Goal: Task Accomplishment & Management: Complete application form

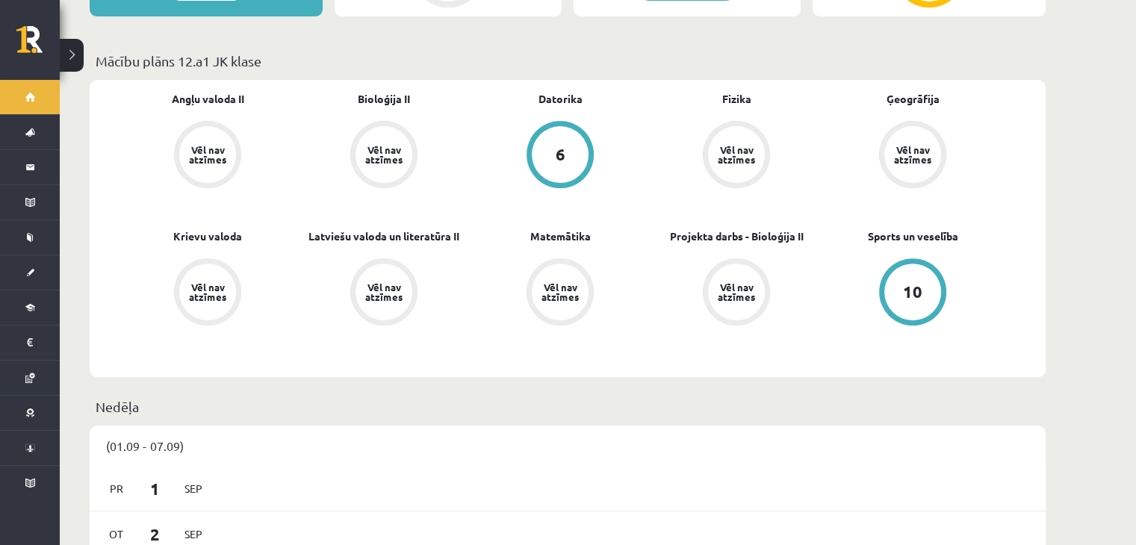
scroll to position [523, 0]
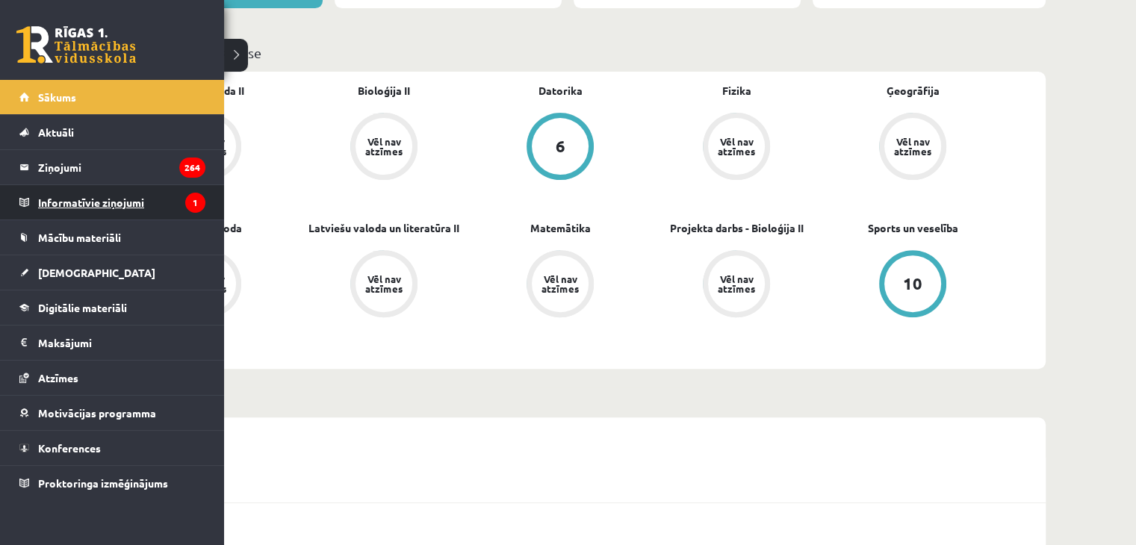
click at [122, 205] on legend "Informatīvie ziņojumi 1" at bounding box center [121, 202] width 167 height 34
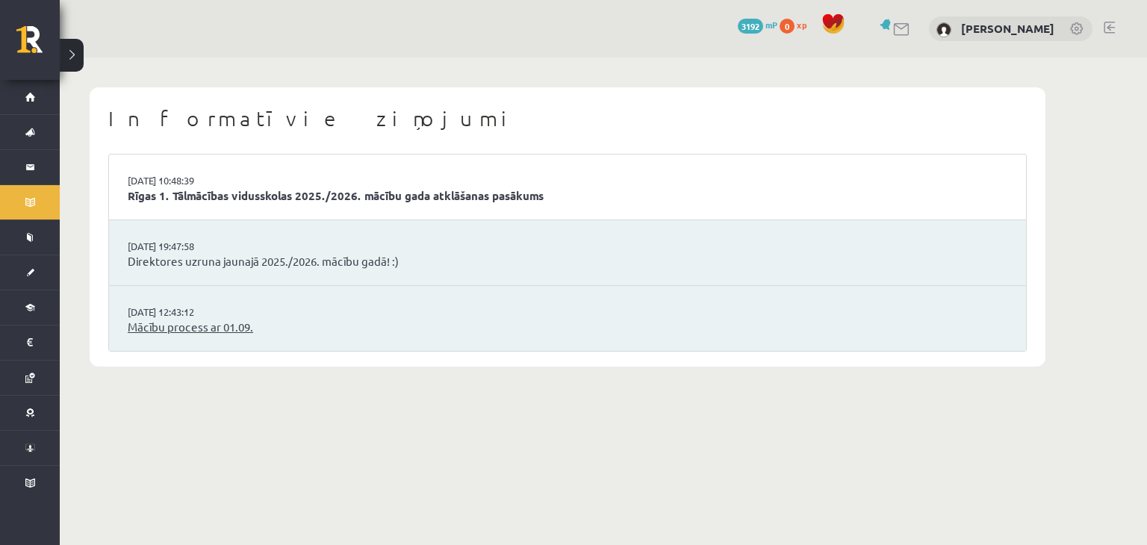
click at [209, 329] on link "Mācību process ar 01.09." at bounding box center [568, 327] width 880 height 17
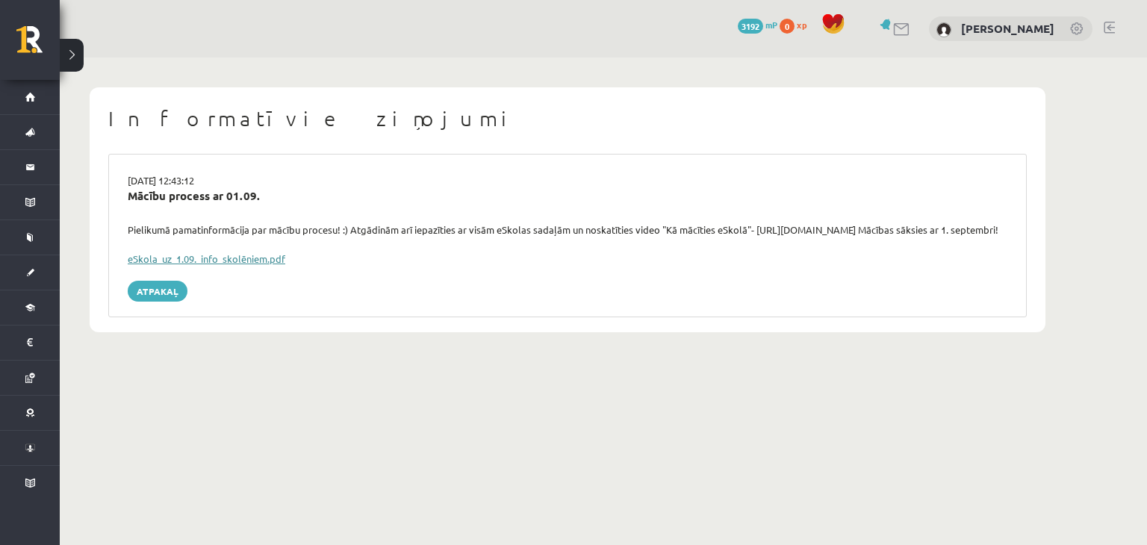
click at [228, 265] on link "eSkola_uz_1.09._info_skolēniem.pdf" at bounding box center [207, 258] width 158 height 13
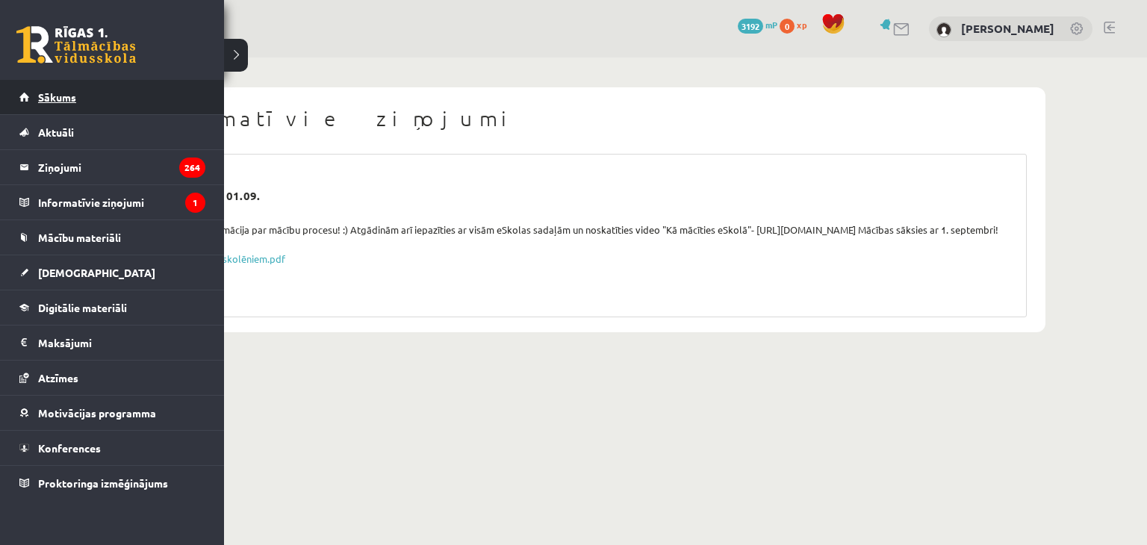
click at [96, 94] on link "Sākums" at bounding box center [112, 97] width 186 height 34
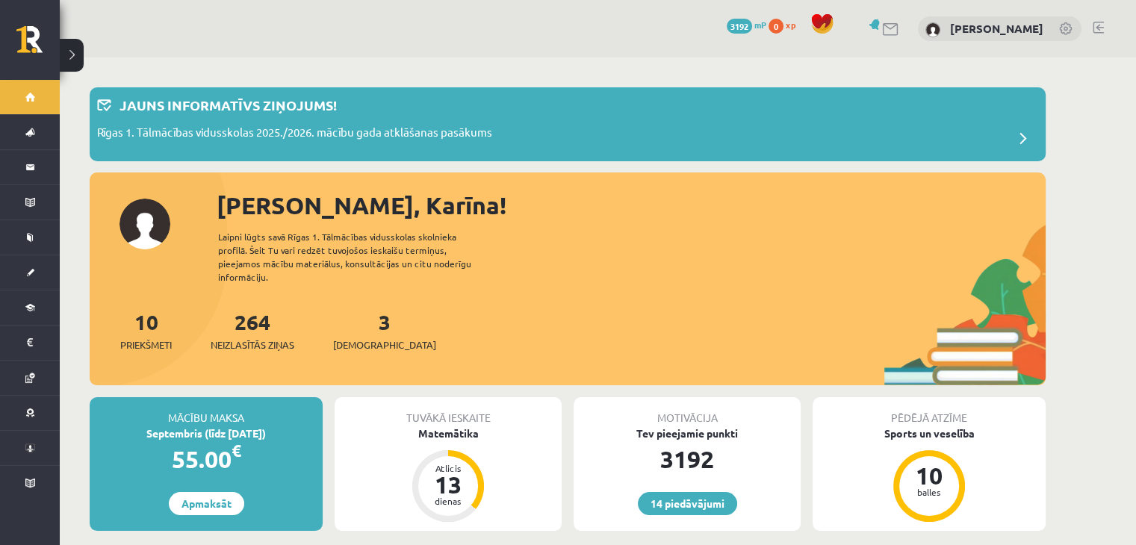
click at [900, 31] on link at bounding box center [891, 29] width 18 height 13
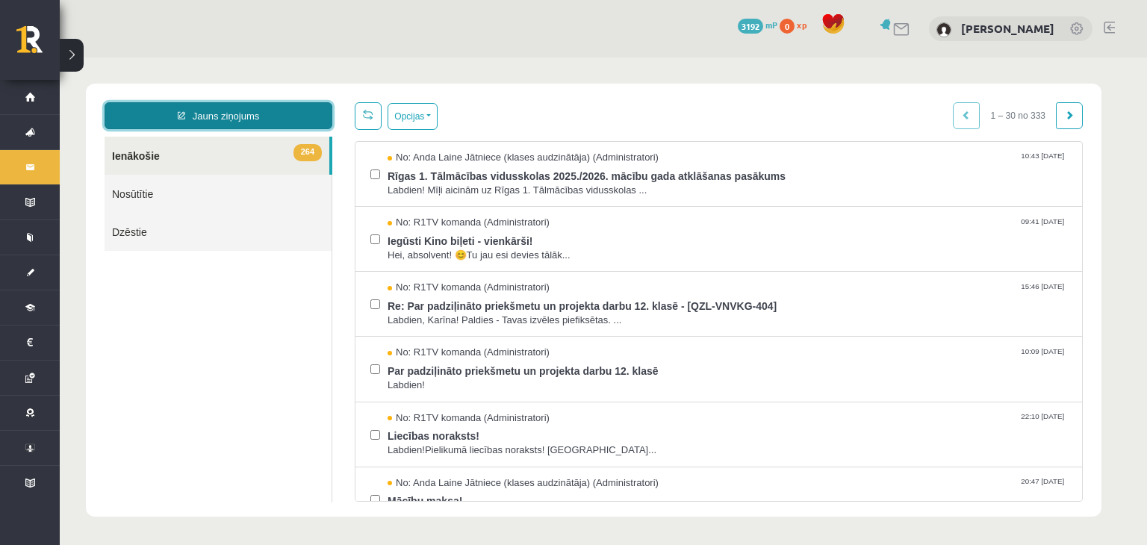
click at [215, 115] on link "Jauns ziņojums" at bounding box center [219, 115] width 228 height 27
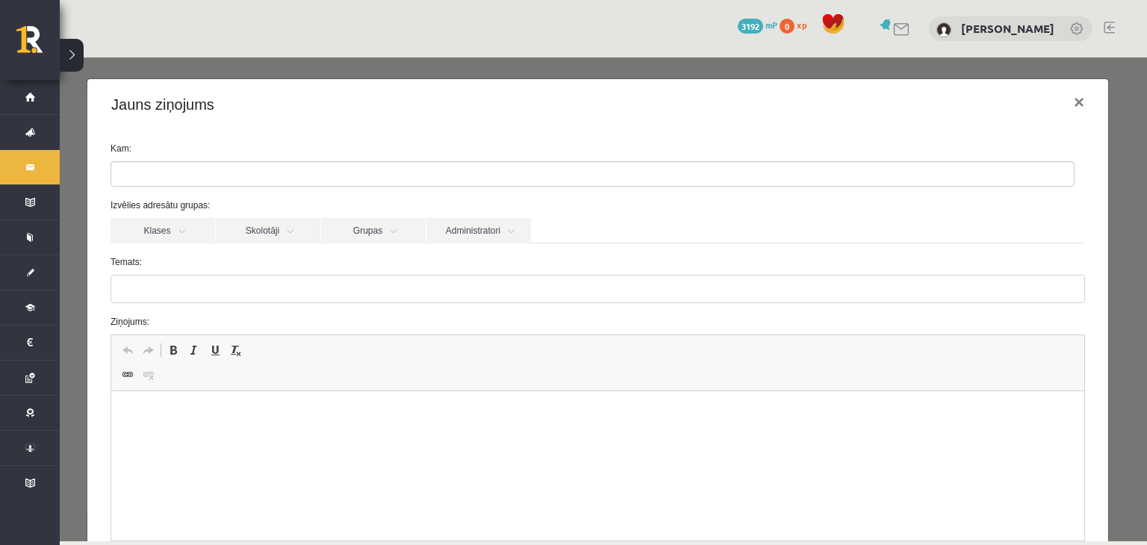
click at [149, 178] on input "search" at bounding box center [137, 174] width 52 height 24
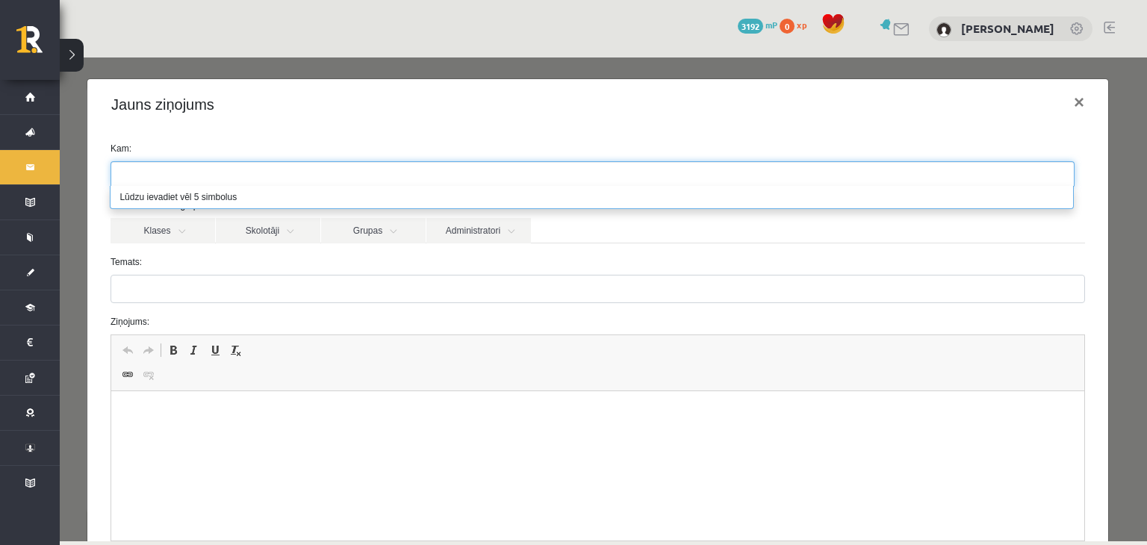
click at [611, 230] on div "Klases Skolotāji Grupas Administratori" at bounding box center [598, 230] width 975 height 25
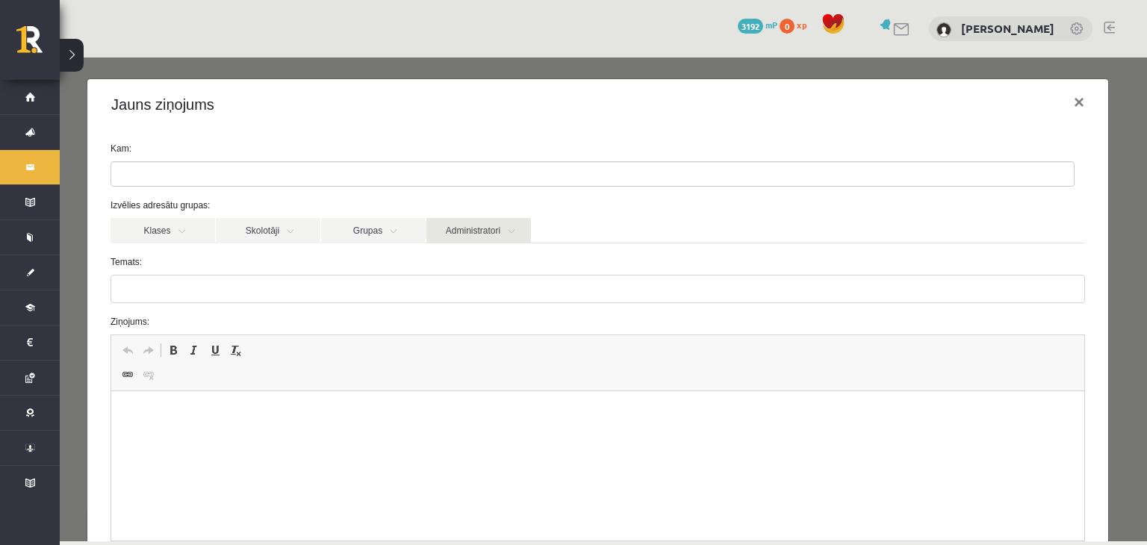
click at [515, 234] on link "Administratori" at bounding box center [478, 230] width 105 height 25
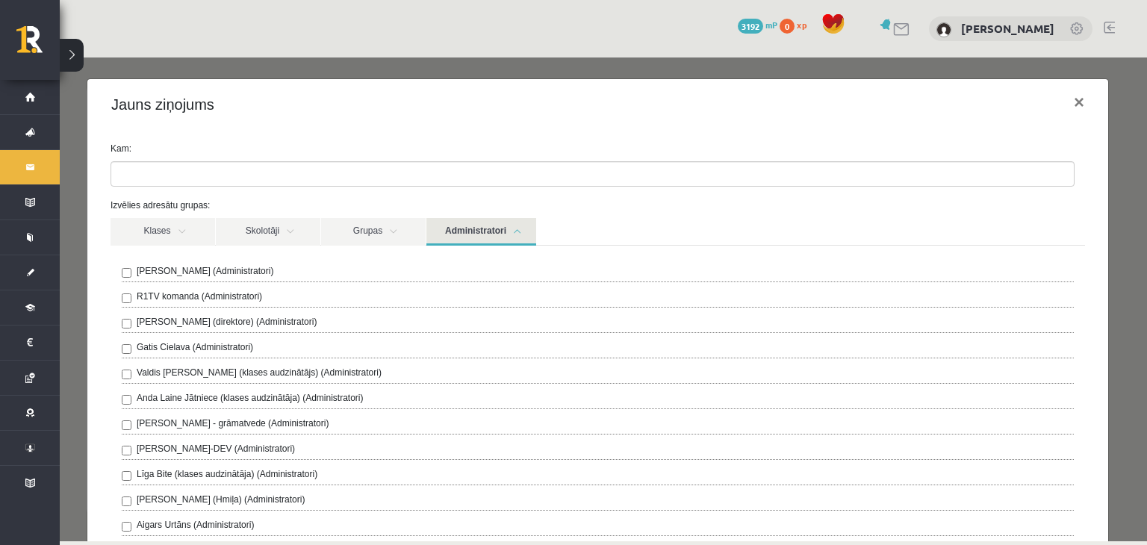
click at [518, 228] on link "Administratori" at bounding box center [481, 232] width 110 height 28
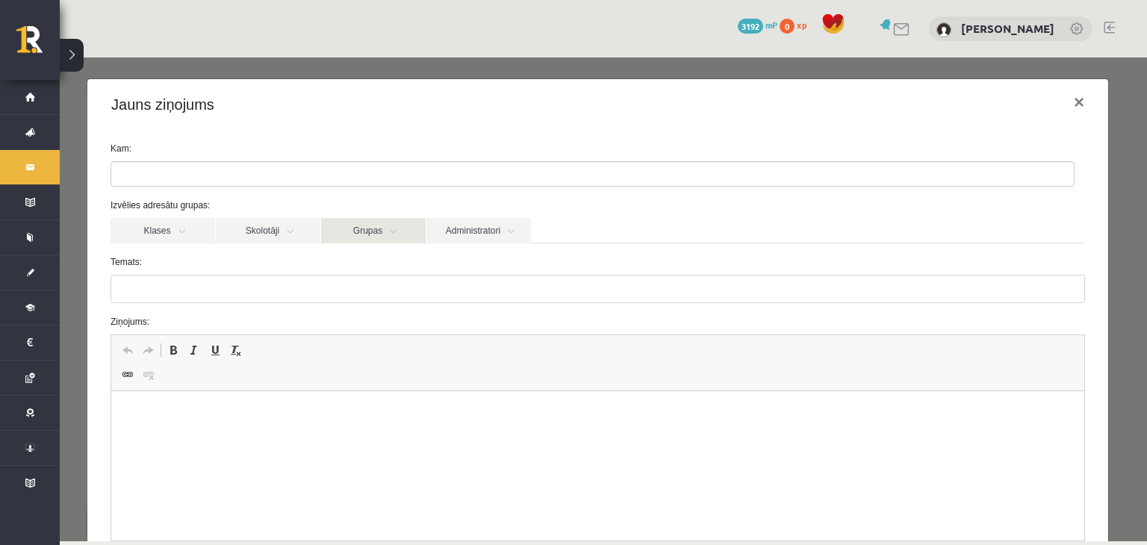
click at [398, 231] on link "Grupas" at bounding box center [373, 230] width 105 height 25
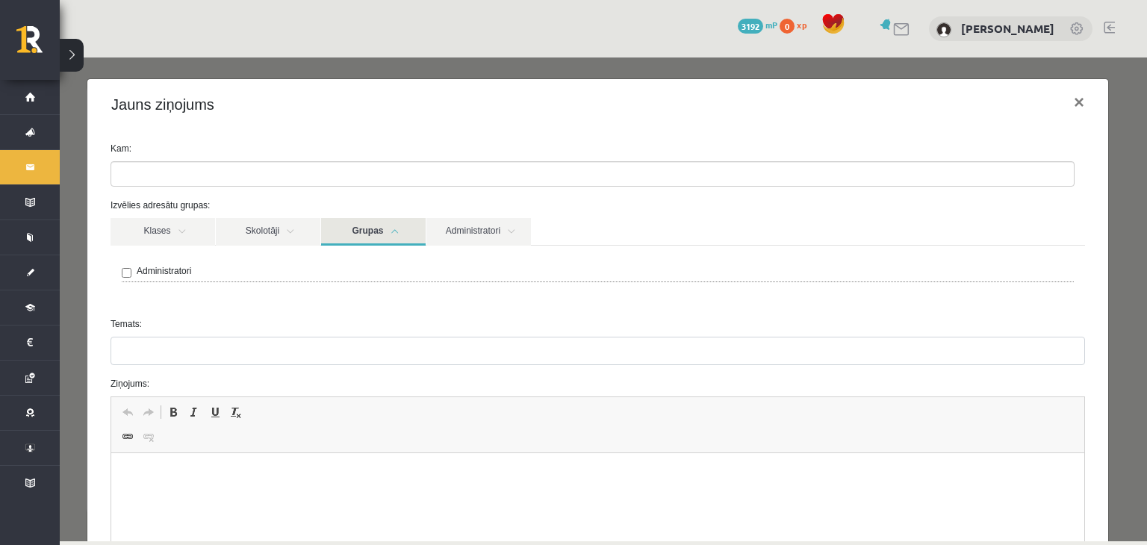
click at [394, 232] on link "Grupas" at bounding box center [373, 232] width 105 height 28
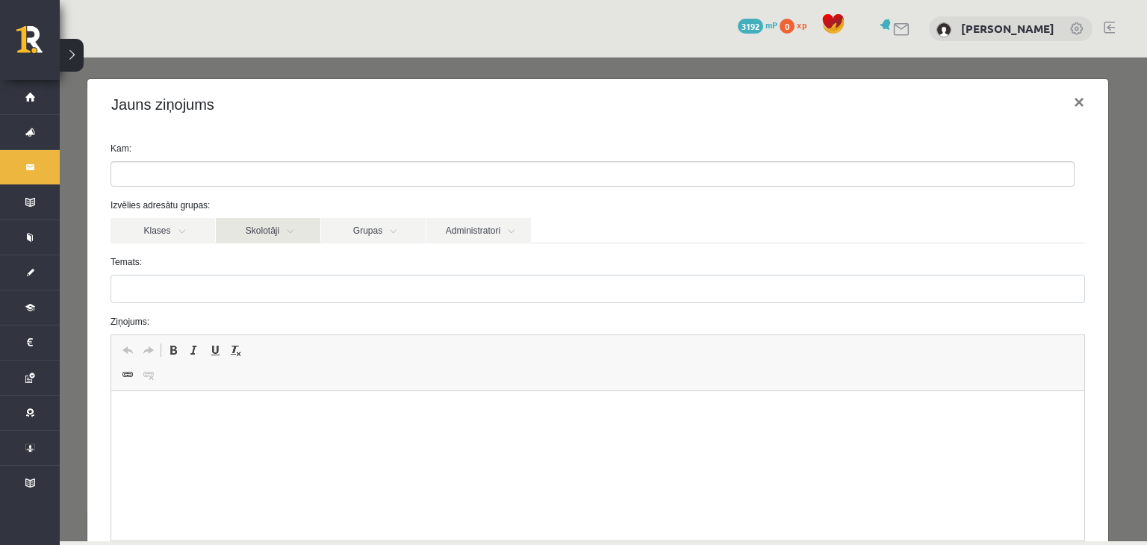
click at [290, 231] on link "Skolotāji" at bounding box center [268, 230] width 105 height 25
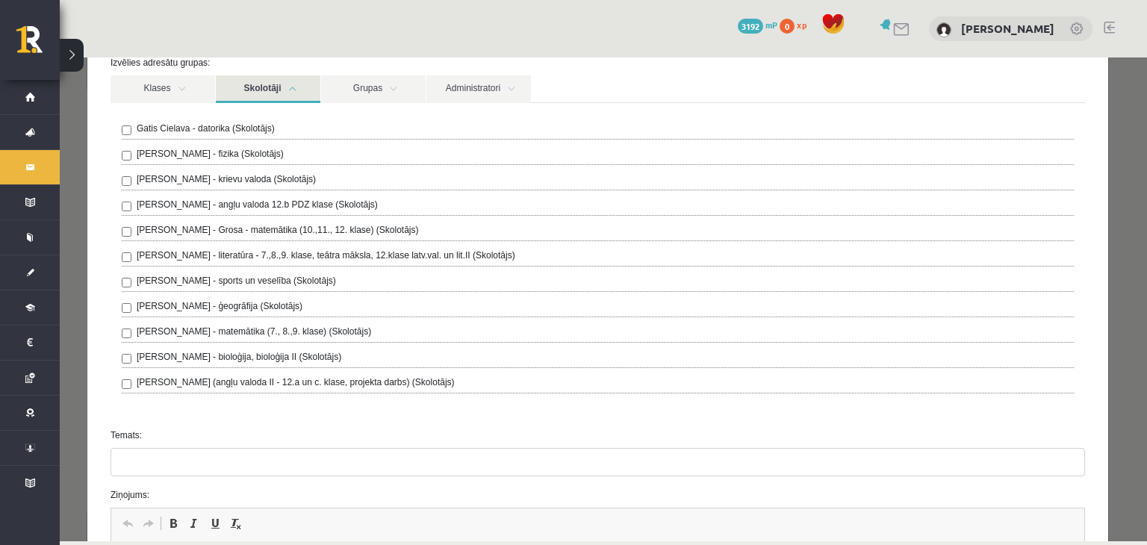
scroll to position [149, 0]
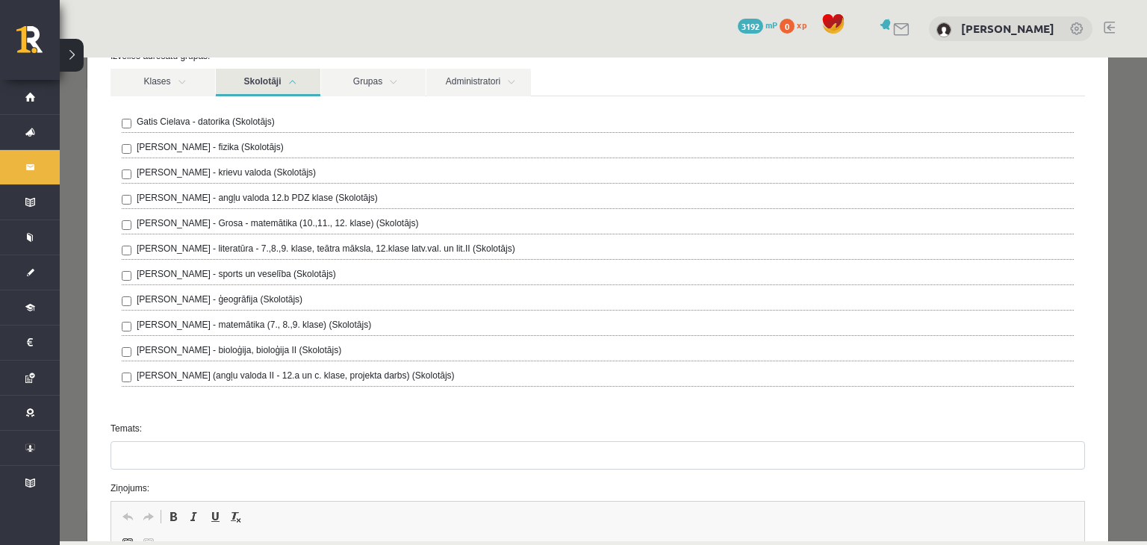
click at [293, 78] on link "Skolotāji" at bounding box center [268, 83] width 105 height 28
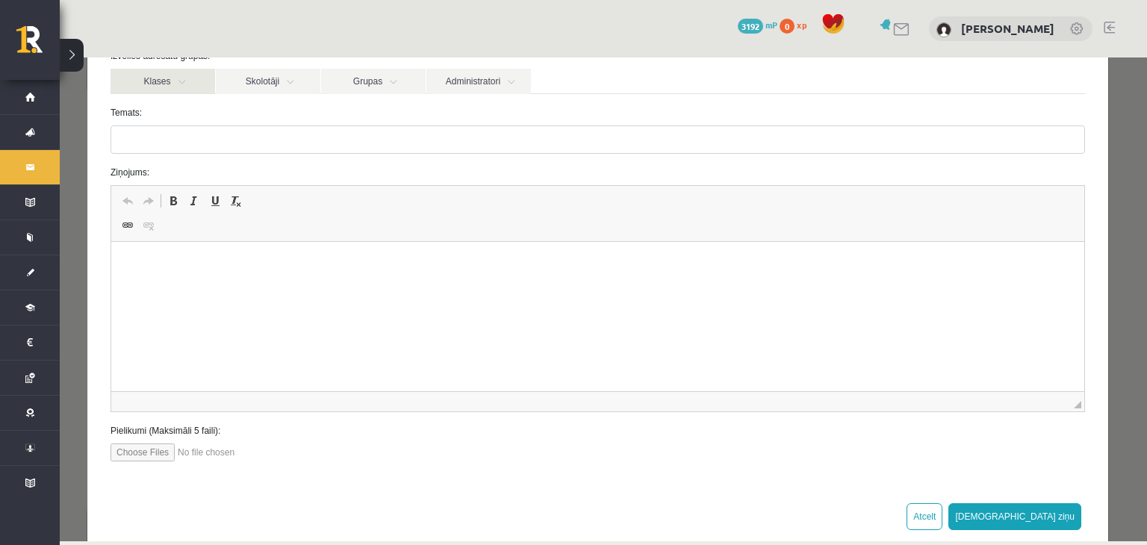
click at [182, 81] on link "Klases" at bounding box center [163, 81] width 105 height 25
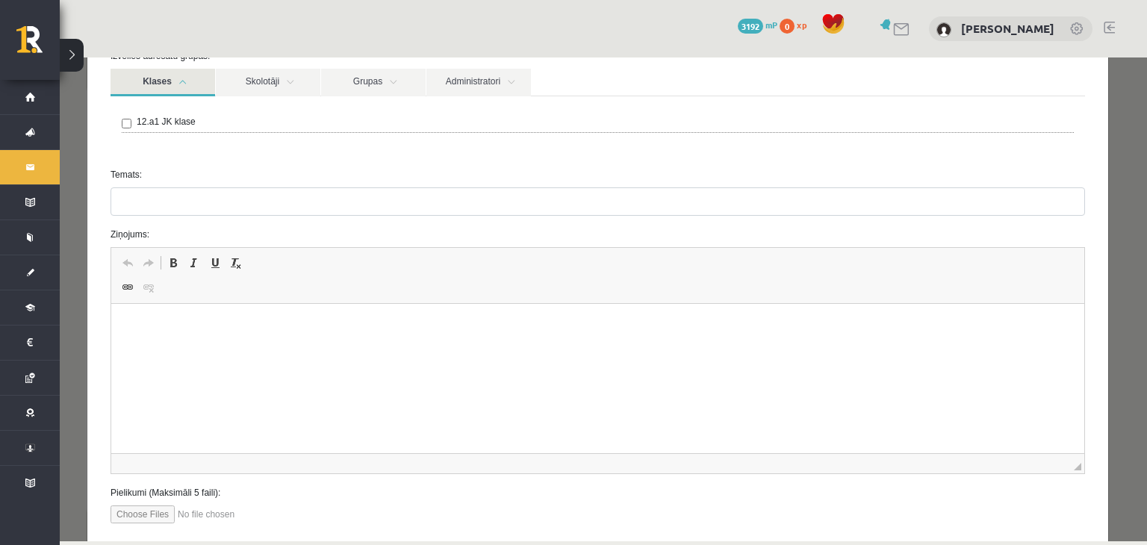
click at [182, 81] on link "Klases" at bounding box center [163, 83] width 105 height 28
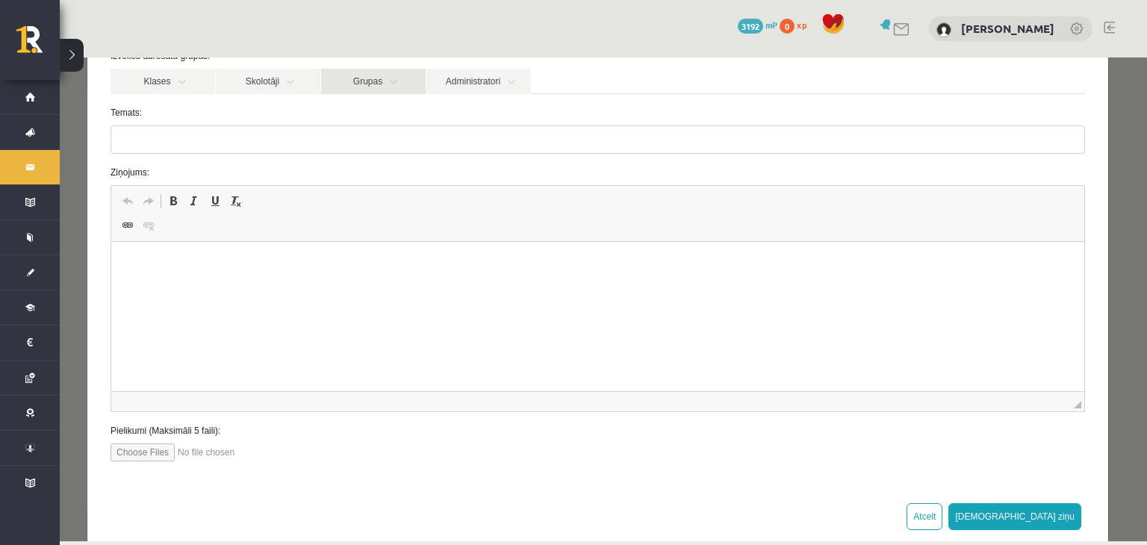
click at [403, 85] on link "Grupas" at bounding box center [373, 81] width 105 height 25
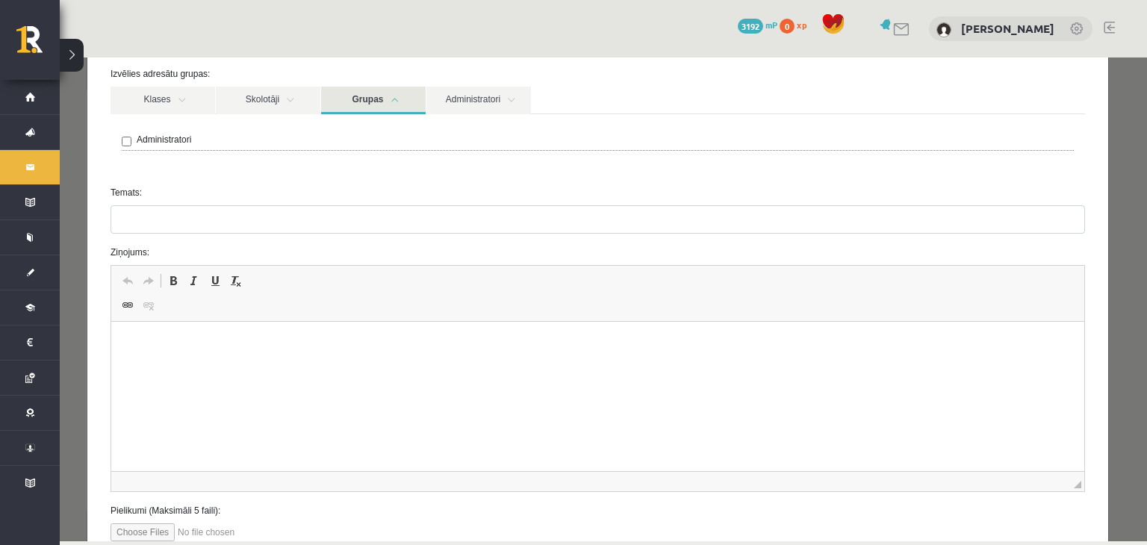
scroll to position [224, 0]
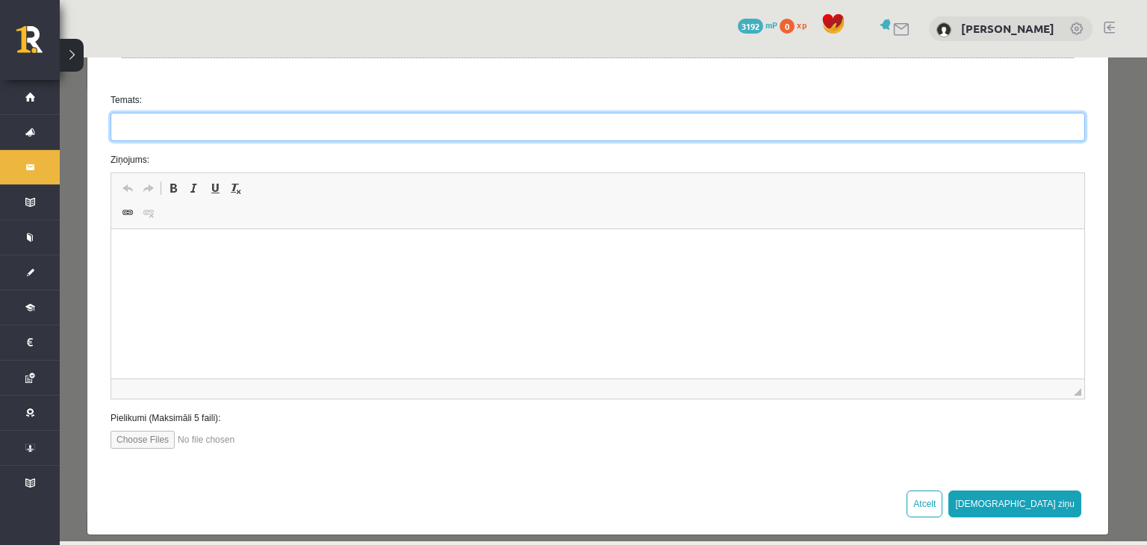
click at [143, 132] on input "Temats:" at bounding box center [598, 127] width 975 height 28
click at [181, 123] on input "**********" at bounding box center [598, 127] width 975 height 28
click at [300, 122] on input "**********" at bounding box center [598, 127] width 975 height 28
type input "**********"
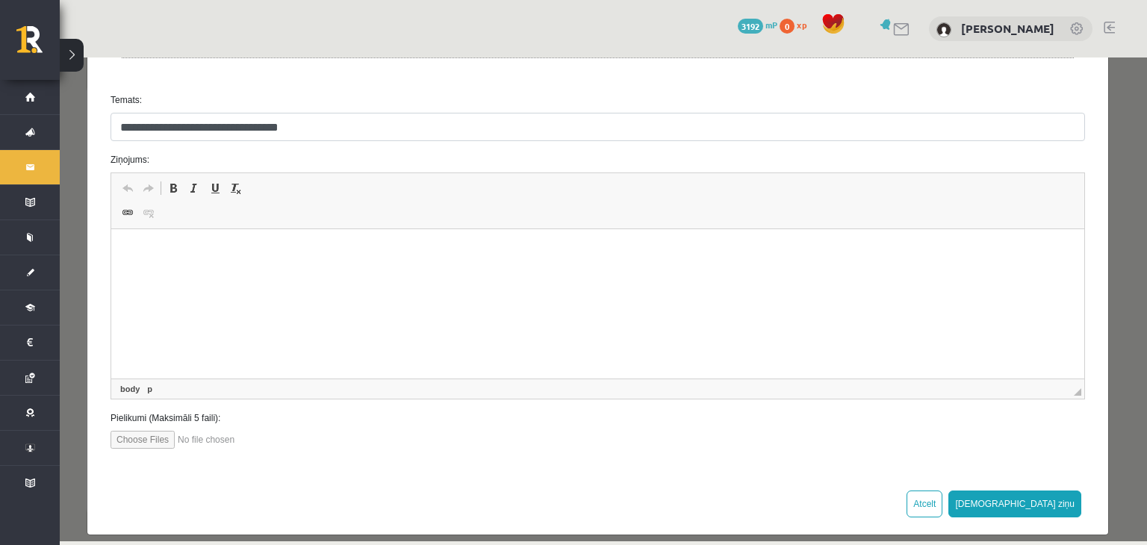
click at [146, 270] on html at bounding box center [597, 252] width 973 height 46
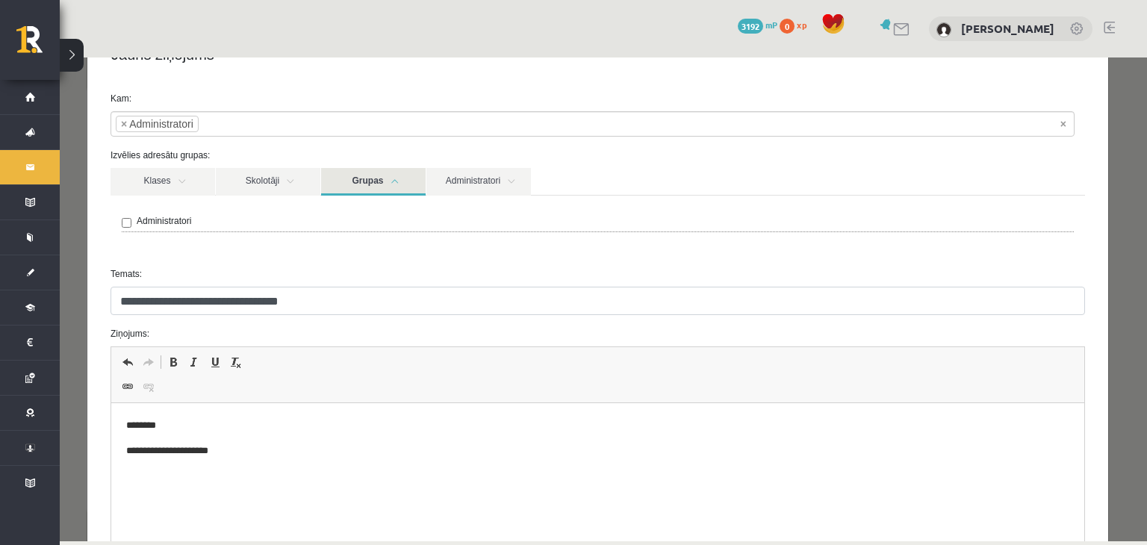
scroll to position [75, 0]
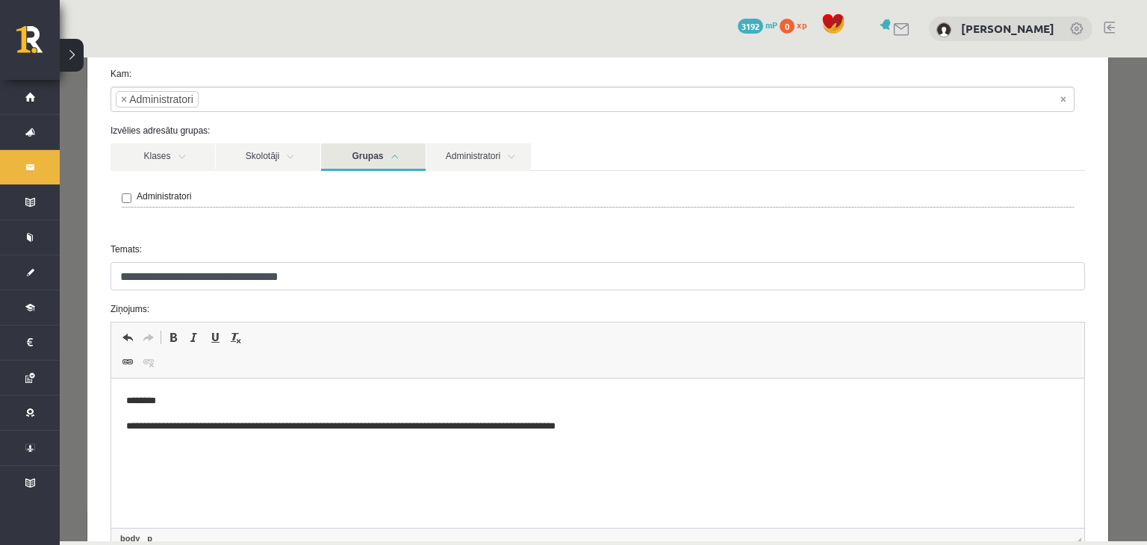
click at [389, 426] on p "**********" at bounding box center [593, 427] width 934 height 16
click at [167, 450] on p "Bagātinātā teksta redaktors, wiswyg-editor-47363952299940-1756898676-312" at bounding box center [597, 452] width 943 height 16
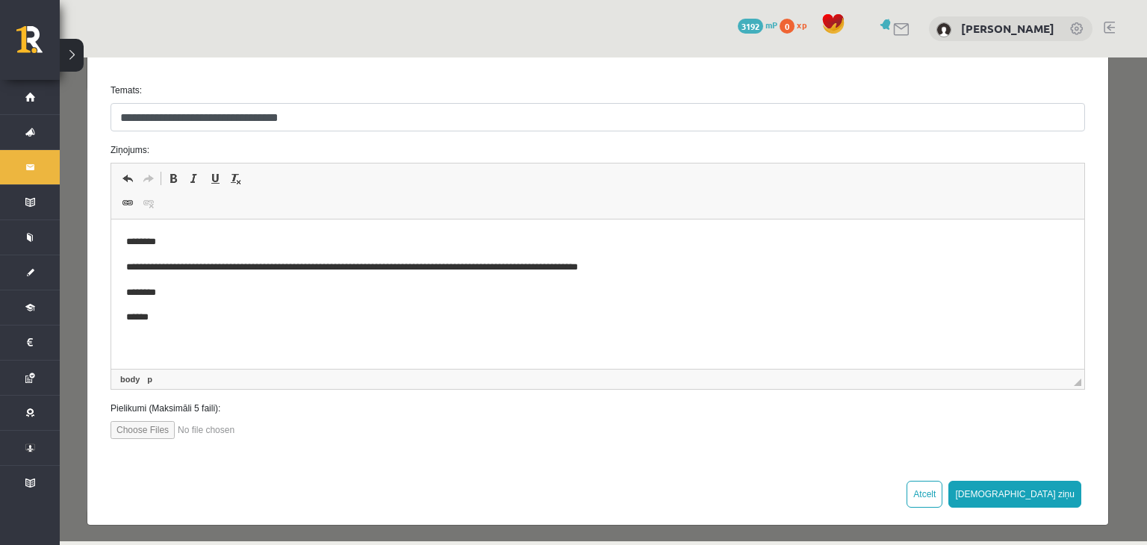
scroll to position [236, 0]
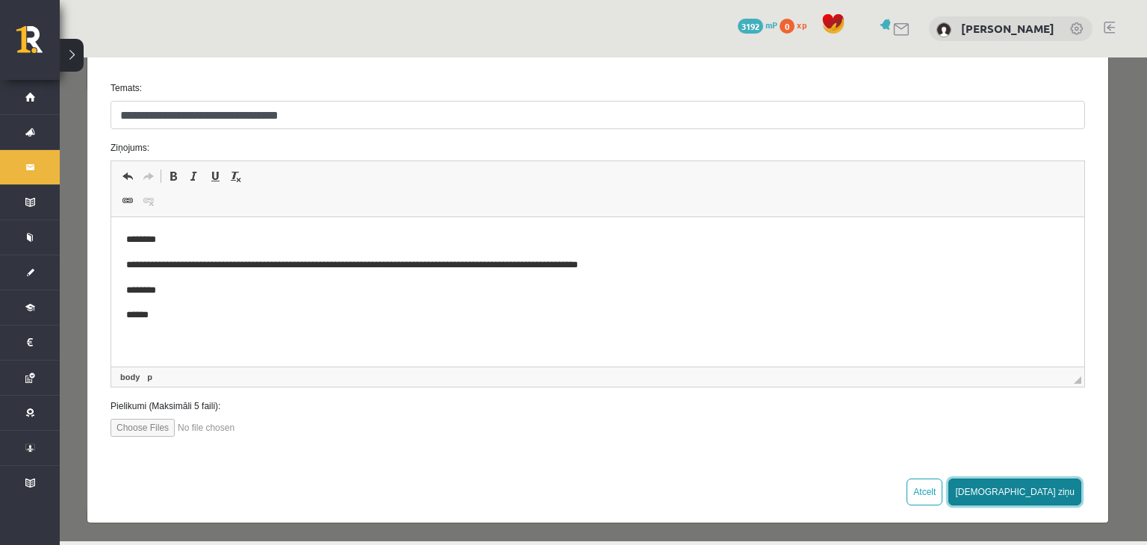
click at [1060, 497] on button "Sūtīt ziņu" at bounding box center [1014, 492] width 133 height 27
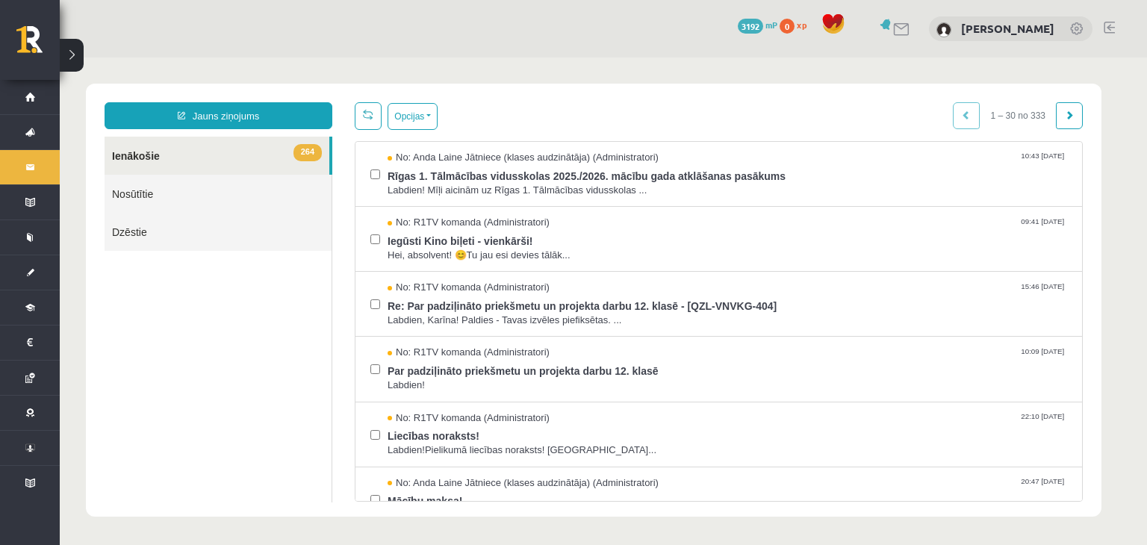
scroll to position [0, 0]
click at [200, 188] on link "Nosūtītie" at bounding box center [218, 194] width 227 height 38
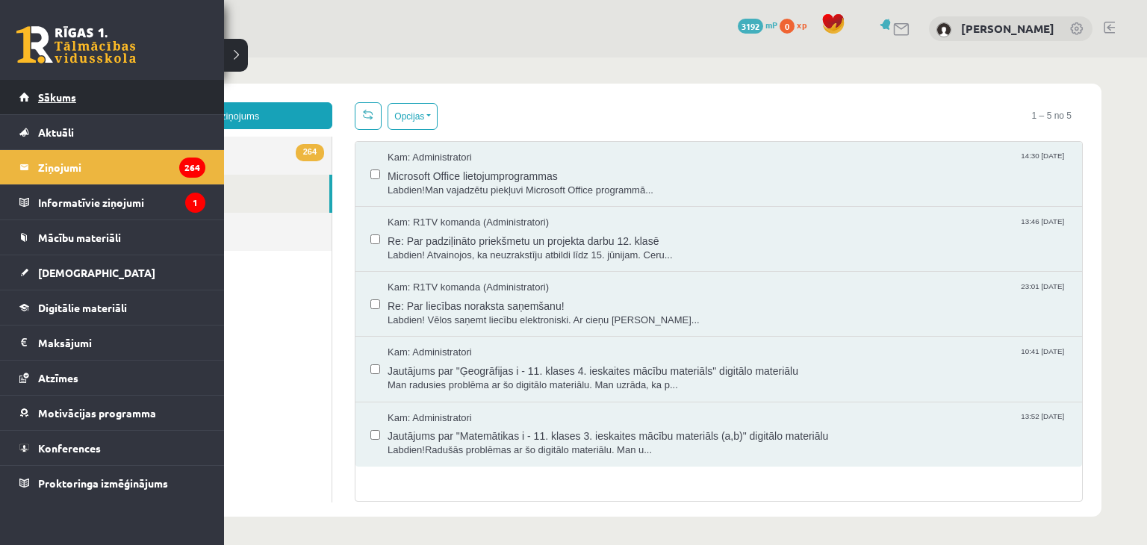
click at [72, 102] on span "Sākums" at bounding box center [57, 96] width 38 height 13
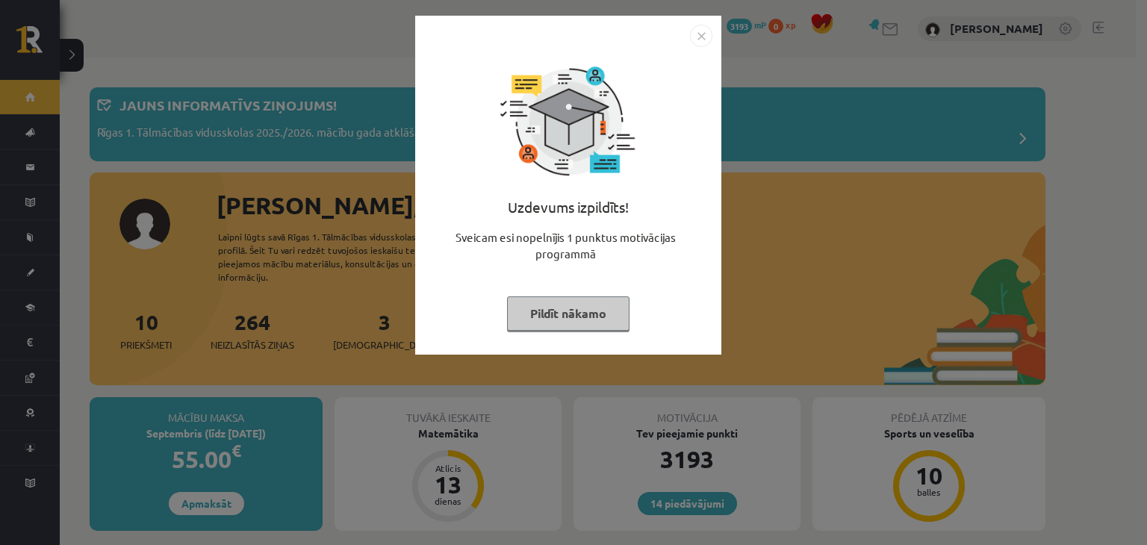
click at [702, 34] on img "Close" at bounding box center [701, 36] width 22 height 22
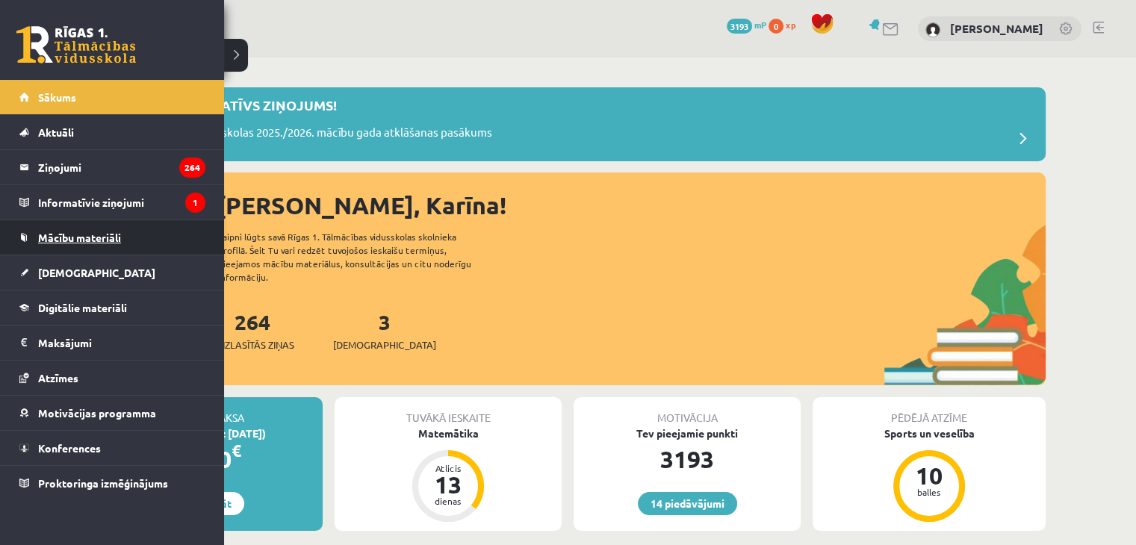
click at [83, 242] on span "Mācību materiāli" at bounding box center [79, 237] width 83 height 13
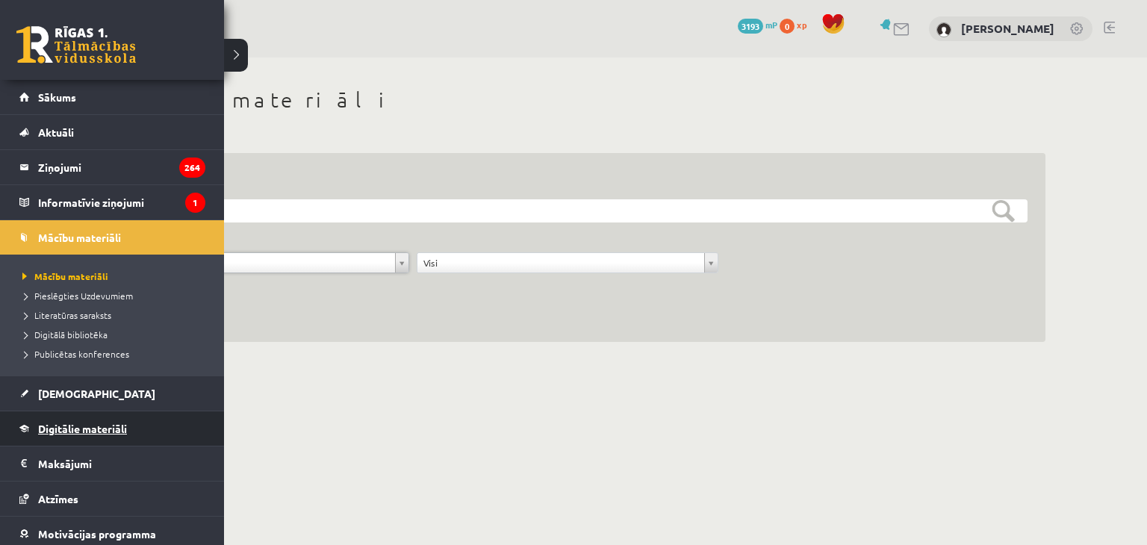
click at [69, 433] on link "Digitālie materiāli" at bounding box center [112, 428] width 186 height 34
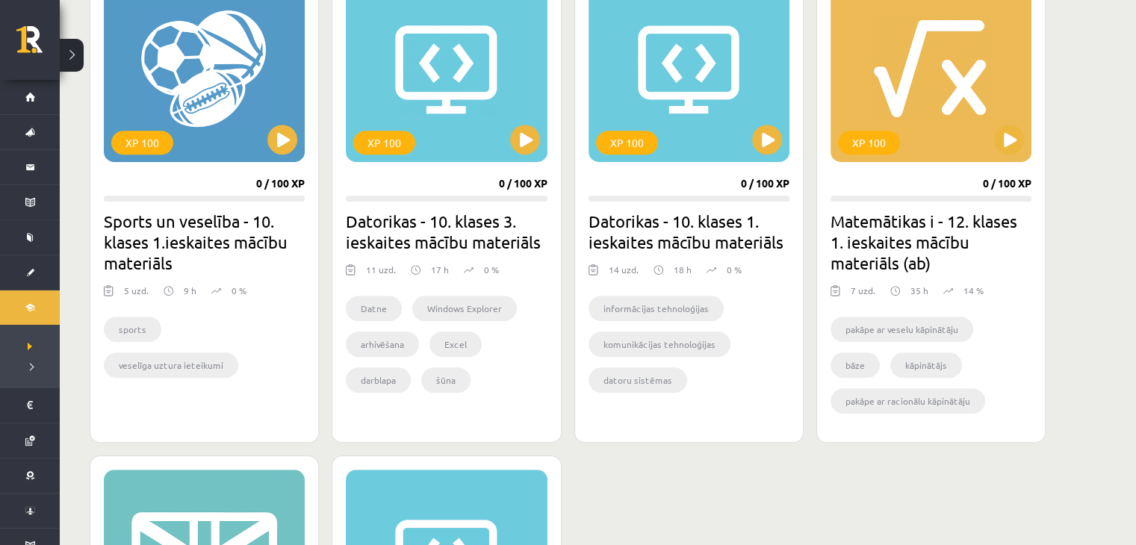
scroll to position [971, 0]
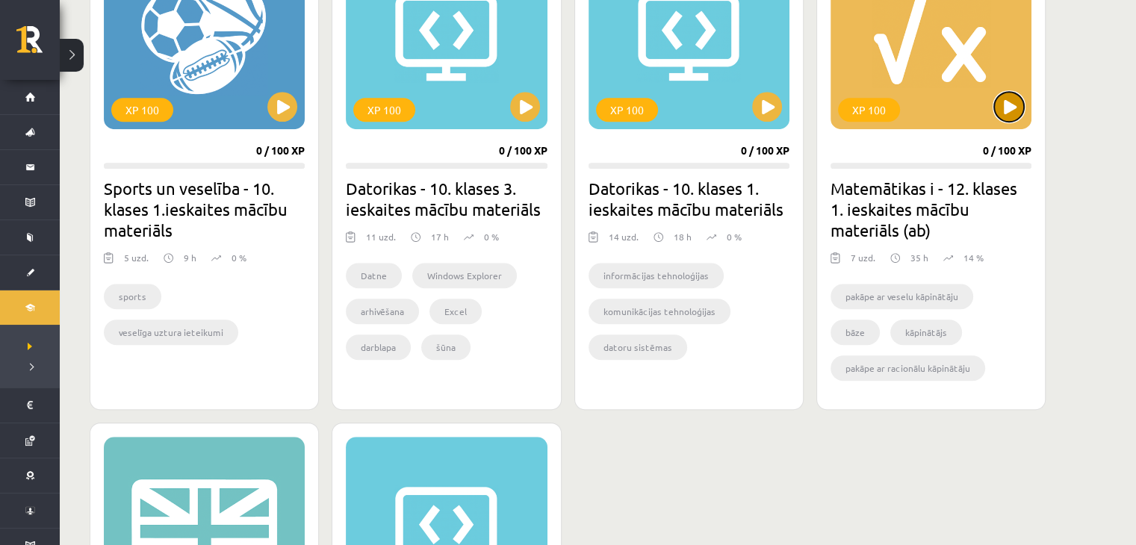
click at [1012, 113] on button at bounding box center [1009, 107] width 30 height 30
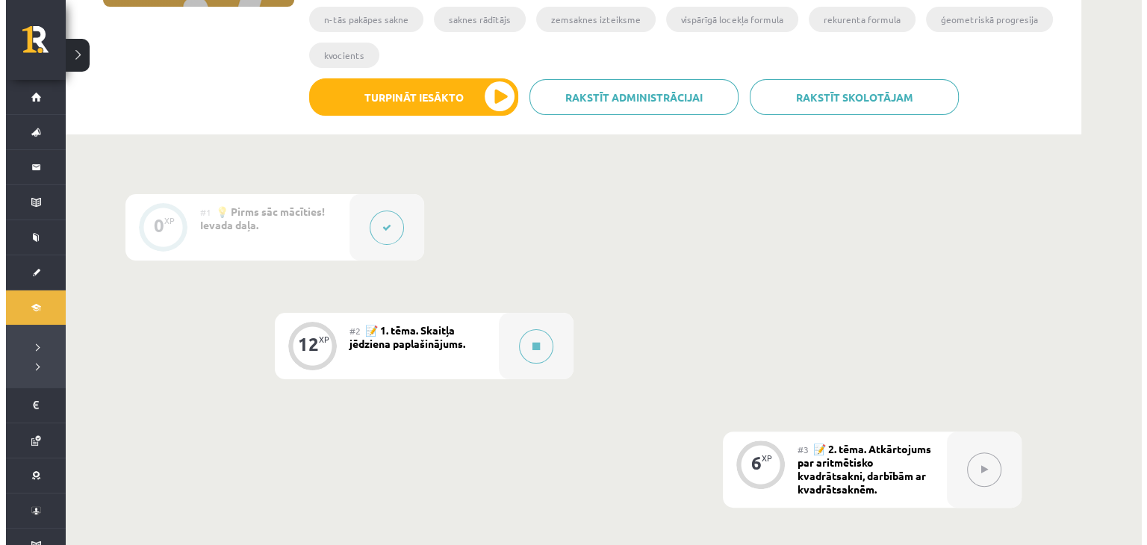
scroll to position [373, 0]
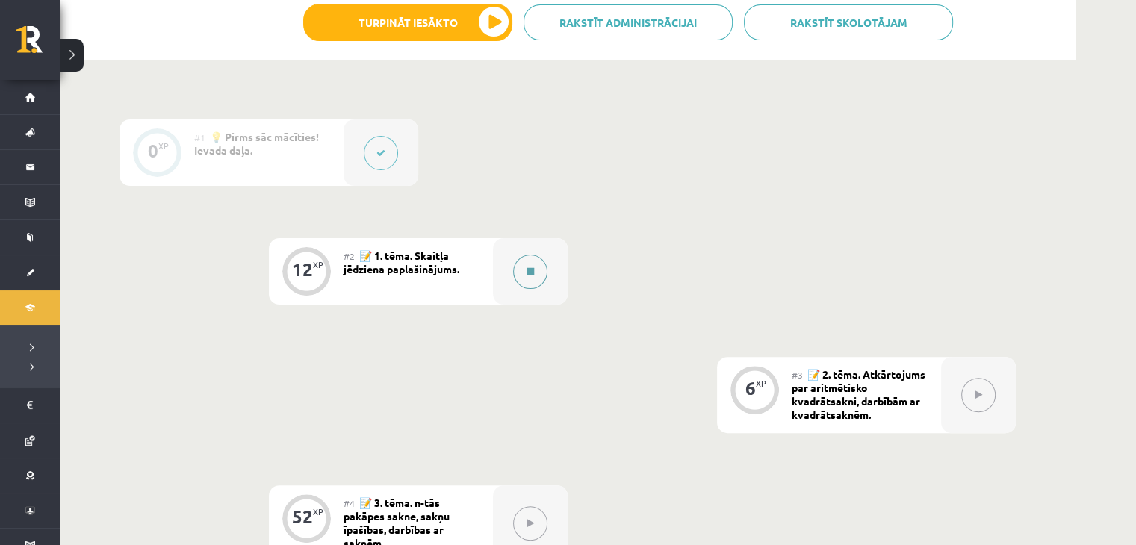
click at [532, 274] on icon at bounding box center [530, 271] width 7 height 9
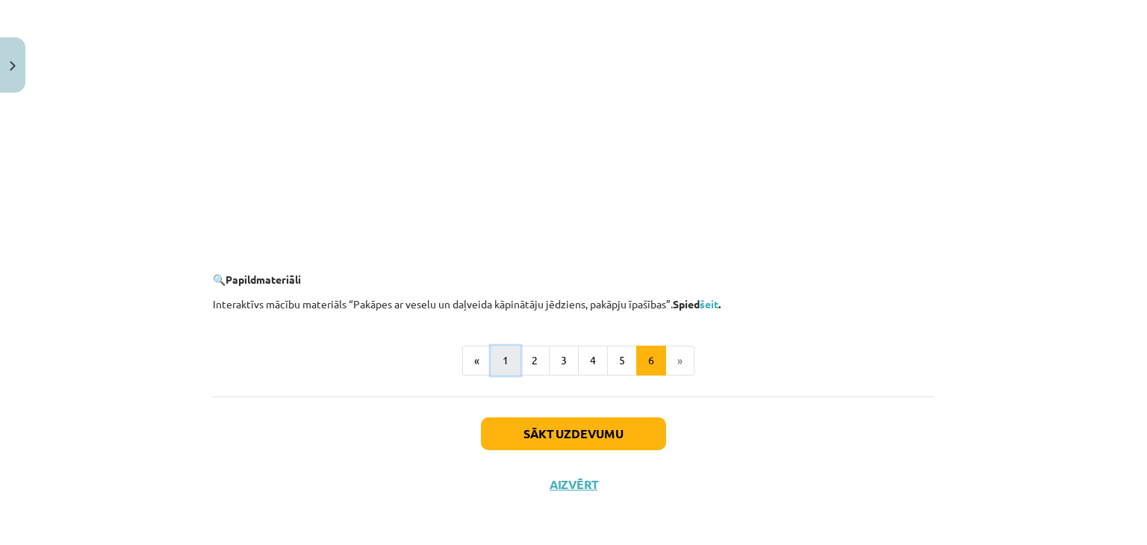
click at [497, 354] on button "1" at bounding box center [506, 361] width 30 height 30
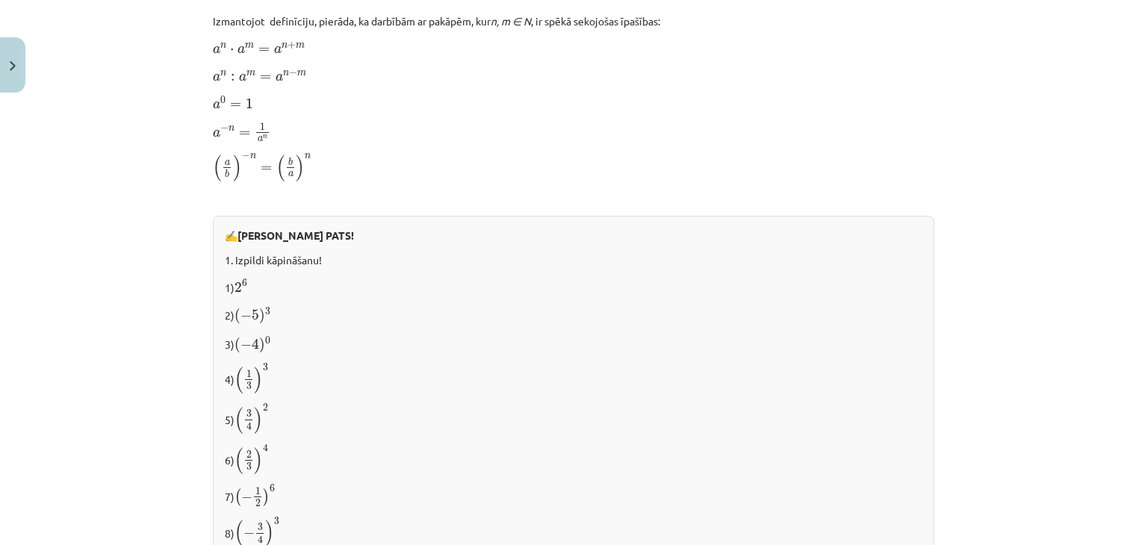
scroll to position [1053, 0]
click at [430, 234] on p "✍️ RISINI PATS!" at bounding box center [574, 235] width 698 height 16
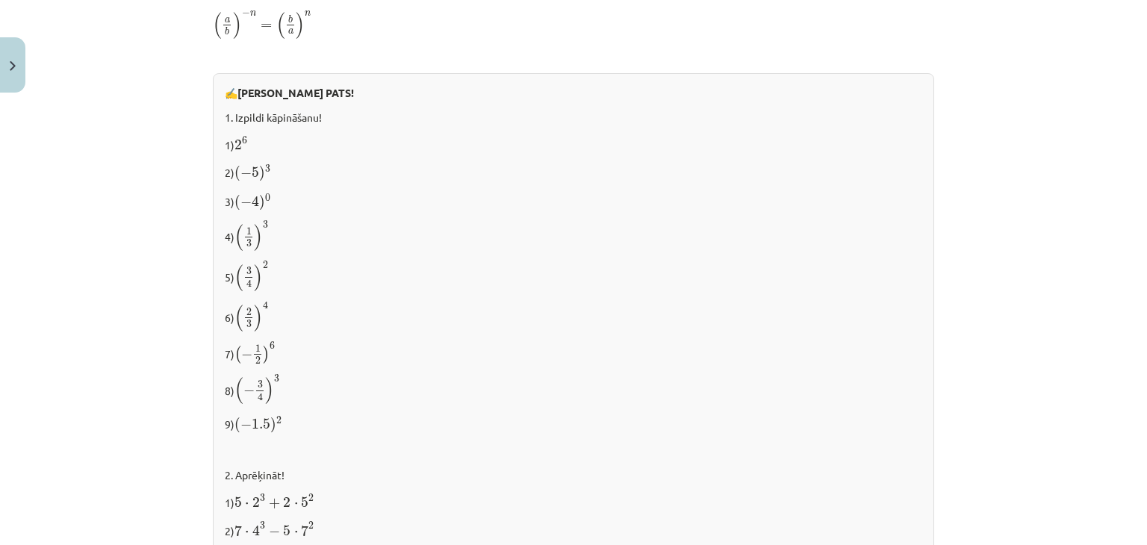
scroll to position [1576, 0]
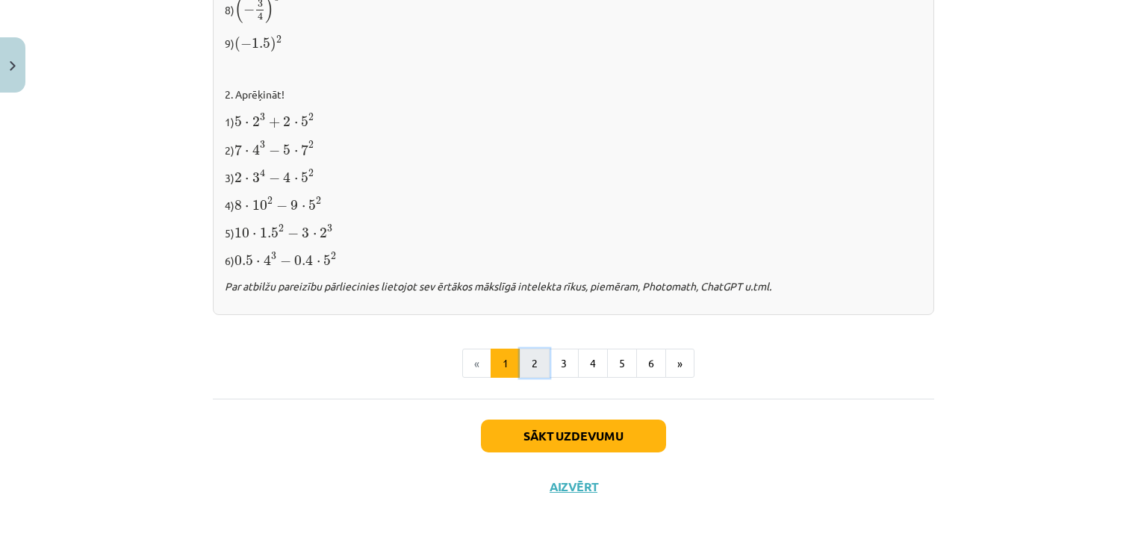
click at [532, 362] on button "2" at bounding box center [535, 364] width 30 height 30
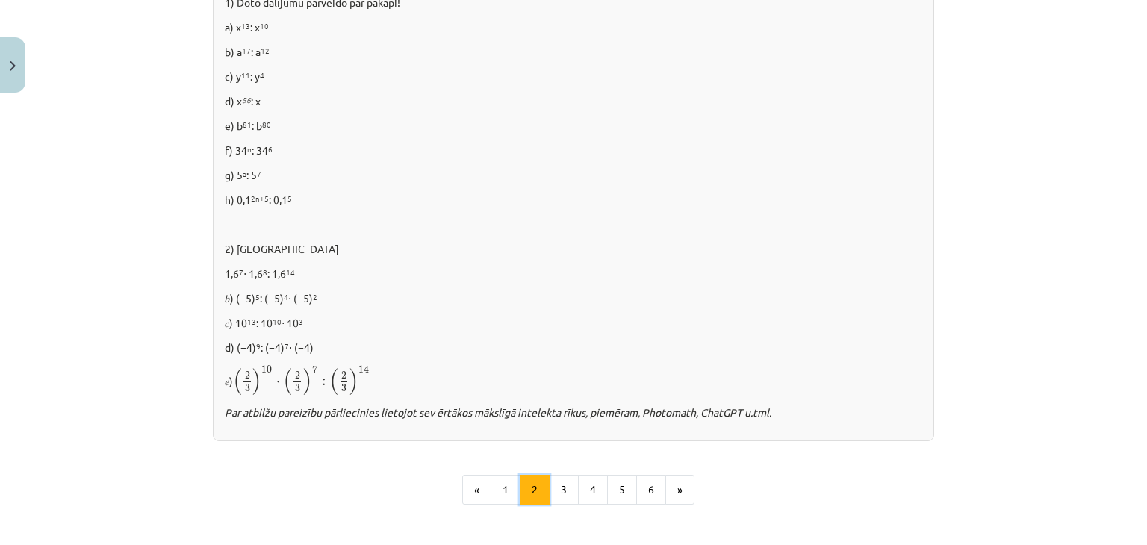
scroll to position [1039, 0]
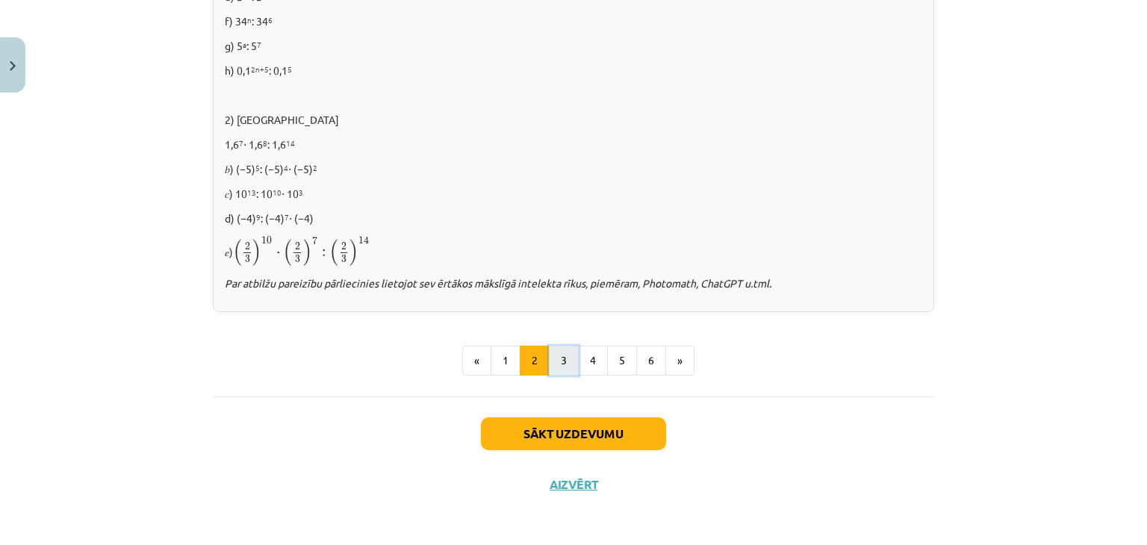
click at [559, 364] on button "3" at bounding box center [564, 361] width 30 height 30
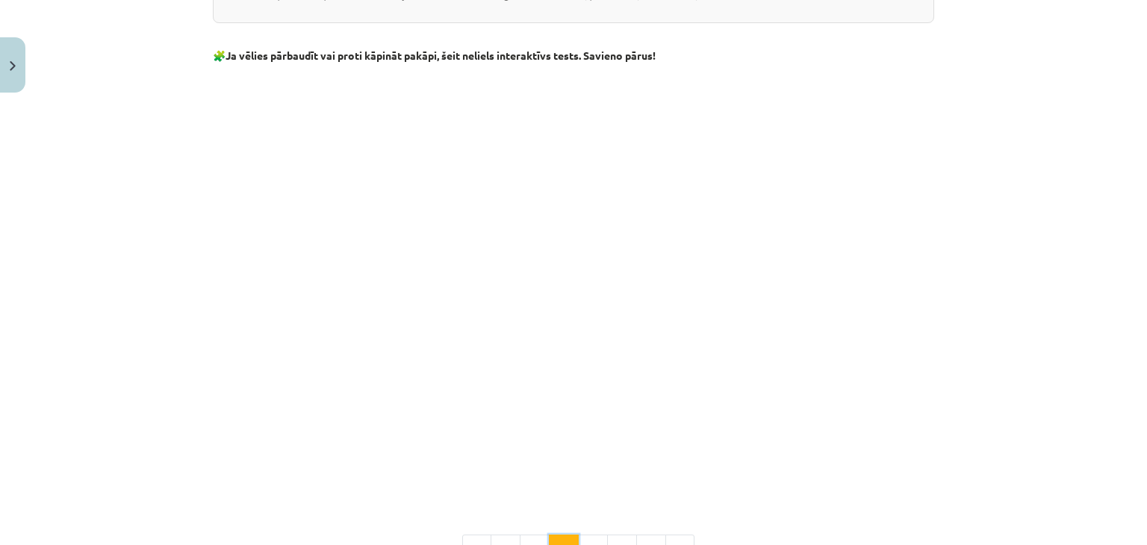
scroll to position [1195, 0]
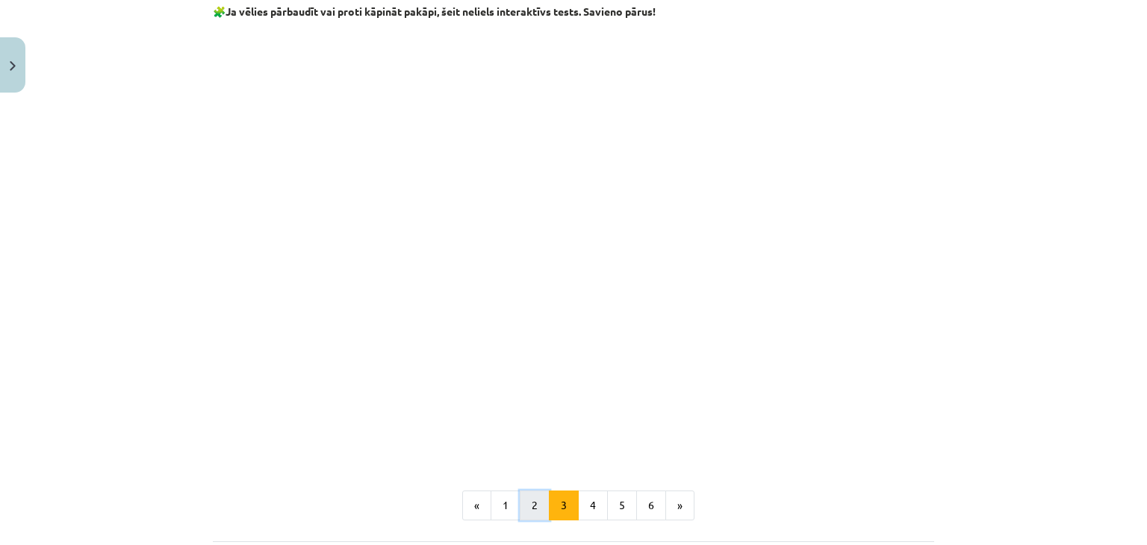
click at [529, 500] on button "2" at bounding box center [535, 506] width 30 height 30
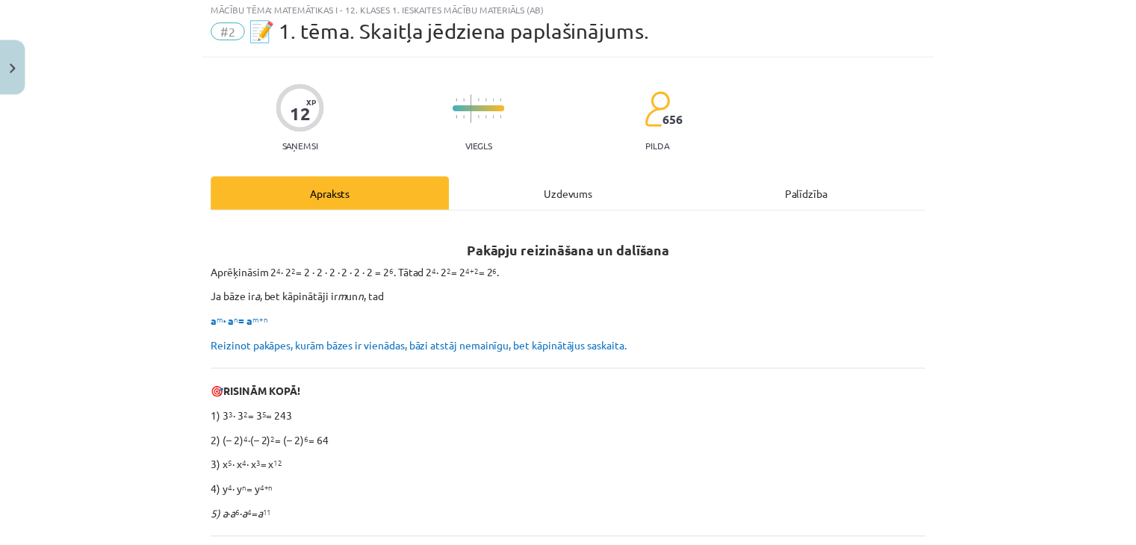
scroll to position [0, 0]
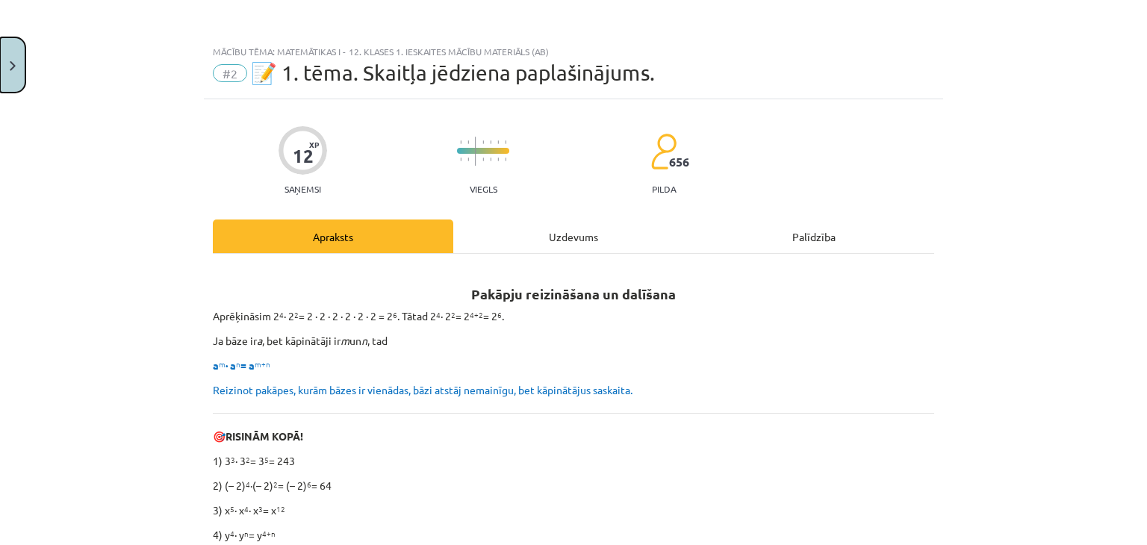
click at [0, 55] on button "Close" at bounding box center [12, 64] width 25 height 55
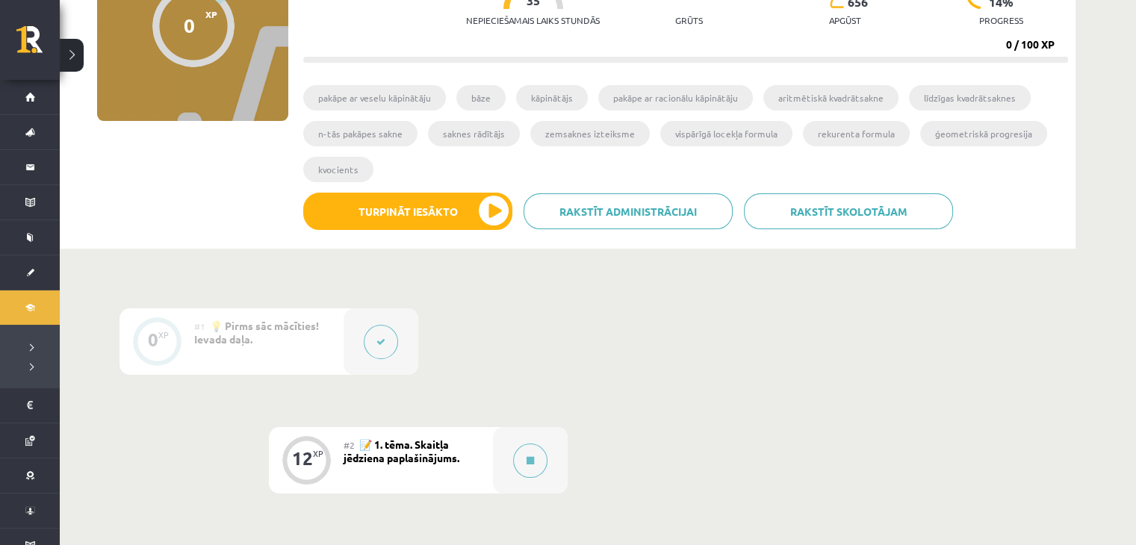
scroll to position [373, 0]
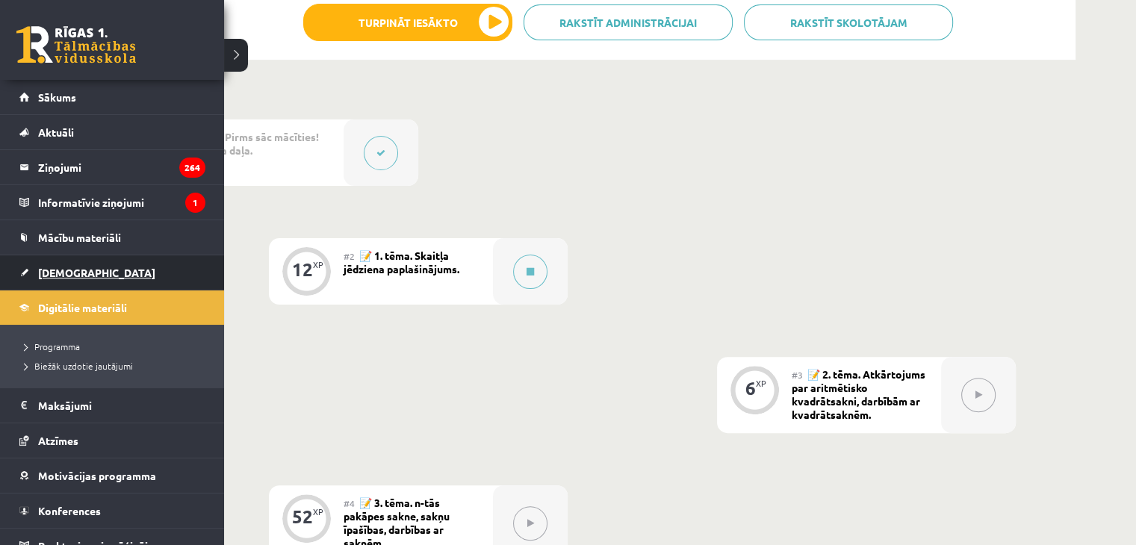
click at [104, 267] on link "[DEMOGRAPHIC_DATA]" at bounding box center [112, 272] width 186 height 34
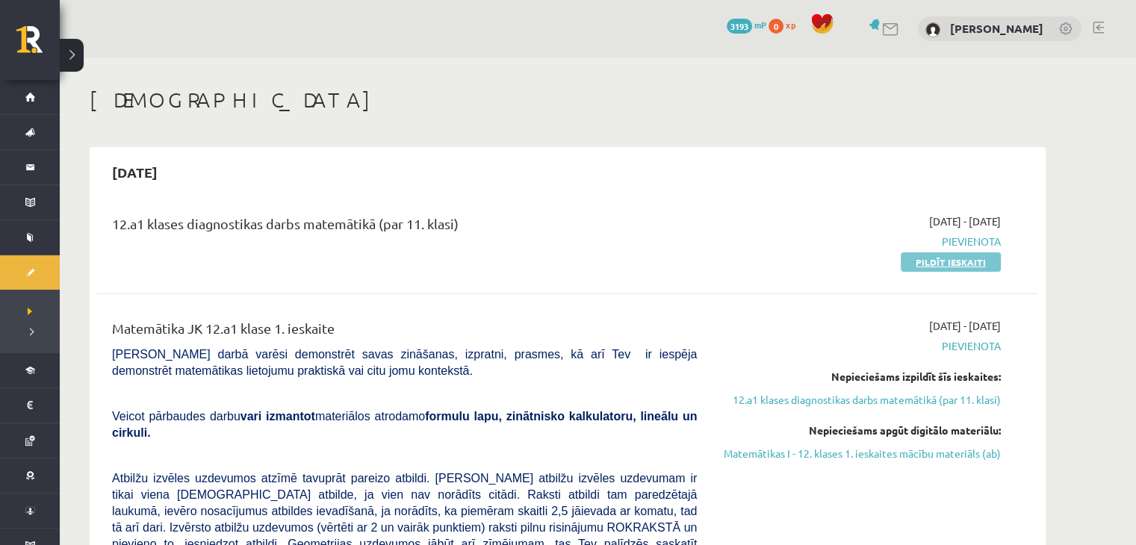
click at [924, 267] on link "Pildīt ieskaiti" at bounding box center [951, 261] width 100 height 19
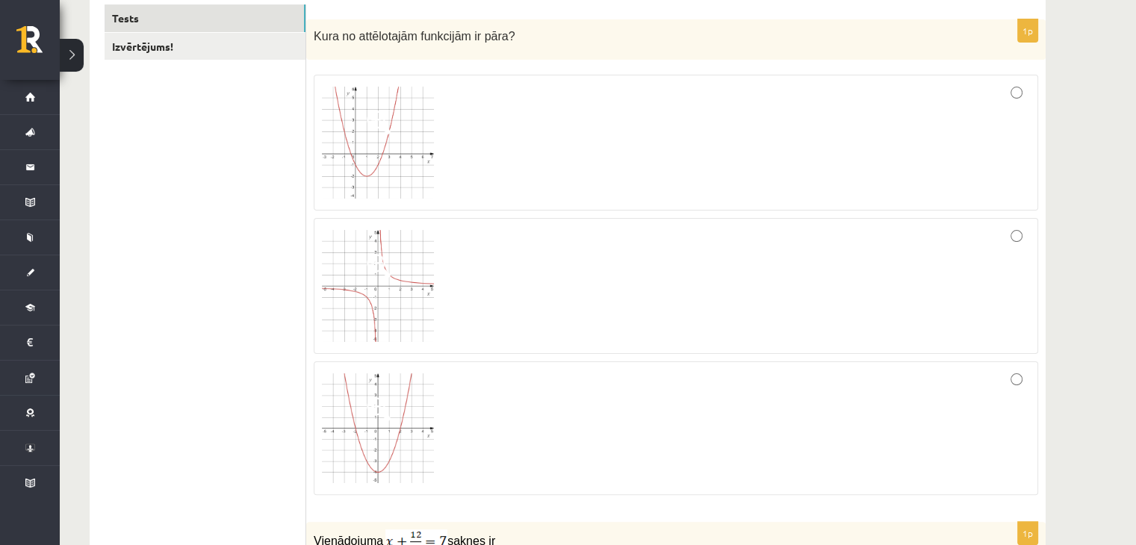
scroll to position [299, 0]
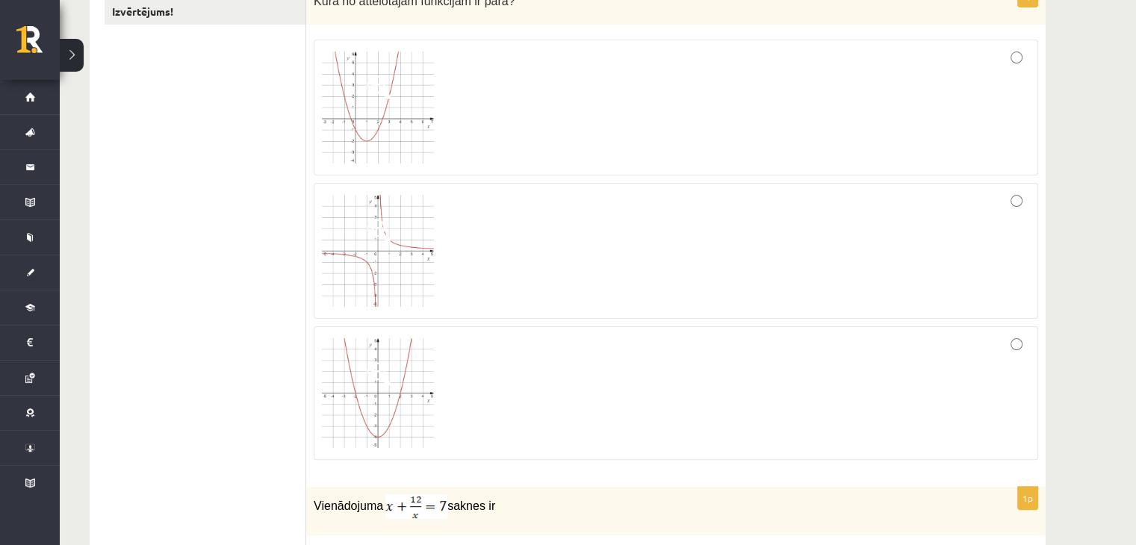
click at [379, 108] on img at bounding box center [378, 108] width 112 height 112
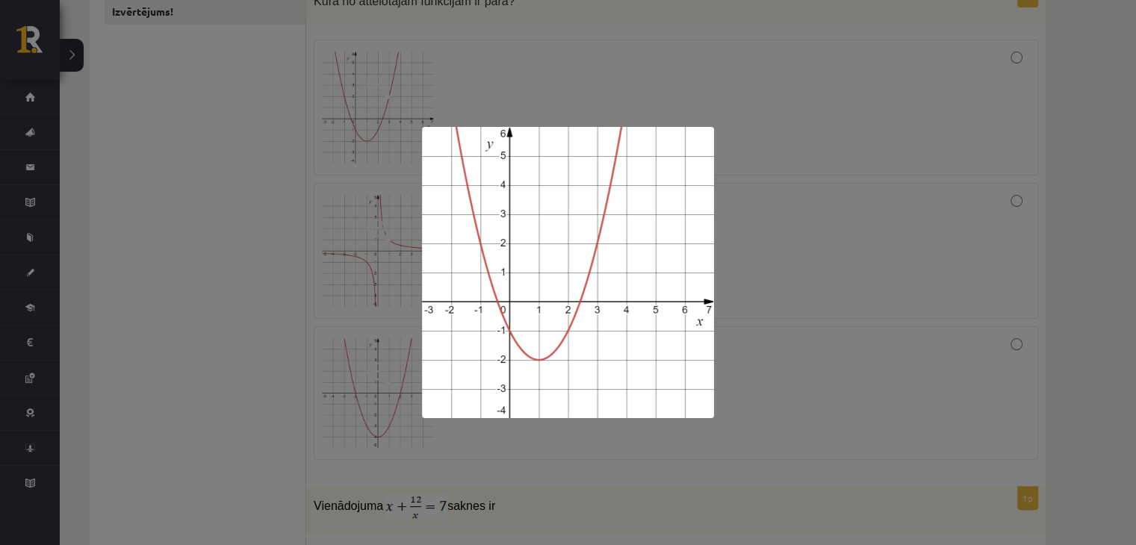
click at [845, 239] on div at bounding box center [568, 272] width 1136 height 545
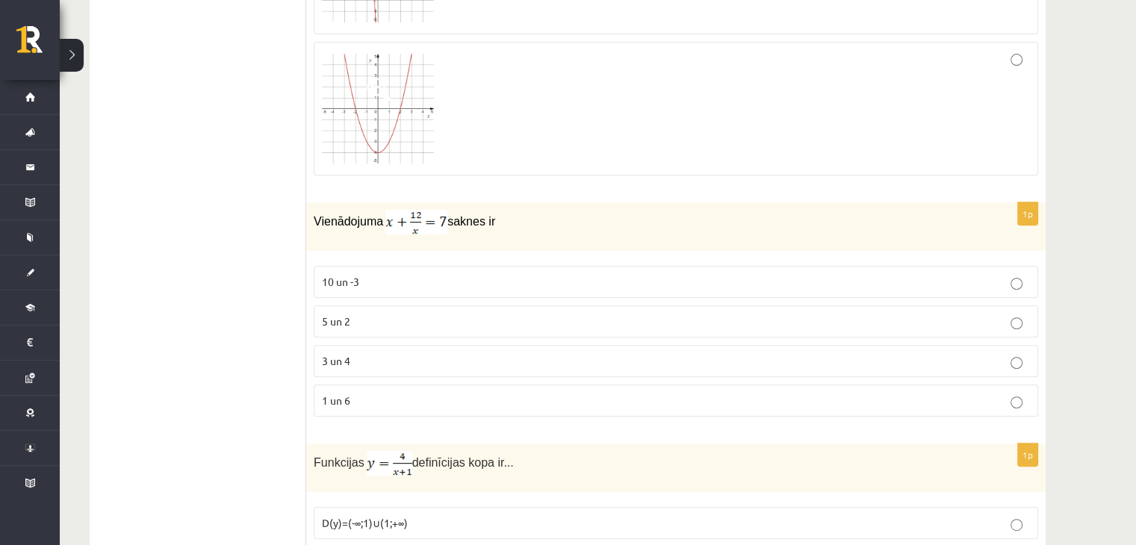
scroll to position [672, 0]
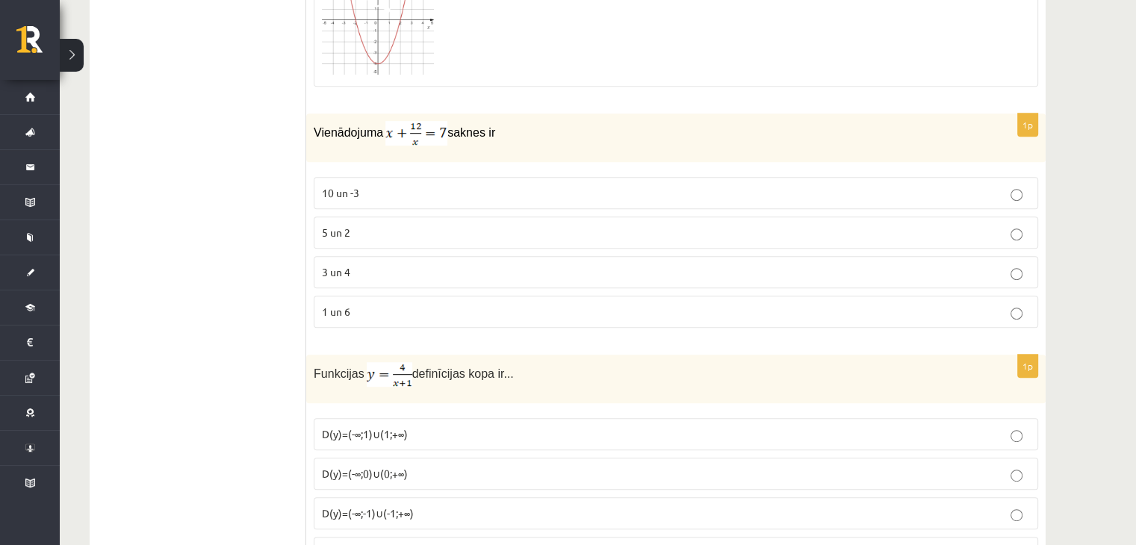
click at [1010, 264] on p "3 un 4" at bounding box center [676, 272] width 708 height 16
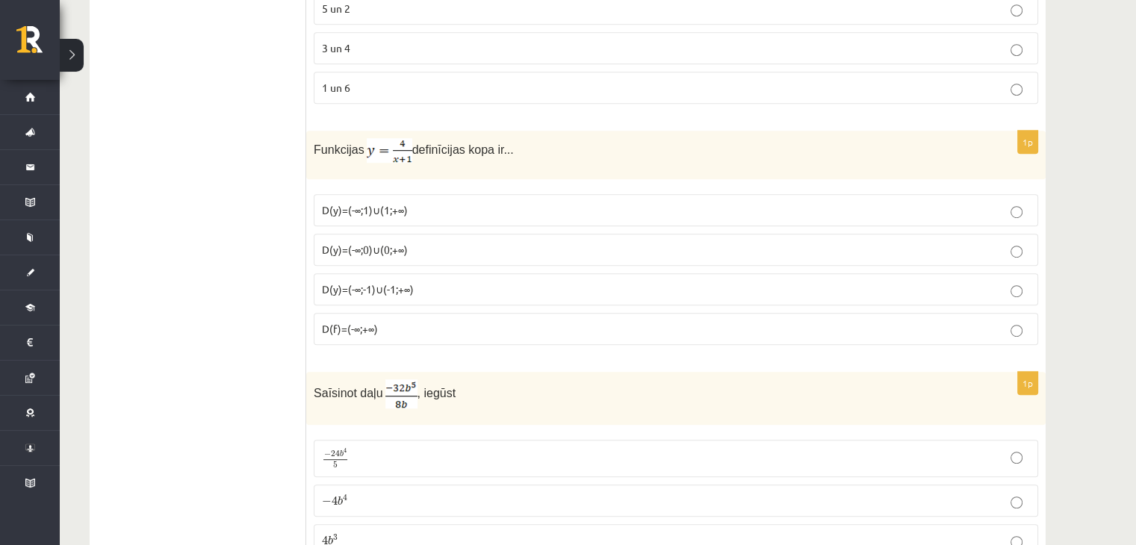
scroll to position [821, 0]
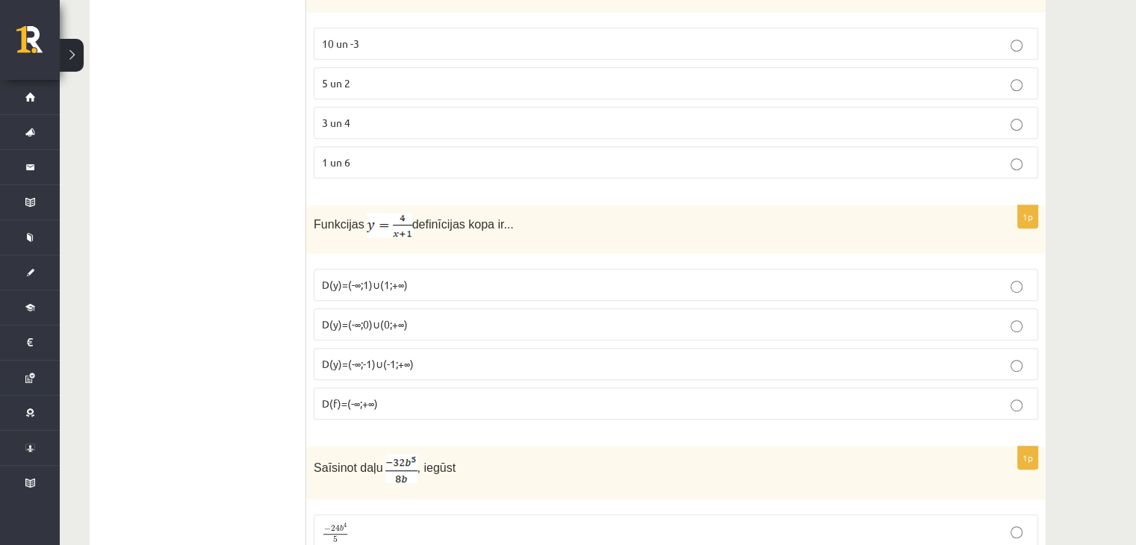
click at [496, 373] on label "D(y)=(-∞;-1)∪(-1;+∞)" at bounding box center [676, 364] width 724 height 32
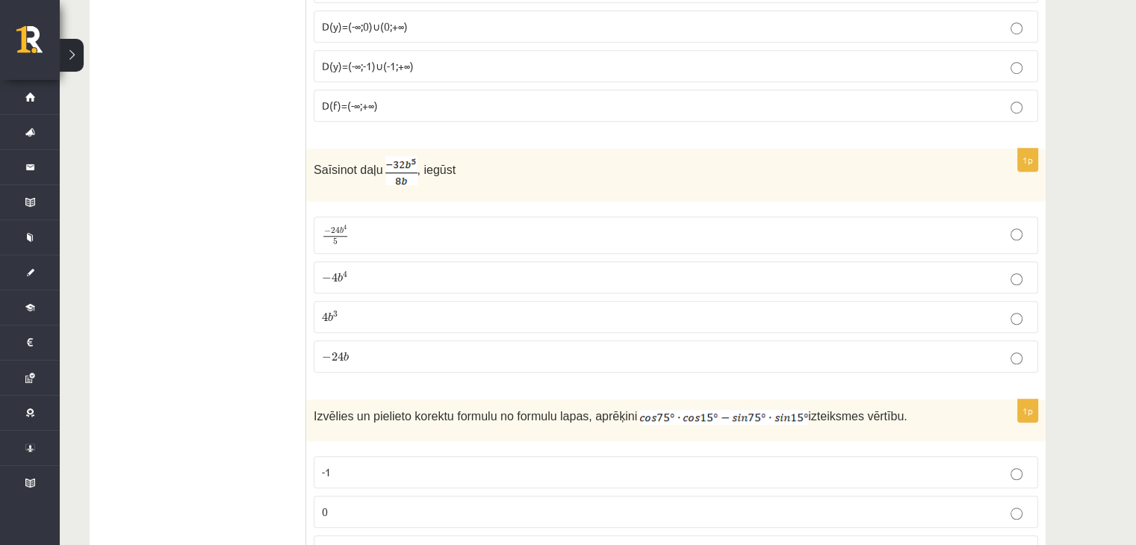
scroll to position [1120, 0]
click at [344, 282] on label "− 4 b 4 − 4 b 4" at bounding box center [676, 277] width 724 height 32
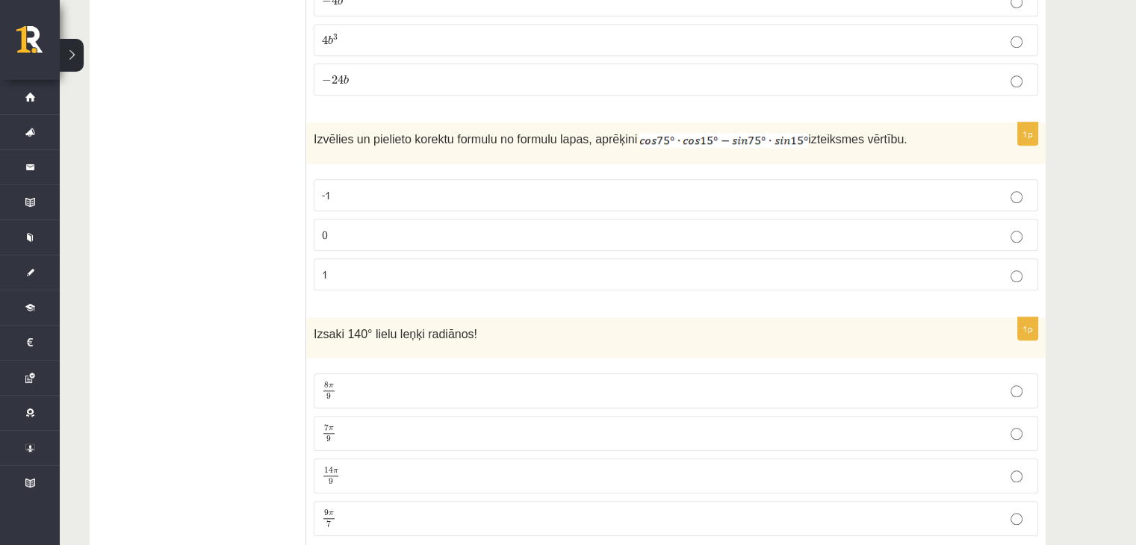
scroll to position [1419, 0]
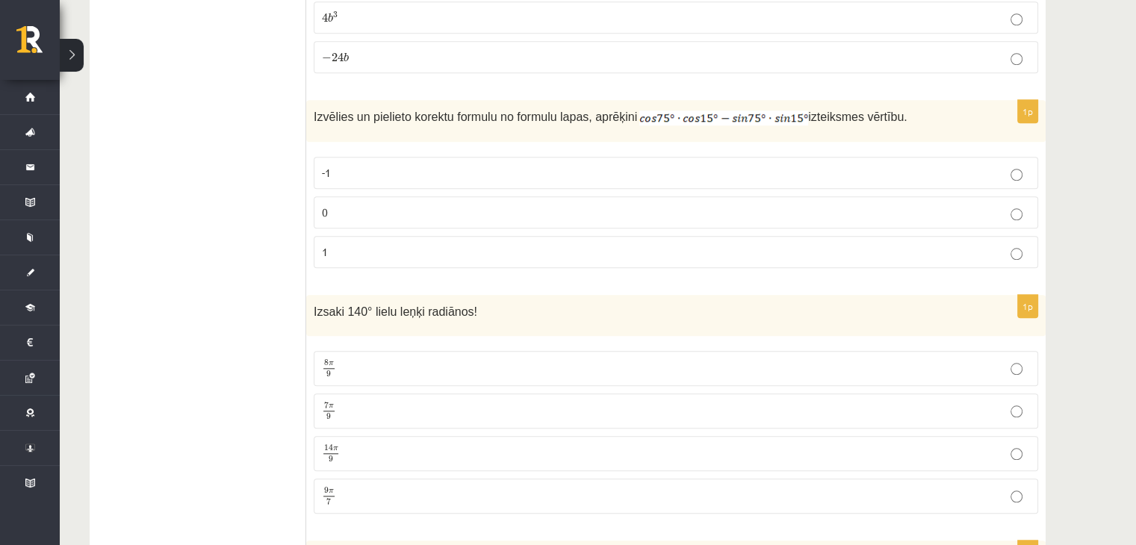
click at [687, 215] on label "0" at bounding box center [676, 212] width 724 height 32
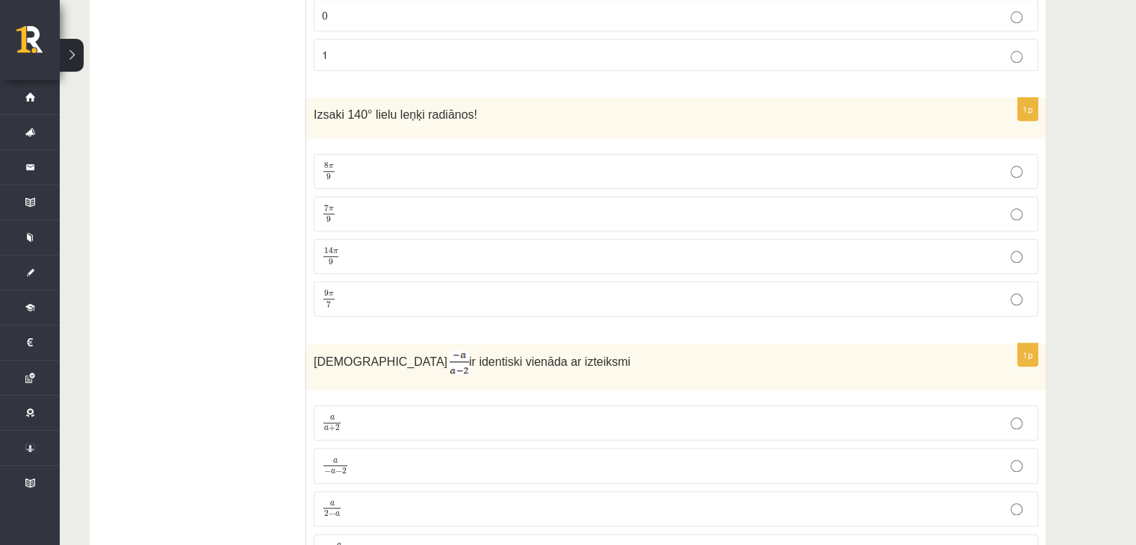
scroll to position [1643, 0]
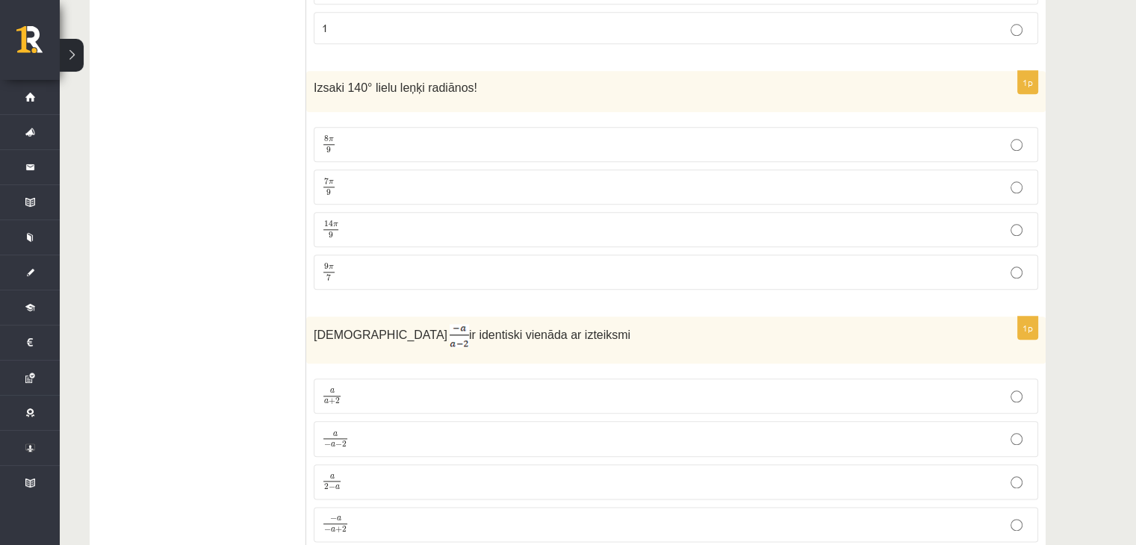
click at [354, 183] on p "7 π 9 7 π 9" at bounding box center [676, 187] width 708 height 19
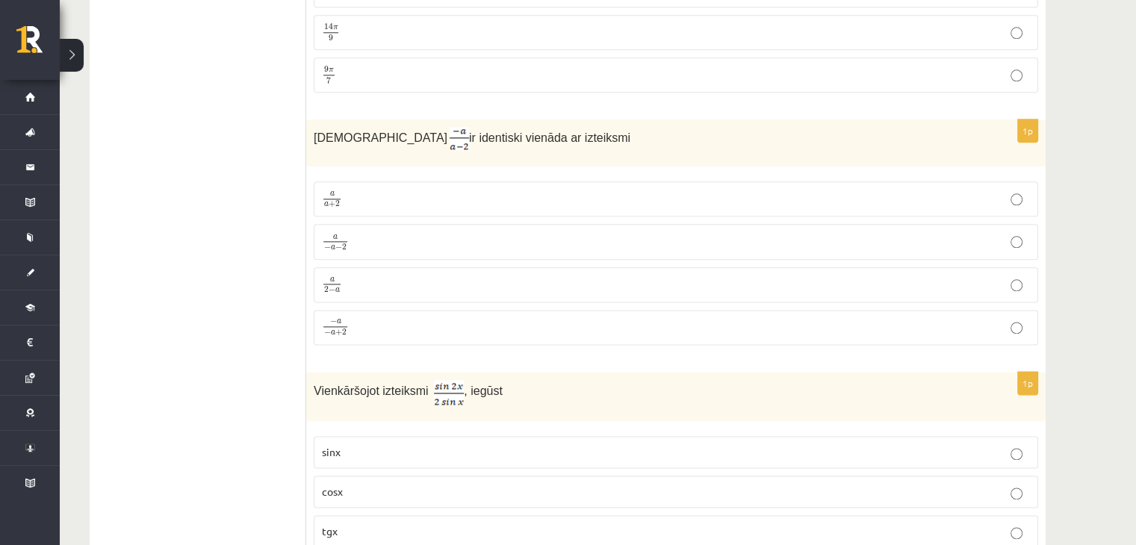
scroll to position [1867, 0]
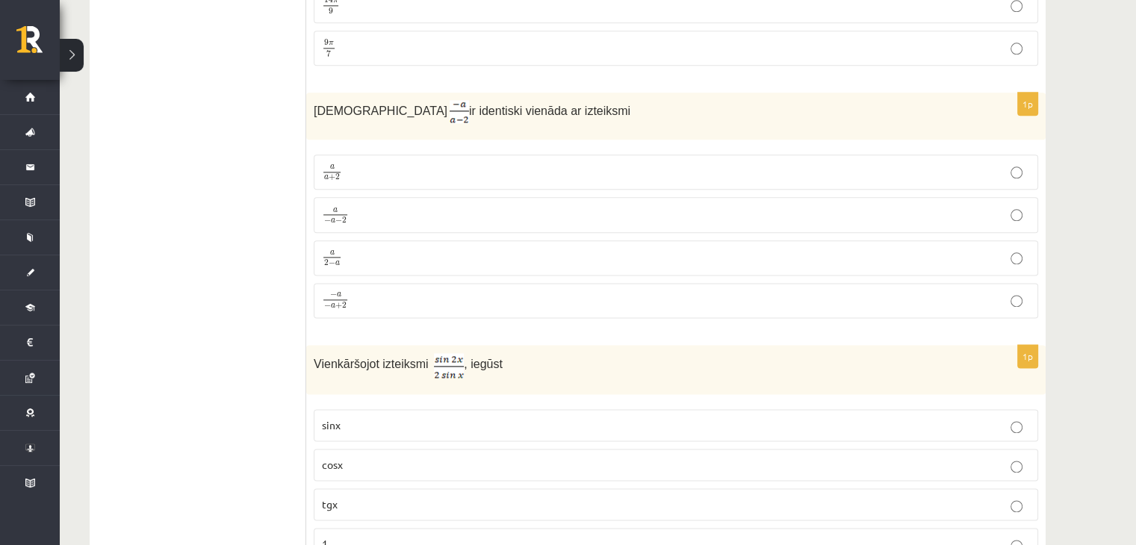
click at [397, 168] on p "a a + 2 a a + 2" at bounding box center [676, 172] width 708 height 19
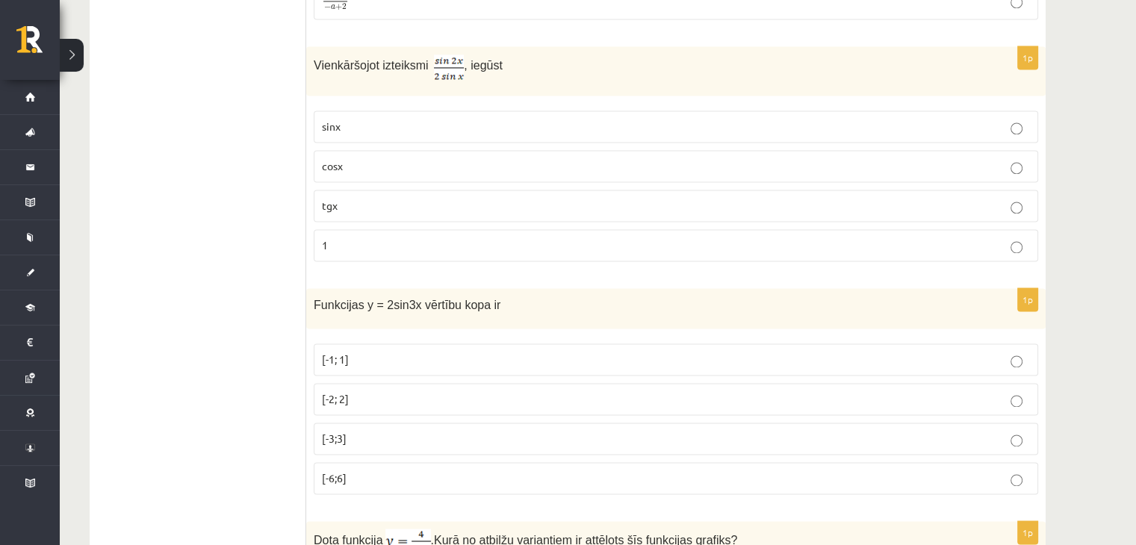
scroll to position [2091, 0]
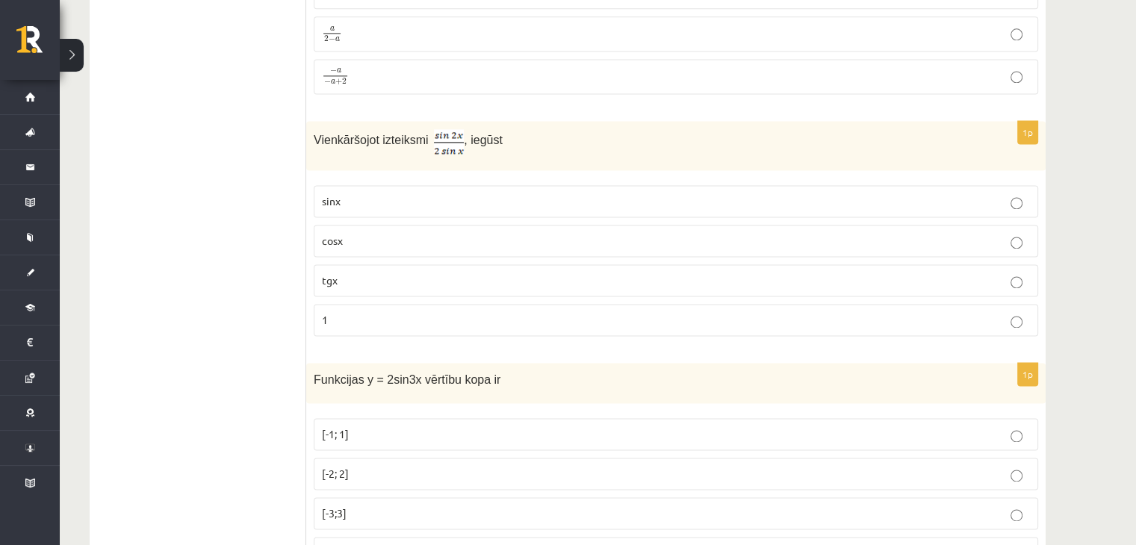
click at [364, 193] on p "sinx" at bounding box center [676, 201] width 708 height 16
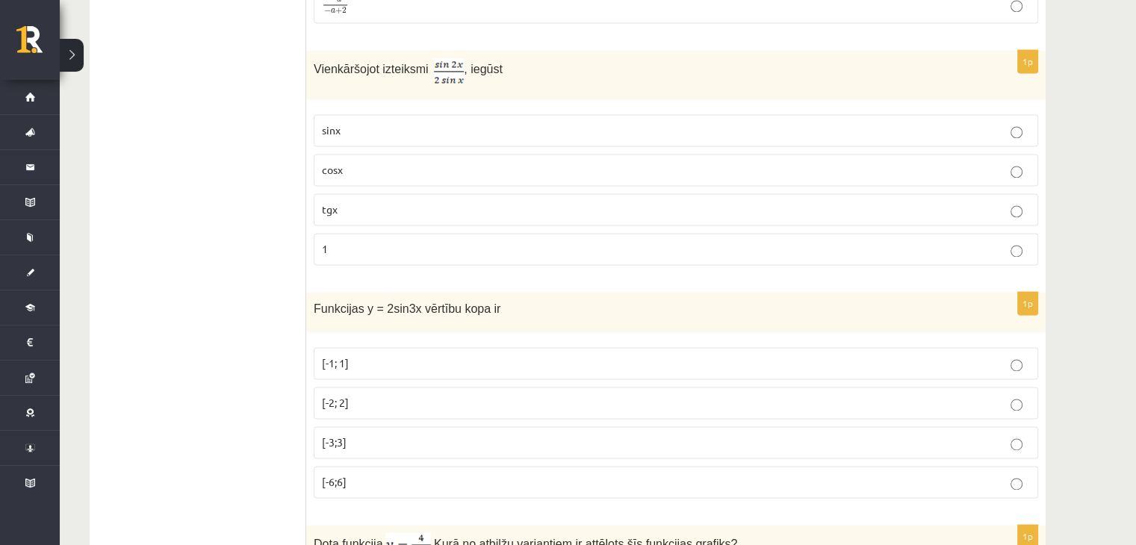
scroll to position [2240, 0]
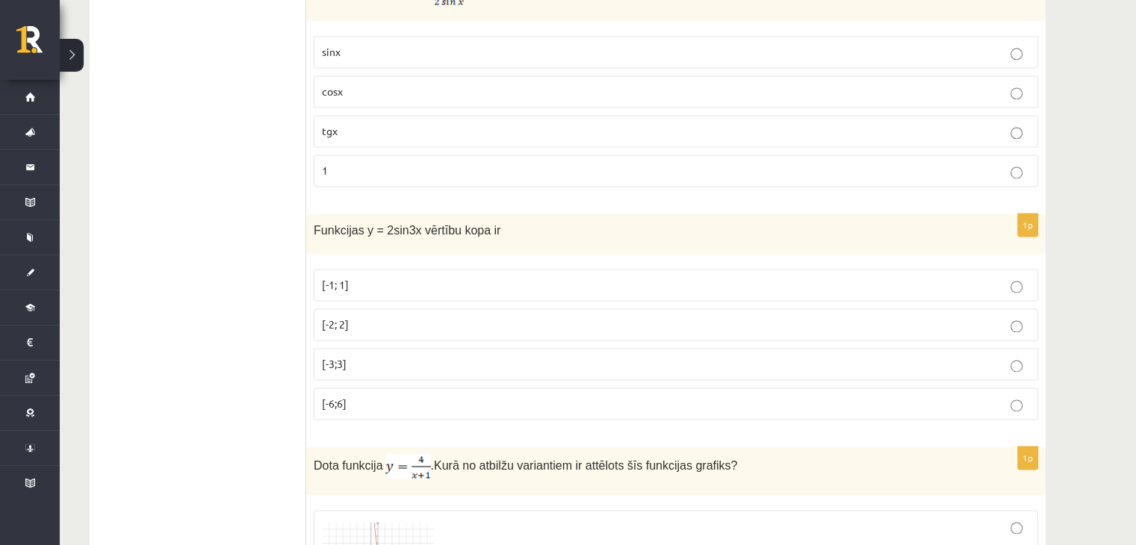
click at [429, 317] on p "[-2; 2]" at bounding box center [676, 325] width 708 height 16
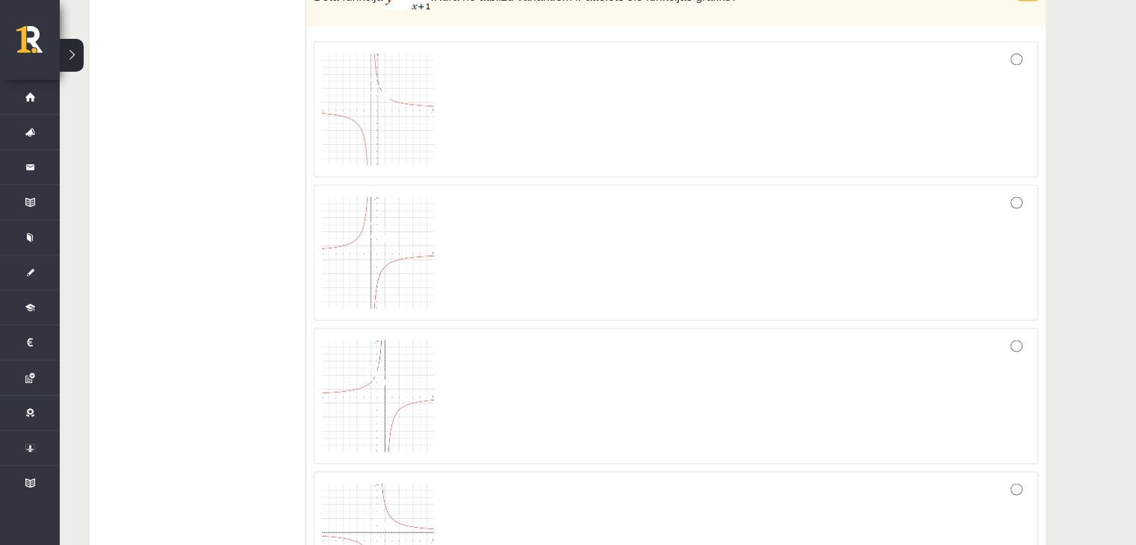
scroll to position [2689, 0]
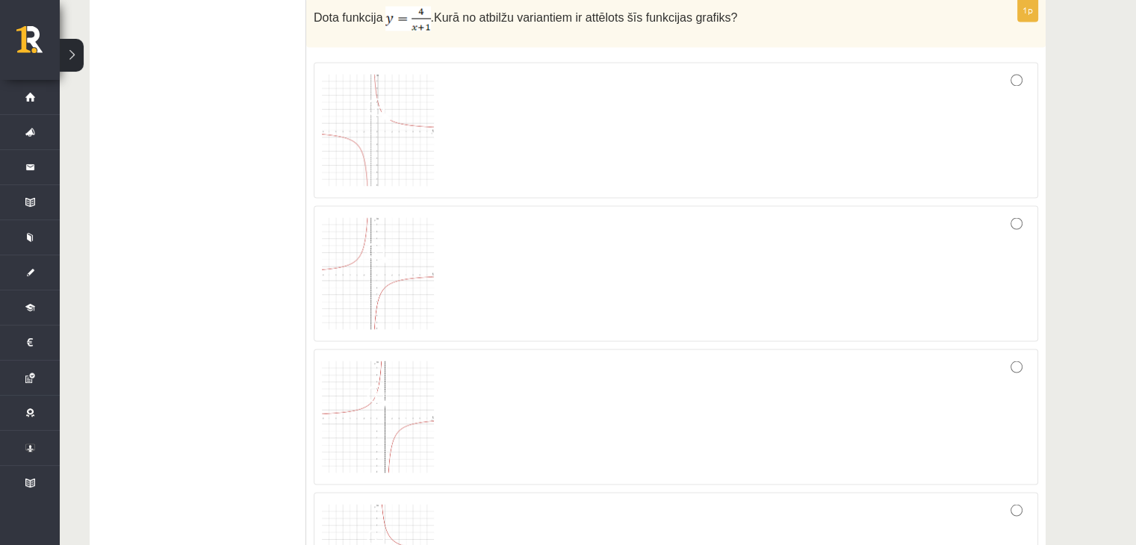
click at [465, 150] on div at bounding box center [676, 129] width 708 height 119
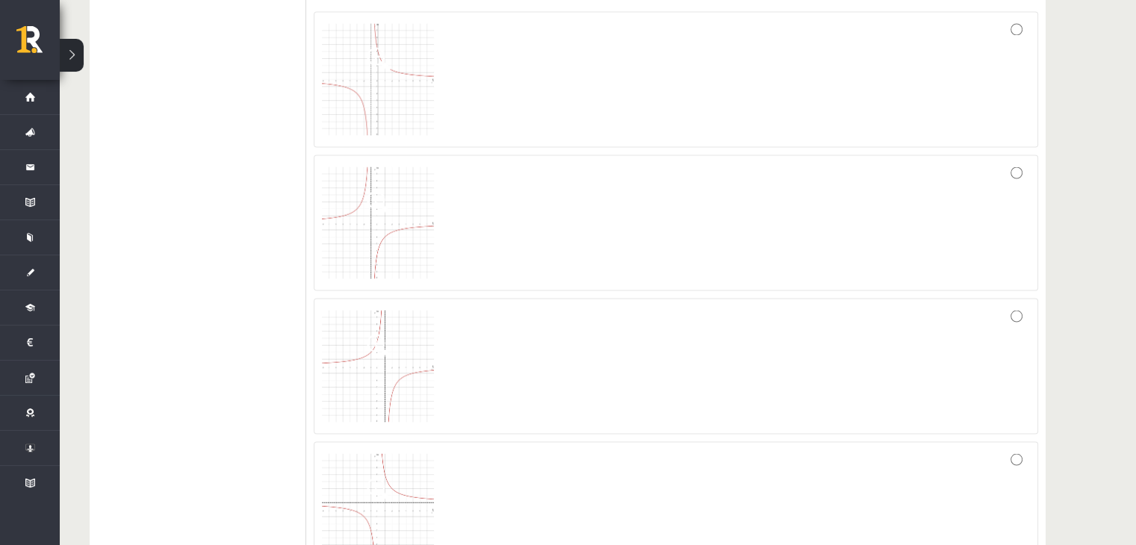
scroll to position [2763, 0]
click at [574, 335] on div at bounding box center [676, 341] width 708 height 119
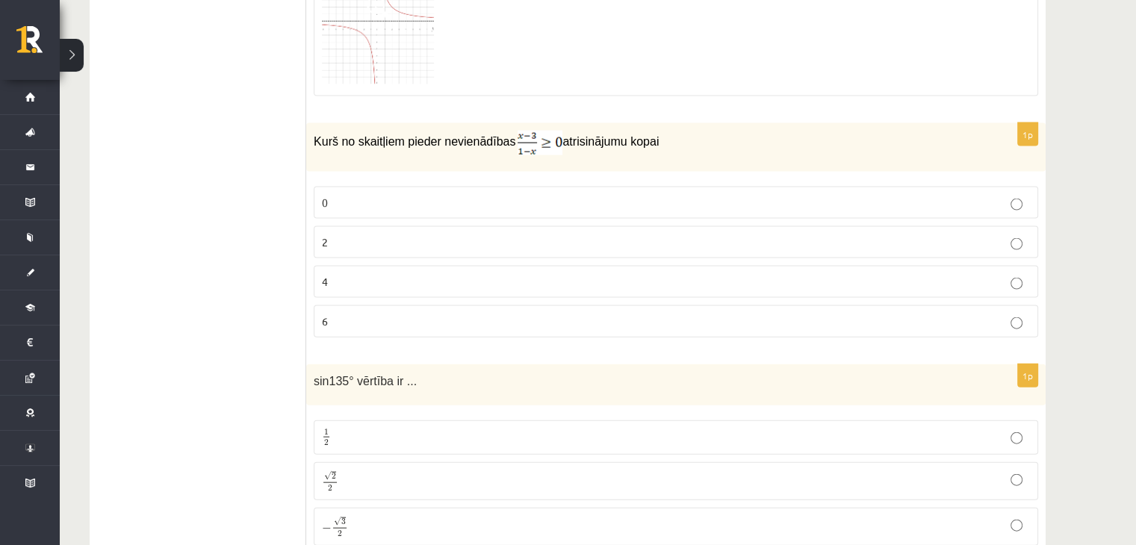
scroll to position [3211, 0]
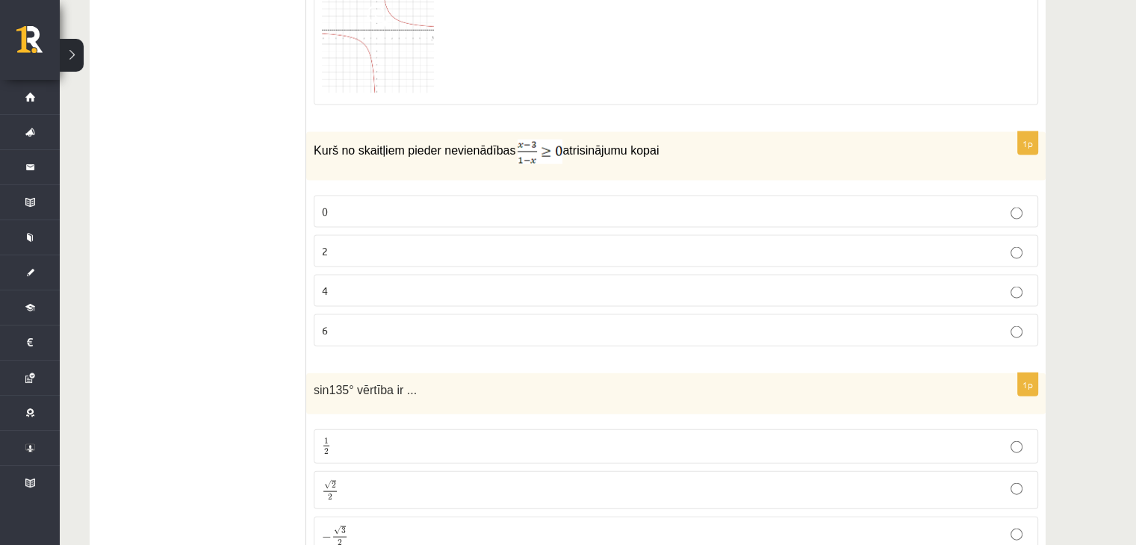
click at [666, 204] on p "0" at bounding box center [676, 212] width 708 height 16
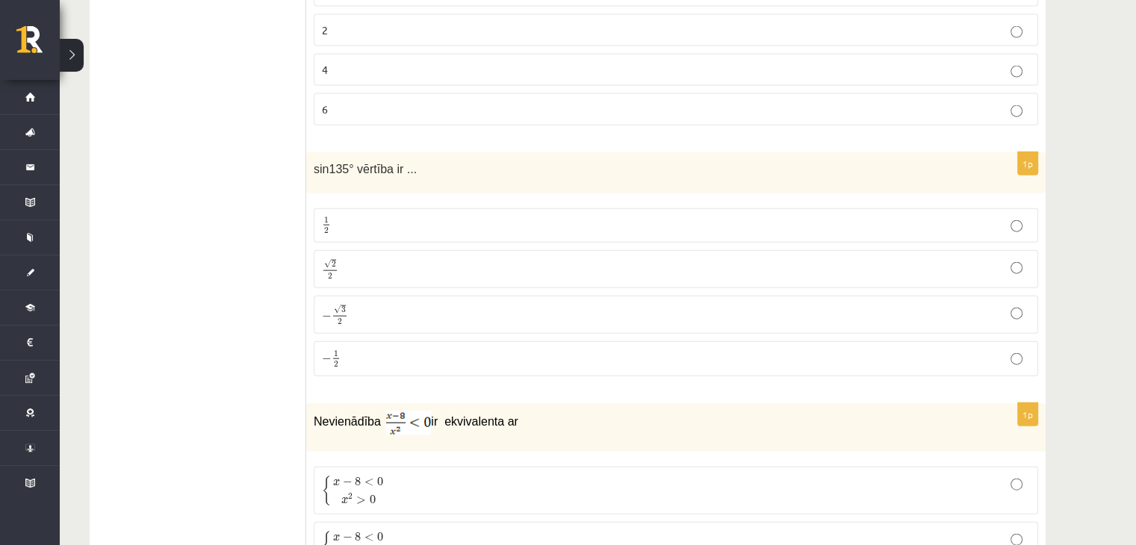
scroll to position [3435, 0]
click at [1025, 255] on p "√ 2 2 2 2" at bounding box center [676, 266] width 708 height 22
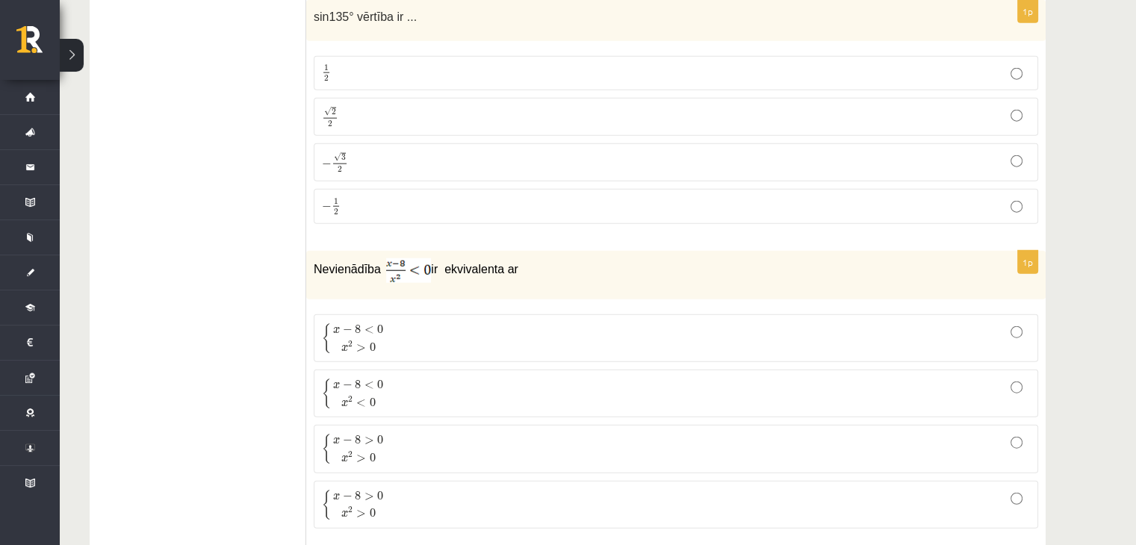
scroll to position [3659, 0]
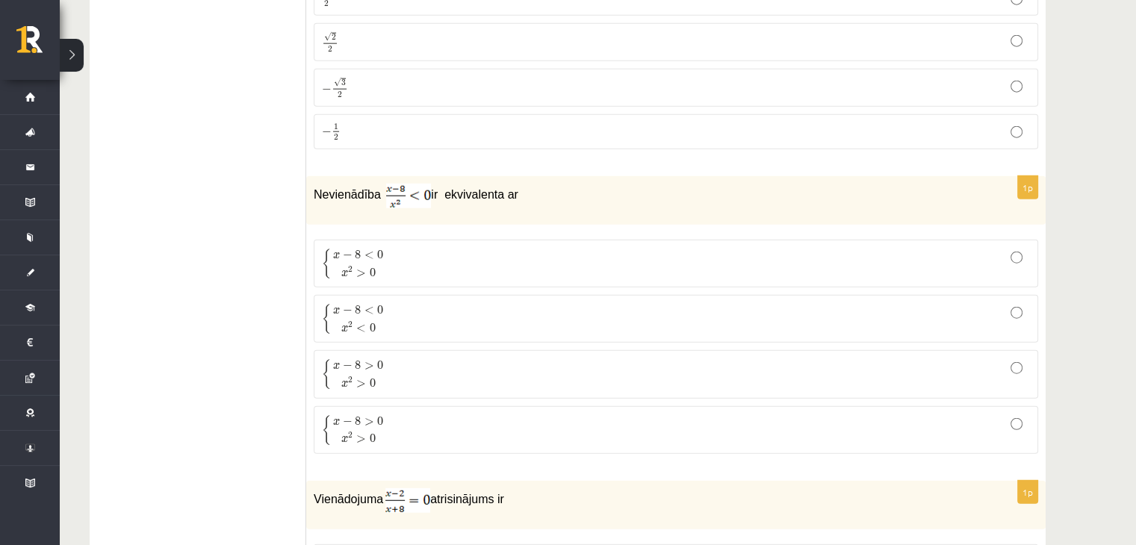
click at [435, 248] on p "{ x − 8 < 0 x 2 > 0 { x − 8 < 0 x 2 > 0" at bounding box center [676, 263] width 708 height 31
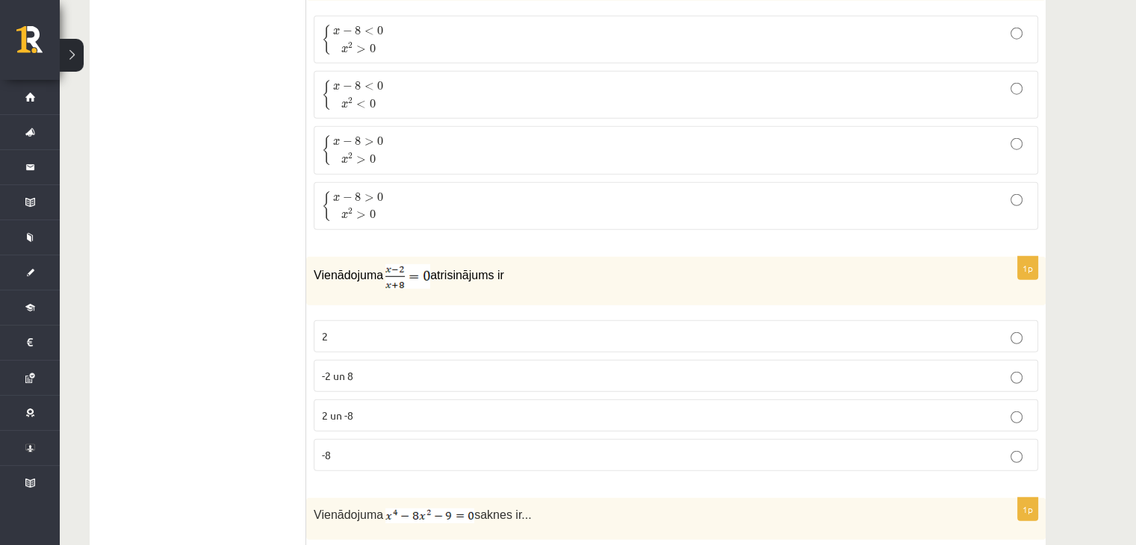
scroll to position [3958, 0]
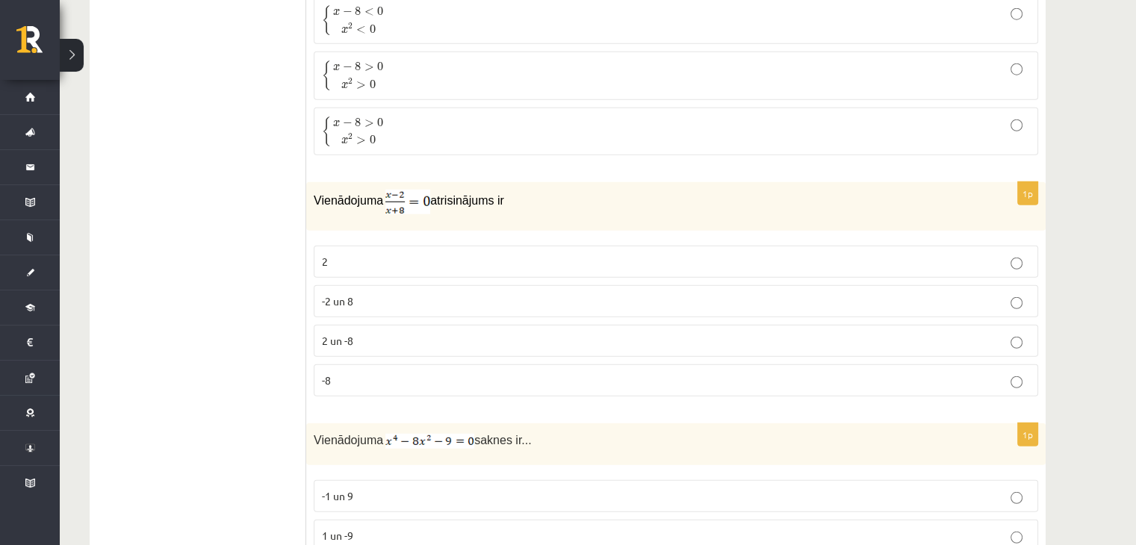
click at [680, 254] on p "2" at bounding box center [676, 262] width 708 height 16
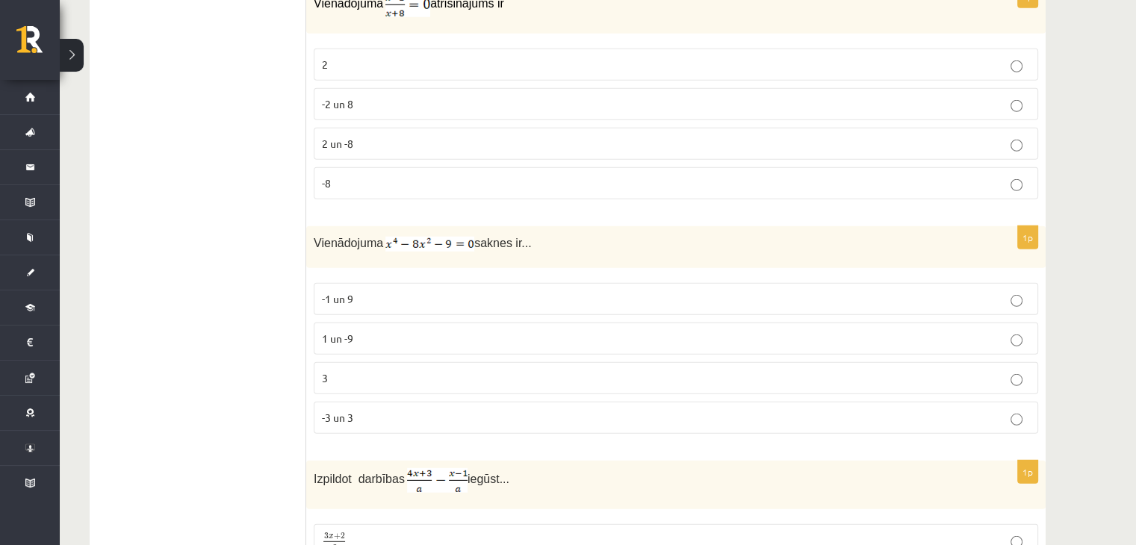
scroll to position [4182, 0]
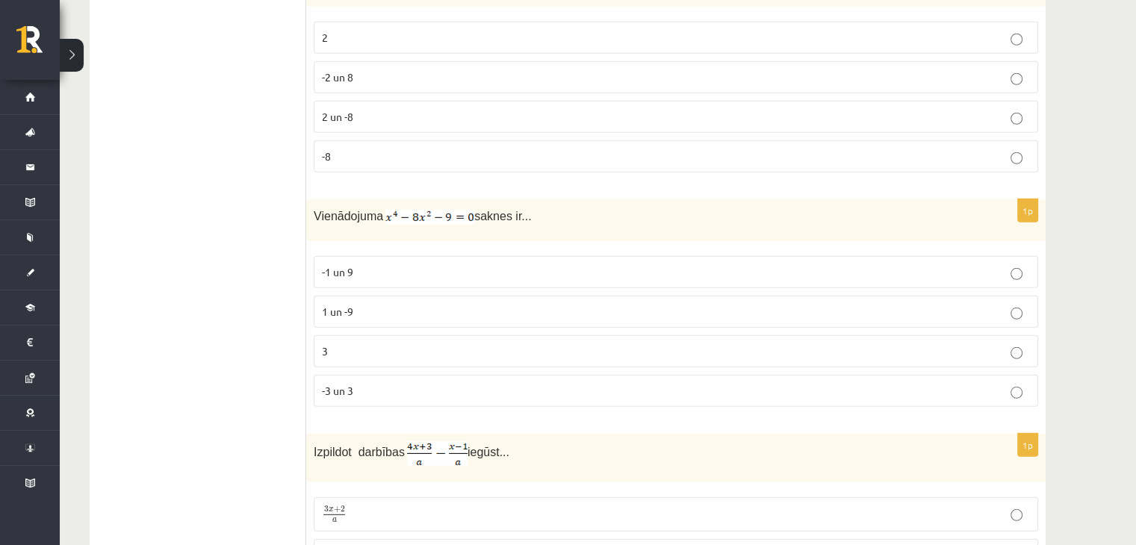
click at [562, 383] on p "-3 un 3" at bounding box center [676, 391] width 708 height 16
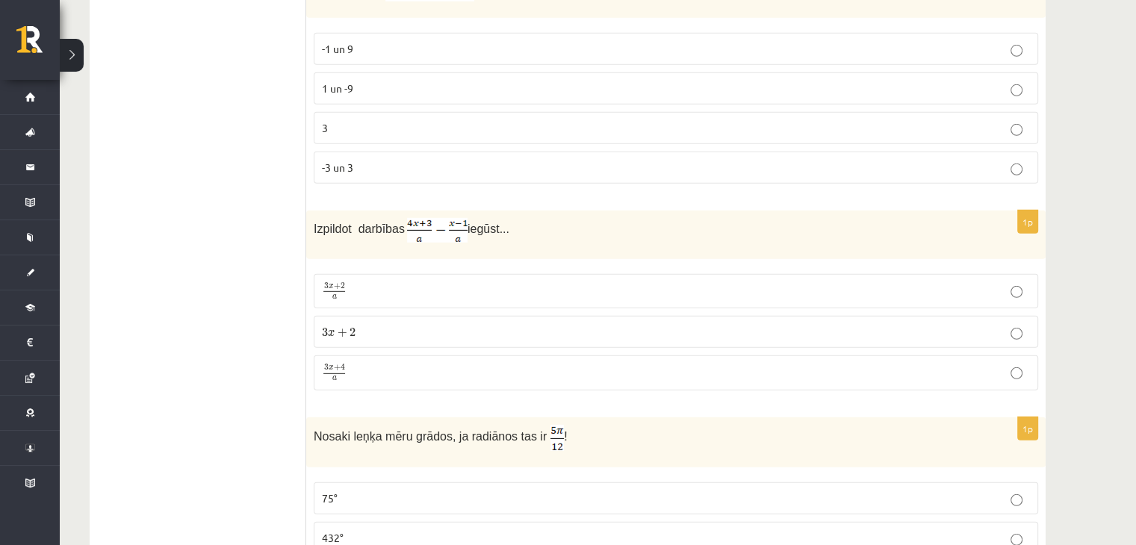
scroll to position [4406, 0]
click at [398, 282] on p "3 x + 2 a 3 x + 2 a" at bounding box center [676, 291] width 708 height 18
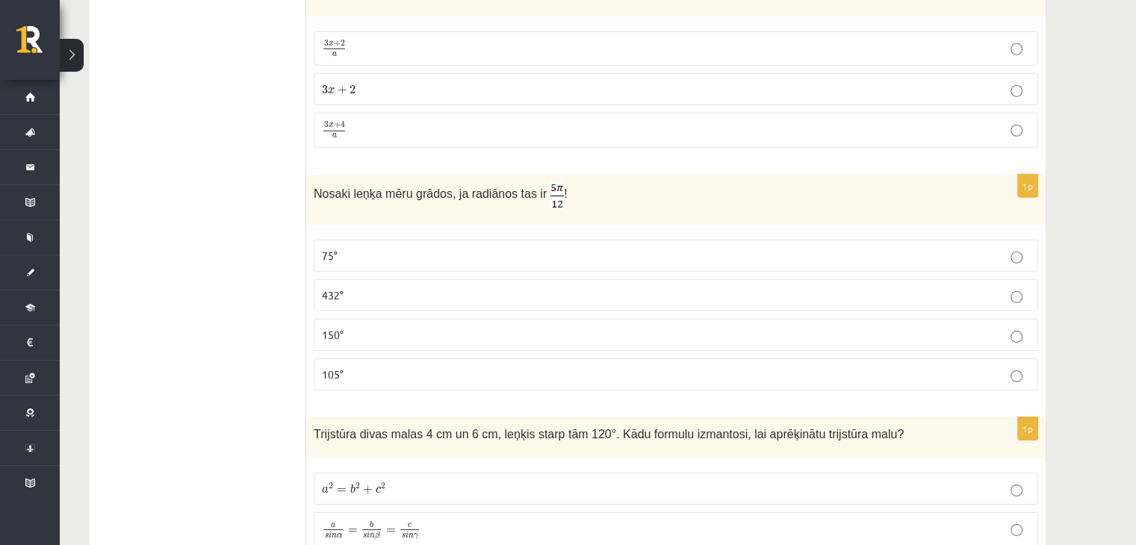
scroll to position [4630, 0]
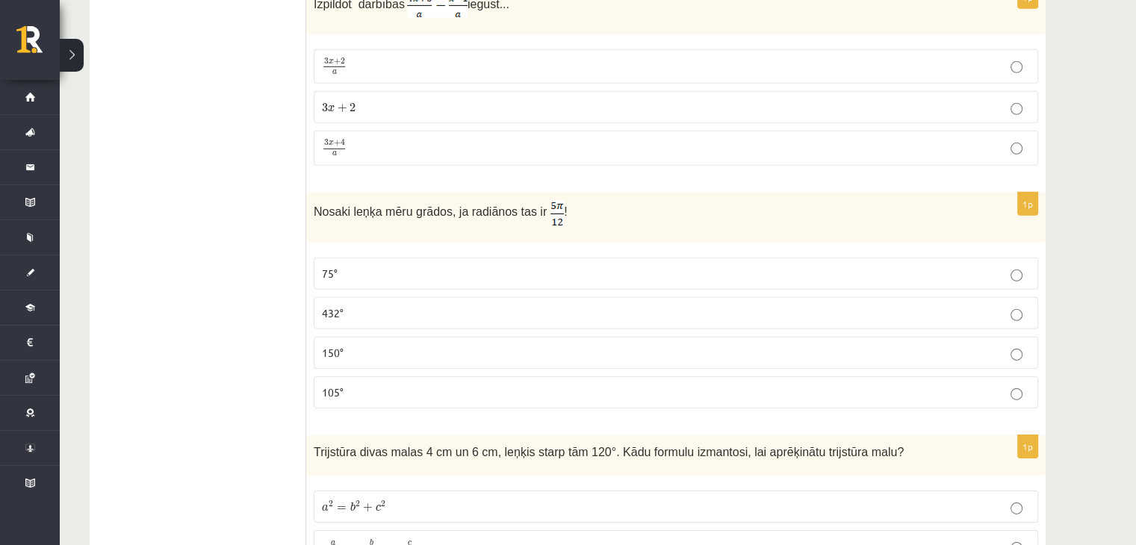
click at [584, 266] on p "75°" at bounding box center [676, 274] width 708 height 16
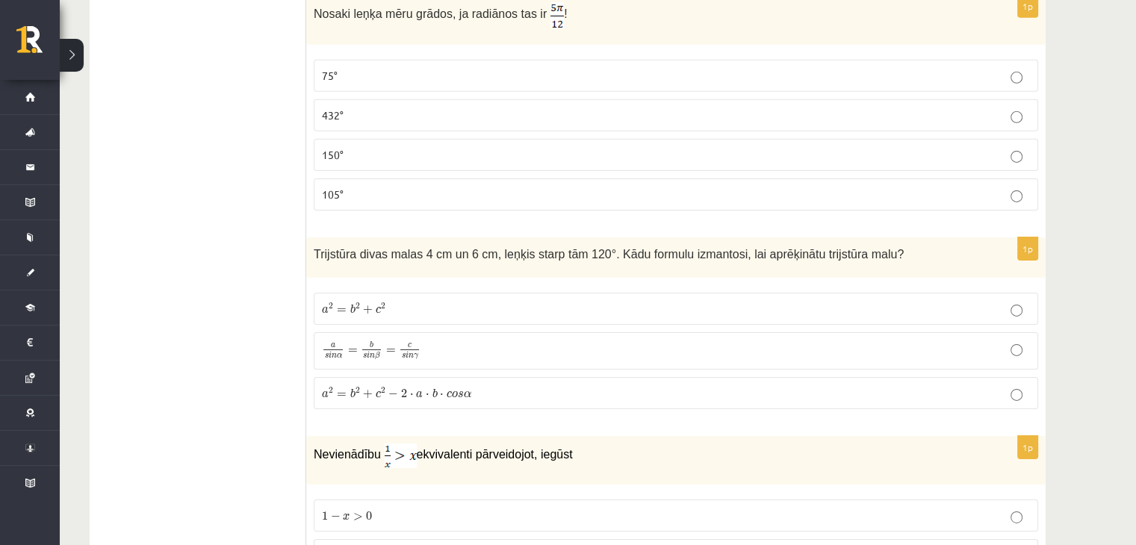
scroll to position [4854, 0]
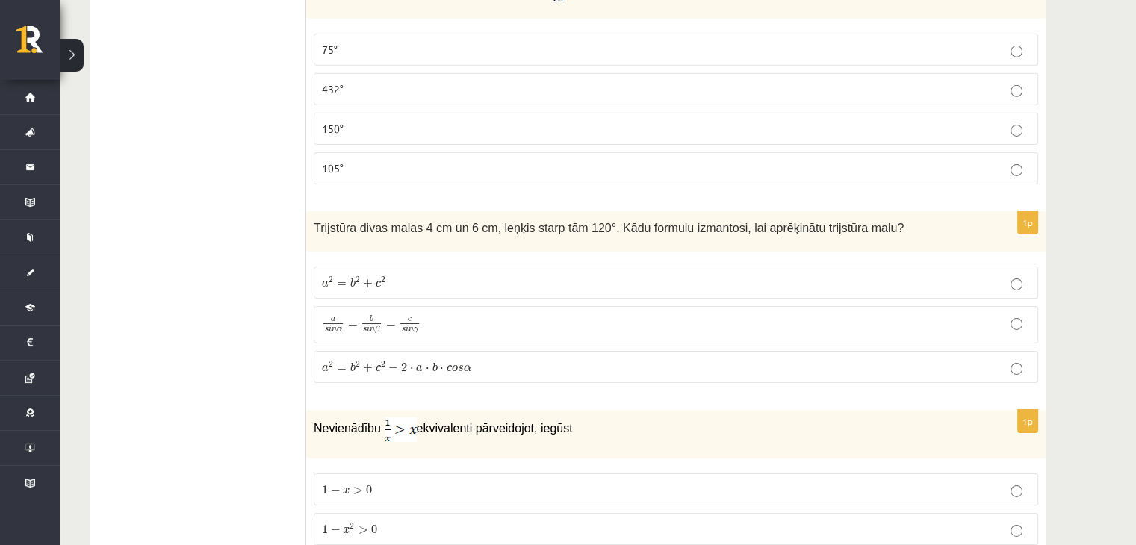
click at [468, 355] on label "a 2 = b 2 + c 2 − 2 ⋅ a ⋅ b ⋅ c o s α a 2 = b 2 + c 2 − 2 ⋅ a ⋅ b ⋅ c o s α" at bounding box center [676, 367] width 724 height 32
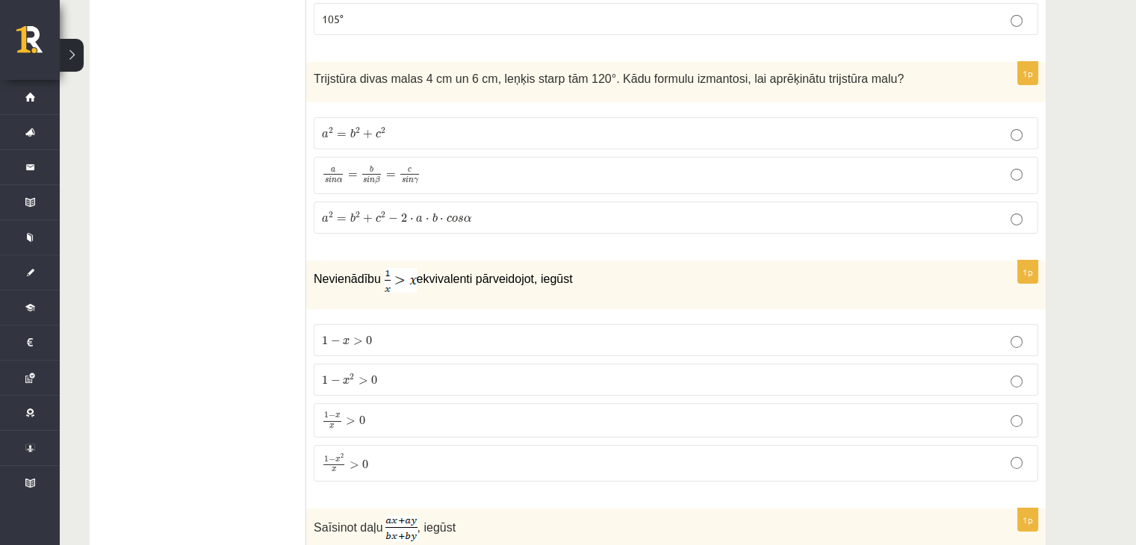
scroll to position [5153, 0]
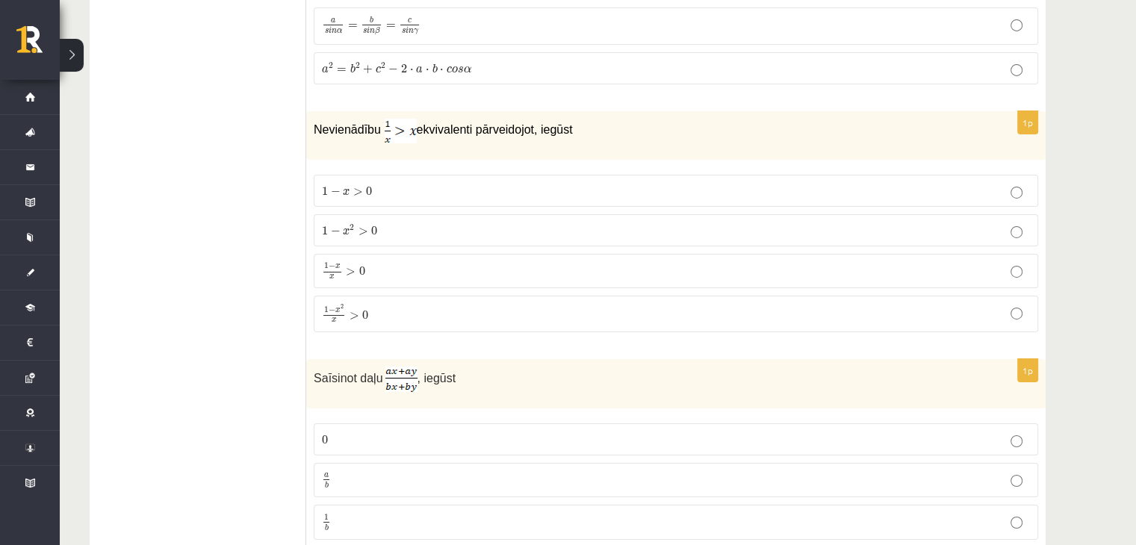
click at [391, 262] on p "1 − x x > 0 1 − x x > 0" at bounding box center [676, 271] width 708 height 18
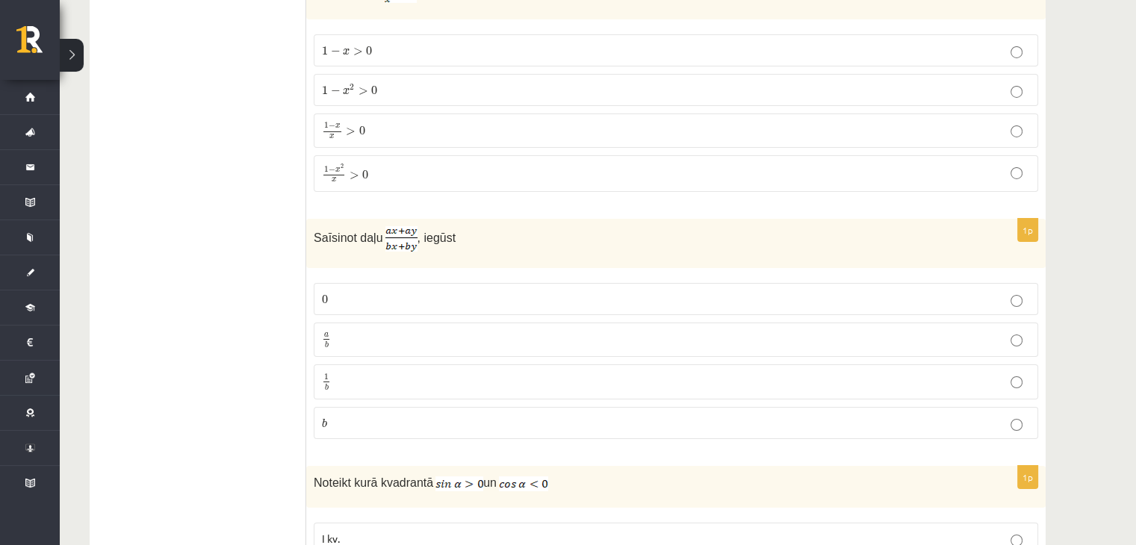
scroll to position [5302, 0]
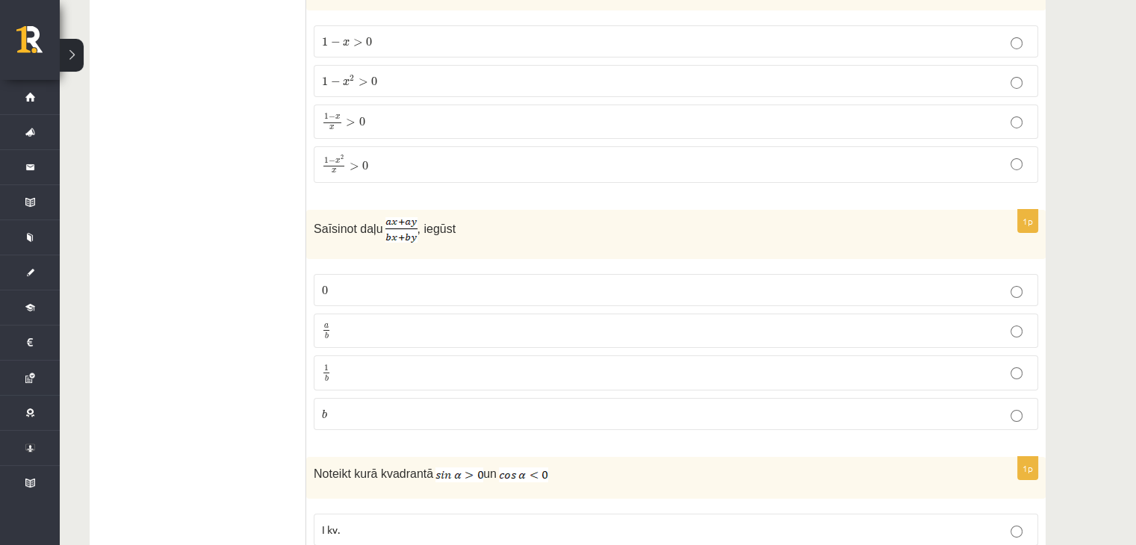
click at [414, 322] on p "a b a b" at bounding box center [676, 331] width 708 height 19
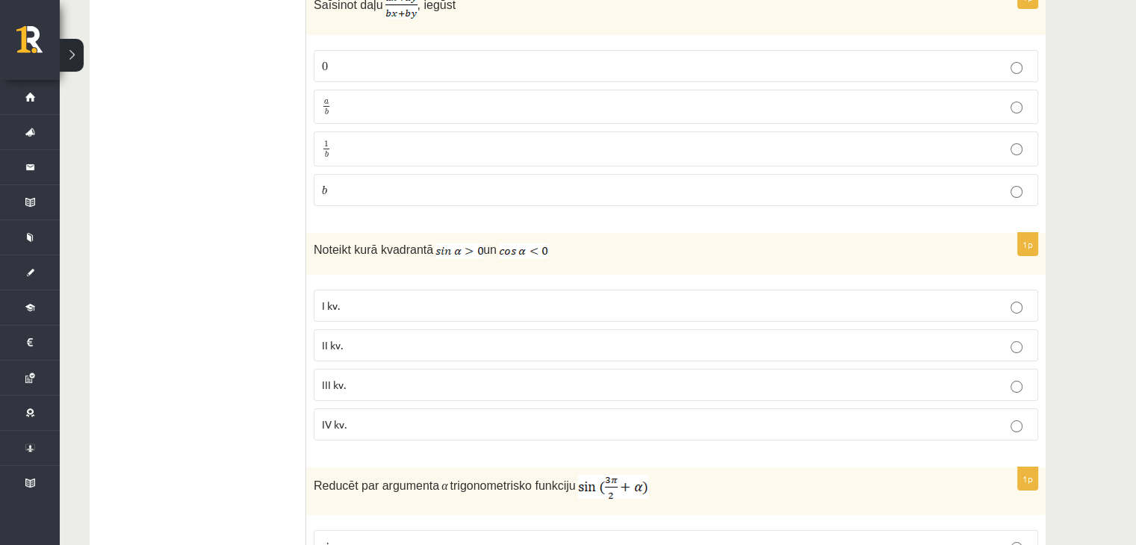
scroll to position [5601, 0]
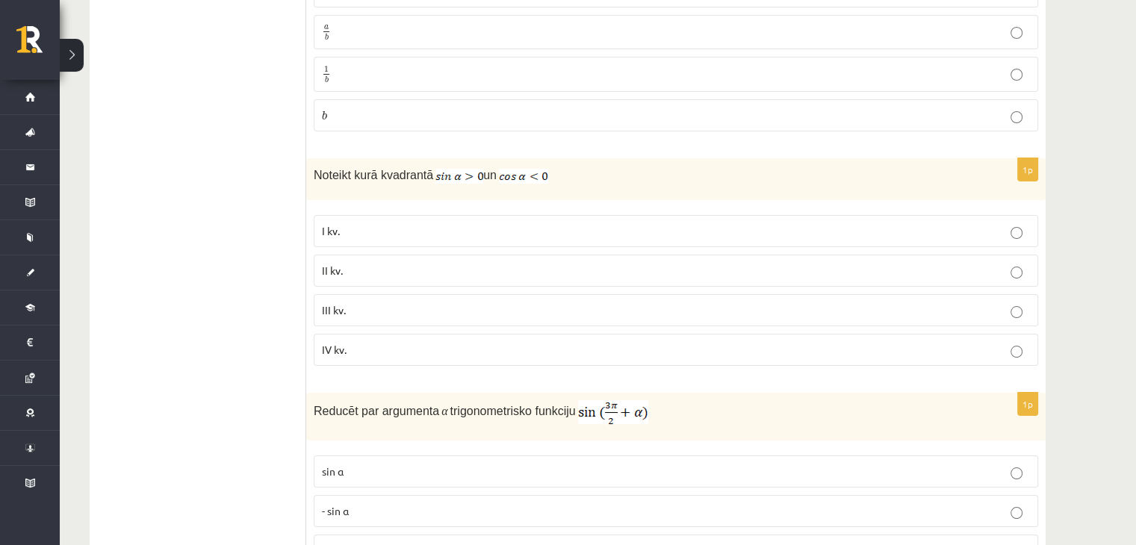
click at [406, 263] on p "II kv." at bounding box center [676, 271] width 708 height 16
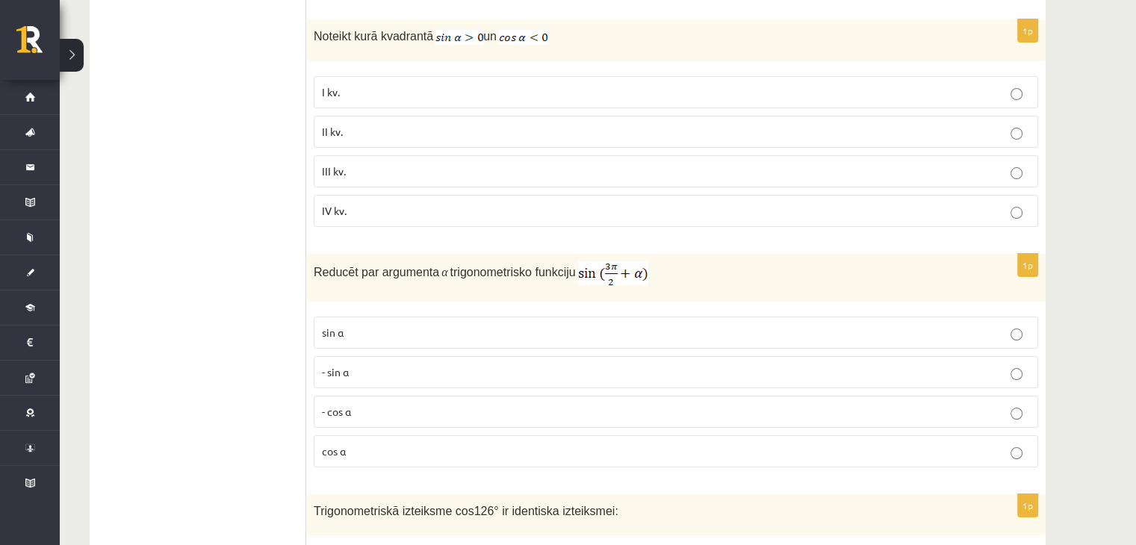
scroll to position [5750, 0]
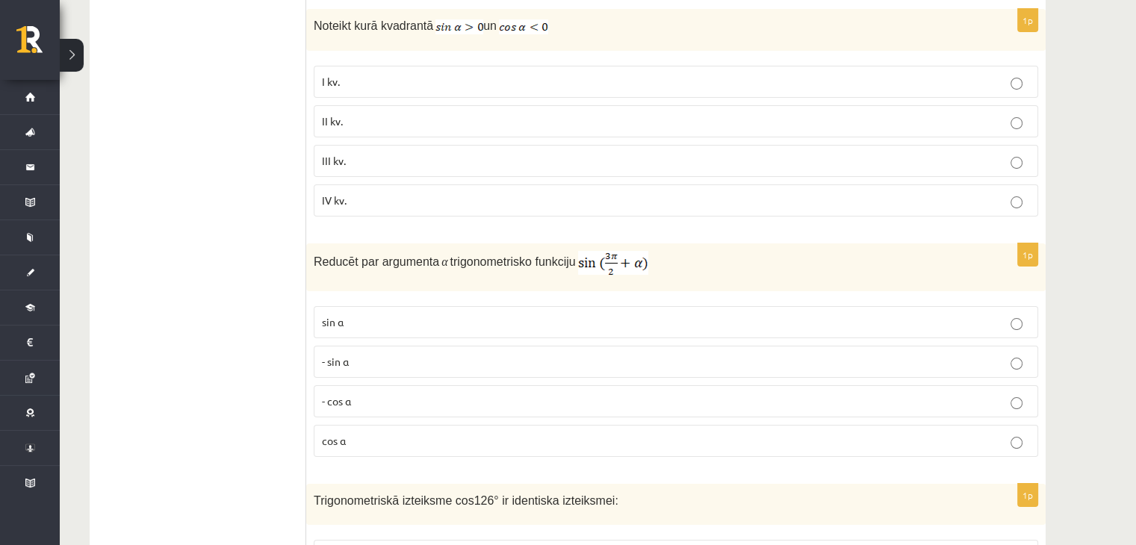
click at [512, 354] on p "- sin ⁡α" at bounding box center [676, 362] width 708 height 16
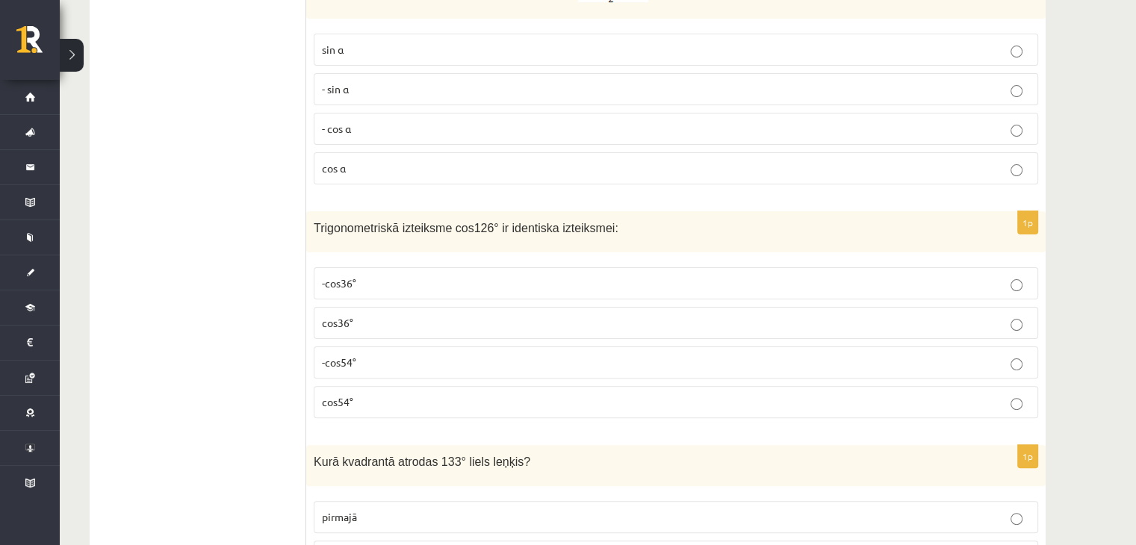
scroll to position [6049, 0]
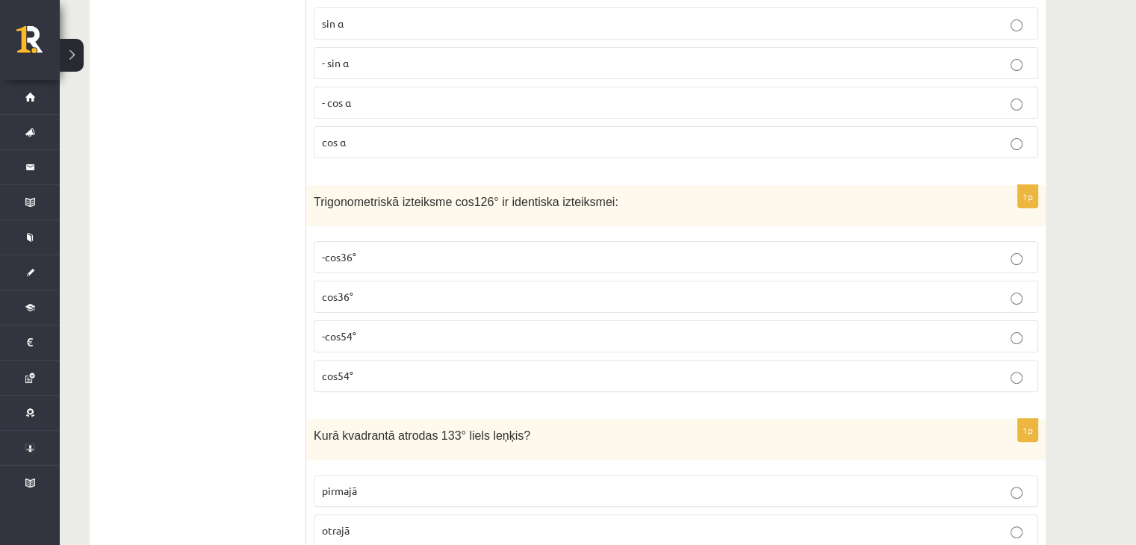
click at [385, 329] on p "-cos54°" at bounding box center [676, 337] width 708 height 16
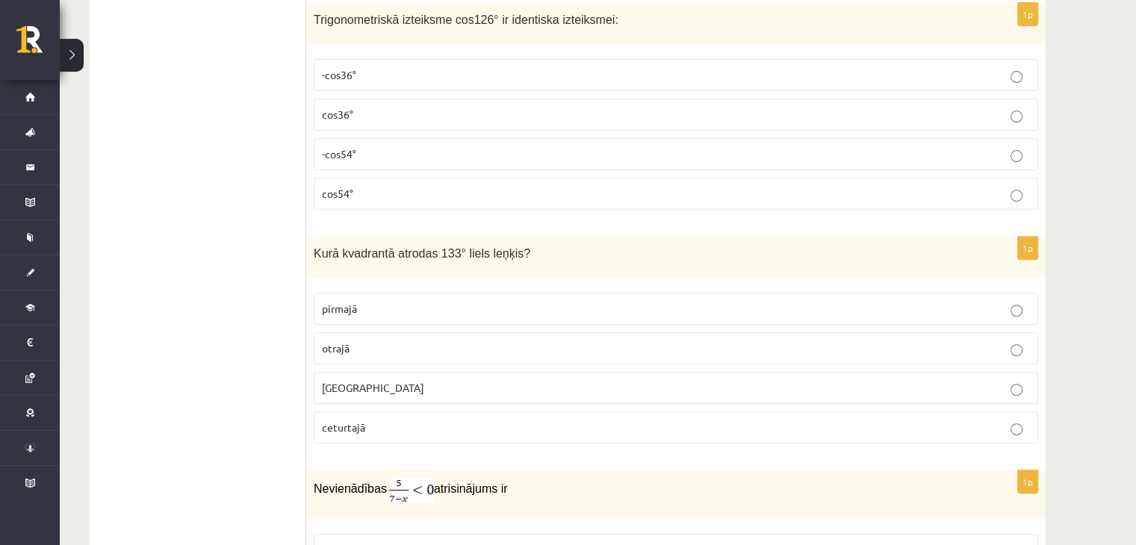
scroll to position [6273, 0]
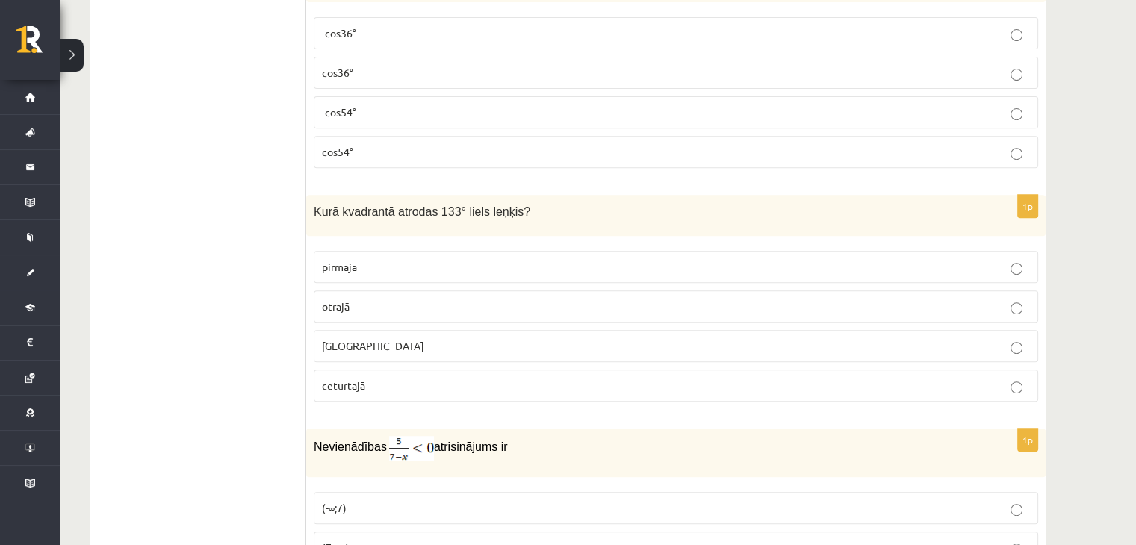
click at [532, 299] on p "otrajā" at bounding box center [676, 307] width 708 height 16
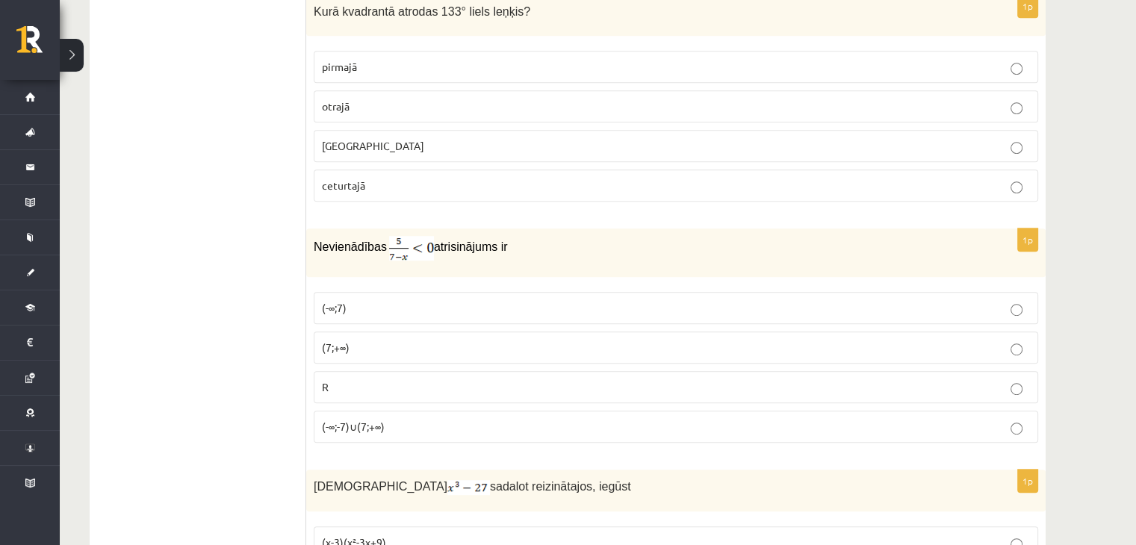
scroll to position [6497, 0]
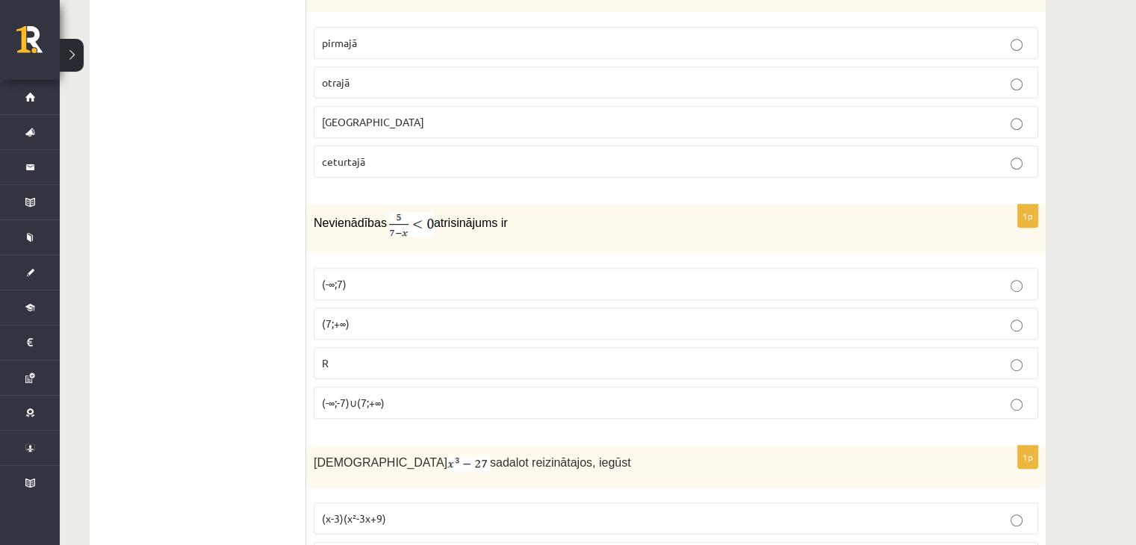
click at [511, 395] on p "(-∞;-7)∪(7;+∞)" at bounding box center [676, 403] width 708 height 16
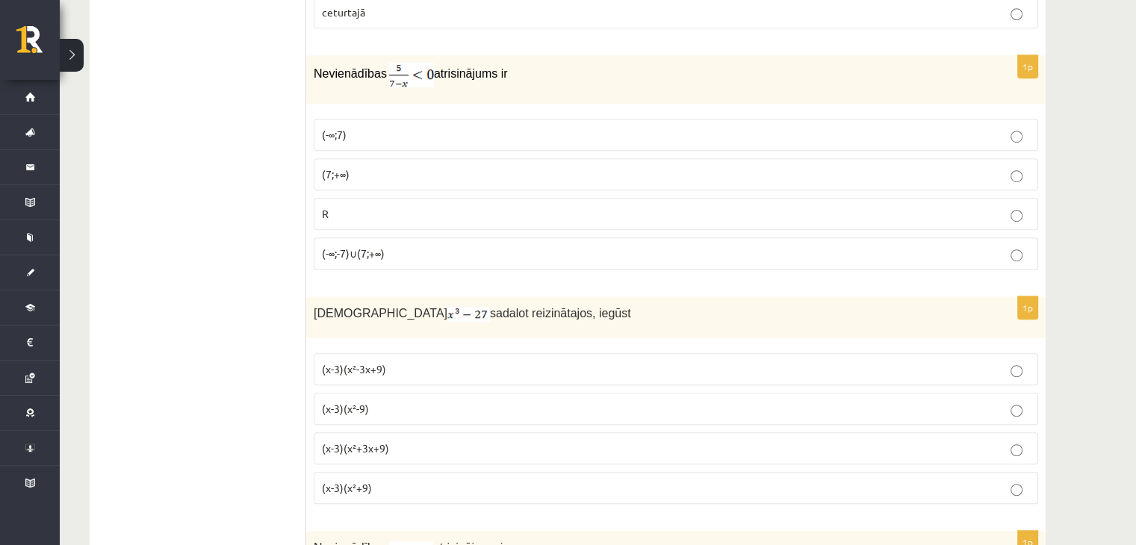
scroll to position [6796, 0]
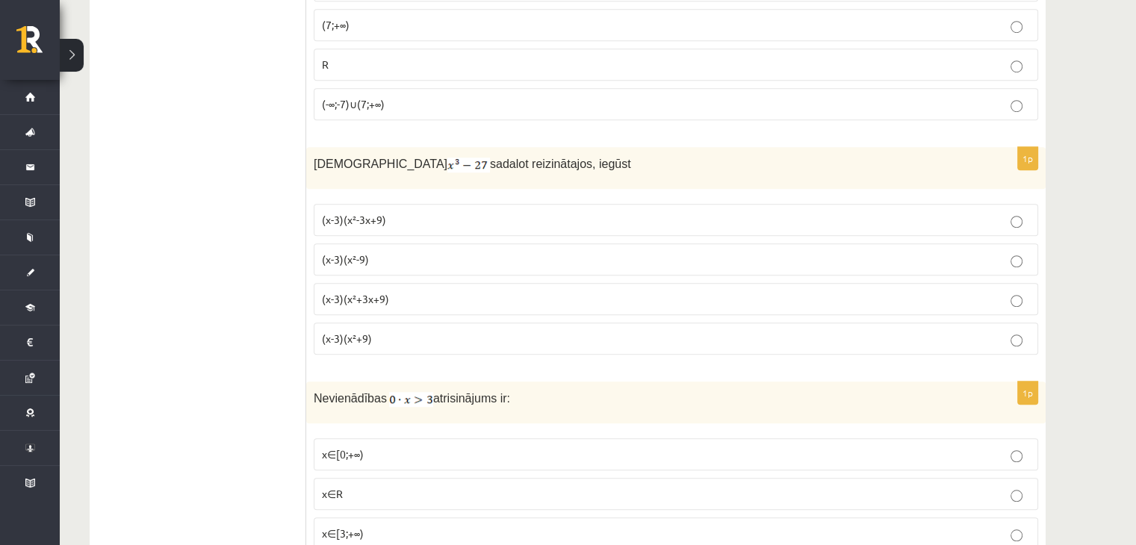
click at [379, 292] on span "(x-3)(x²+3x+9)" at bounding box center [355, 298] width 67 height 13
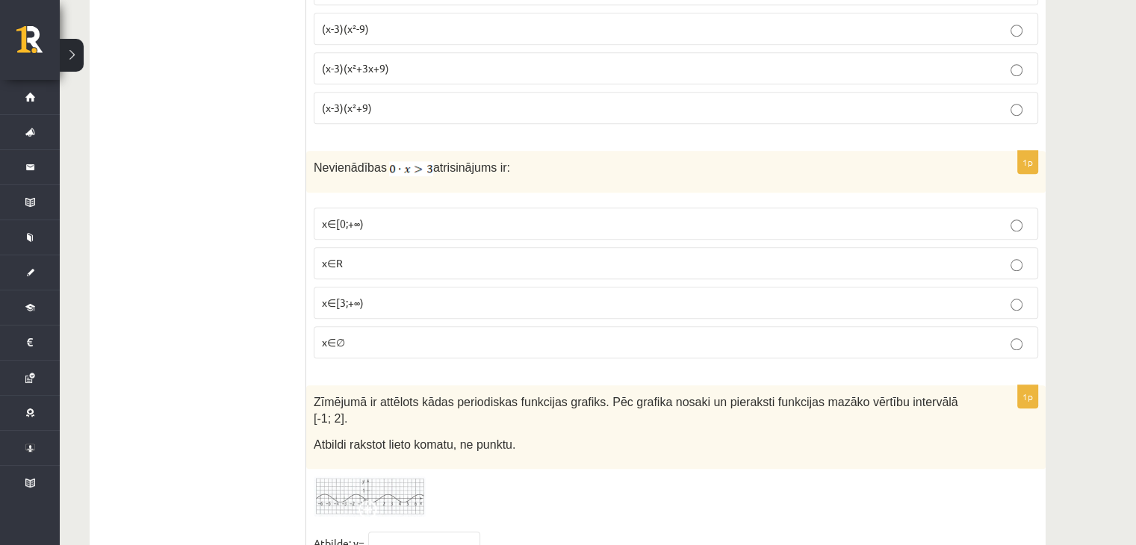
scroll to position [6978, 0]
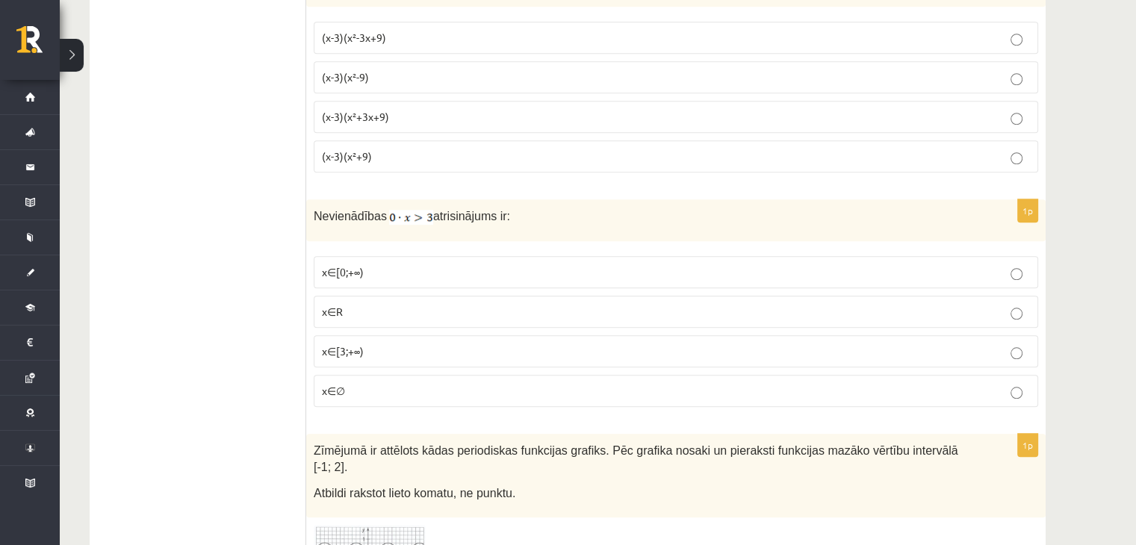
click at [350, 383] on p "x∈∅" at bounding box center [676, 391] width 708 height 16
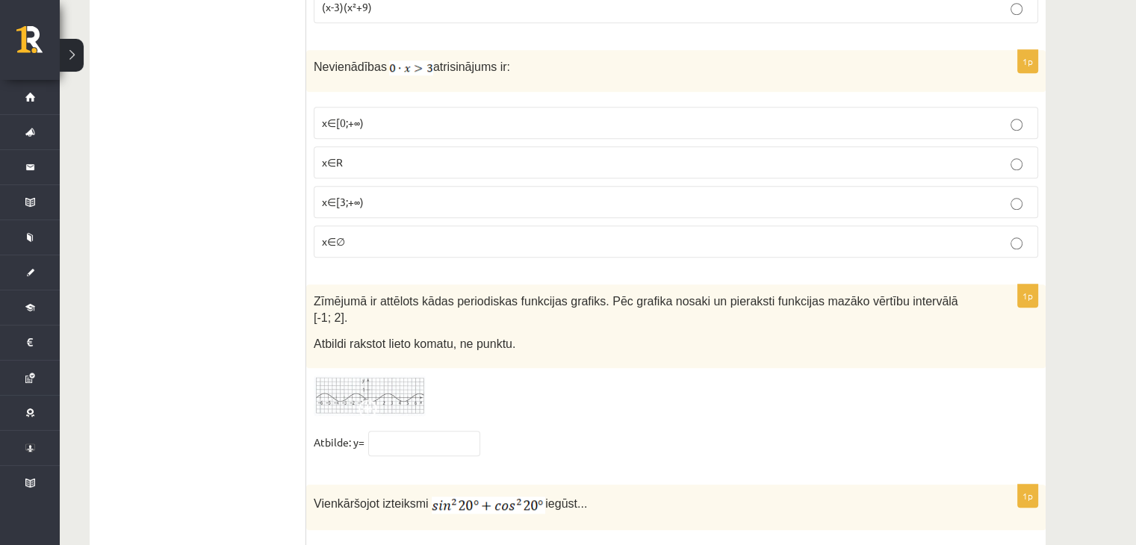
click at [385, 376] on img at bounding box center [370, 396] width 112 height 41
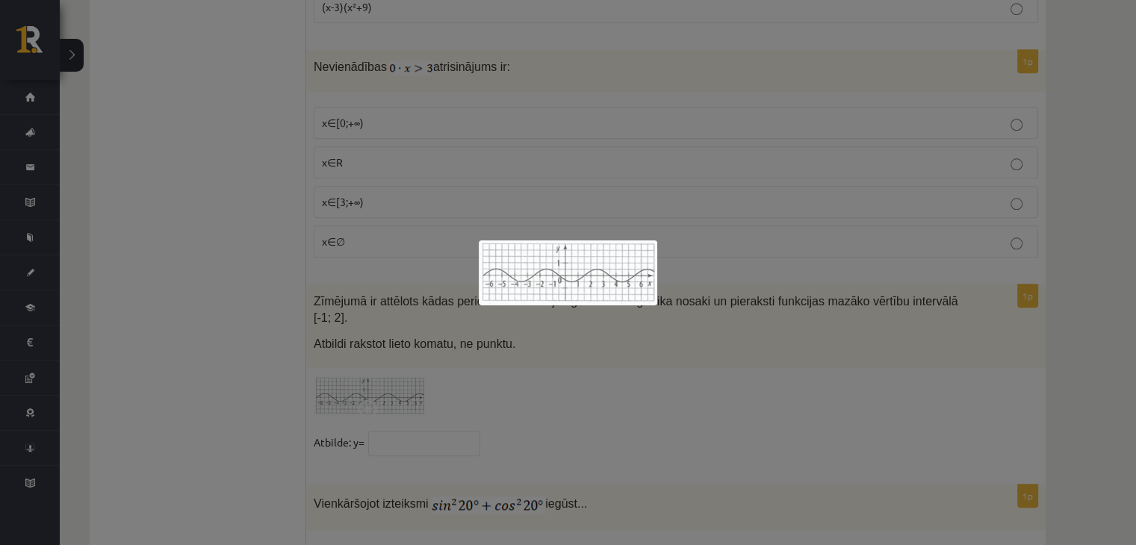
click at [636, 170] on div at bounding box center [568, 272] width 1136 height 545
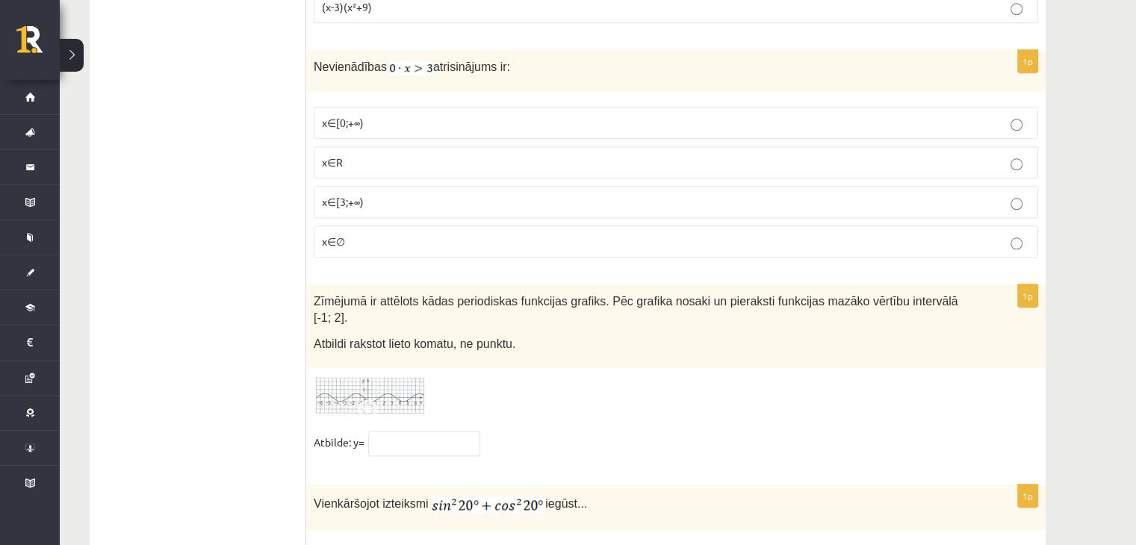
click at [382, 376] on img at bounding box center [370, 396] width 112 height 41
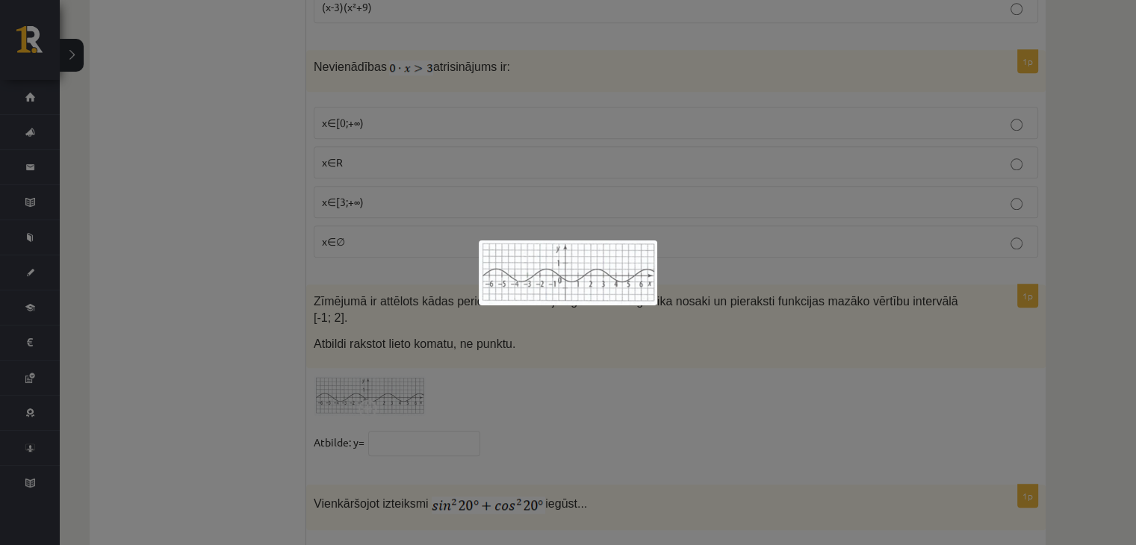
click at [774, 163] on div at bounding box center [568, 272] width 1136 height 545
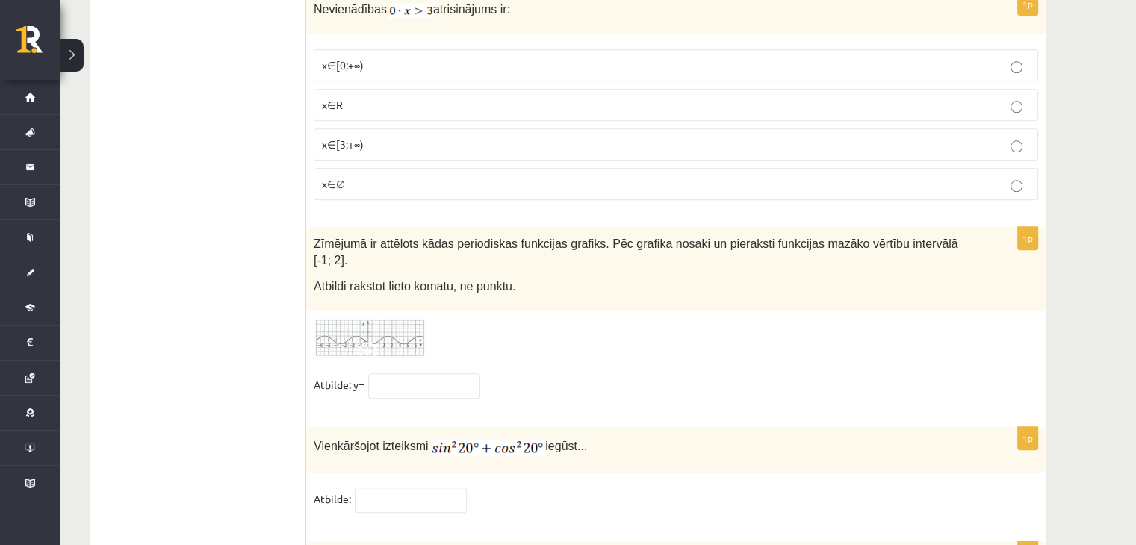
scroll to position [7277, 0]
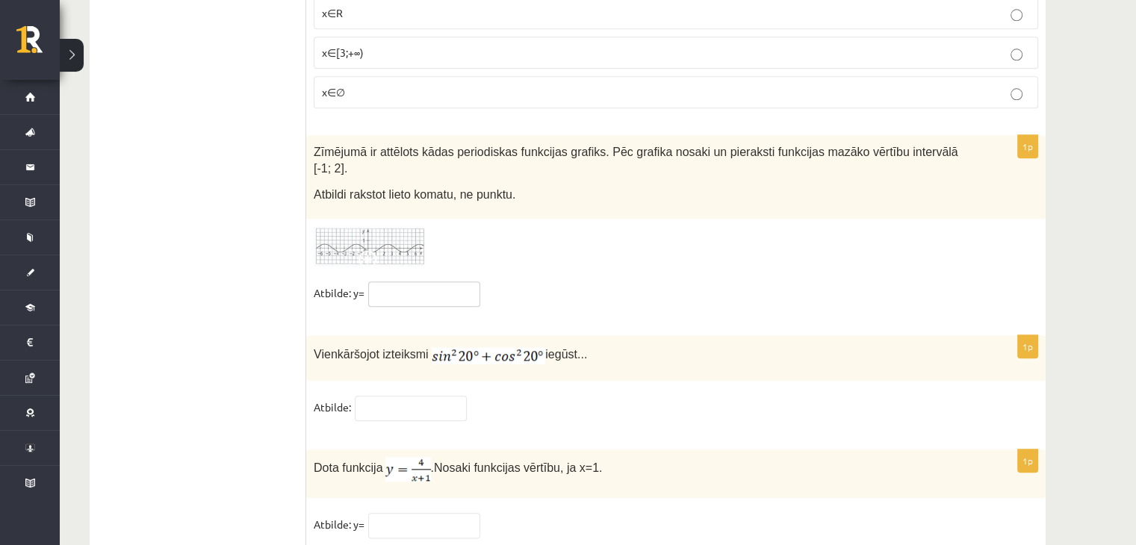
click at [398, 282] on input "text" at bounding box center [424, 294] width 112 height 25
click at [394, 396] on input "text" at bounding box center [411, 408] width 112 height 25
type input "*"
drag, startPoint x: 397, startPoint y: 476, endPoint x: 473, endPoint y: 538, distance: 98.1
click at [397, 513] on input "text" at bounding box center [424, 525] width 112 height 25
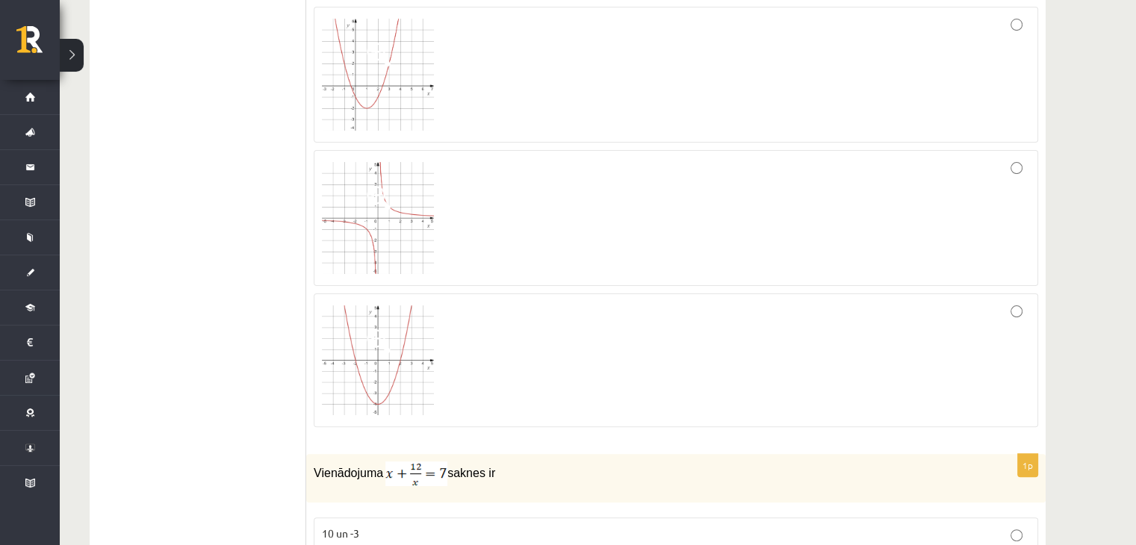
scroll to position [0, 0]
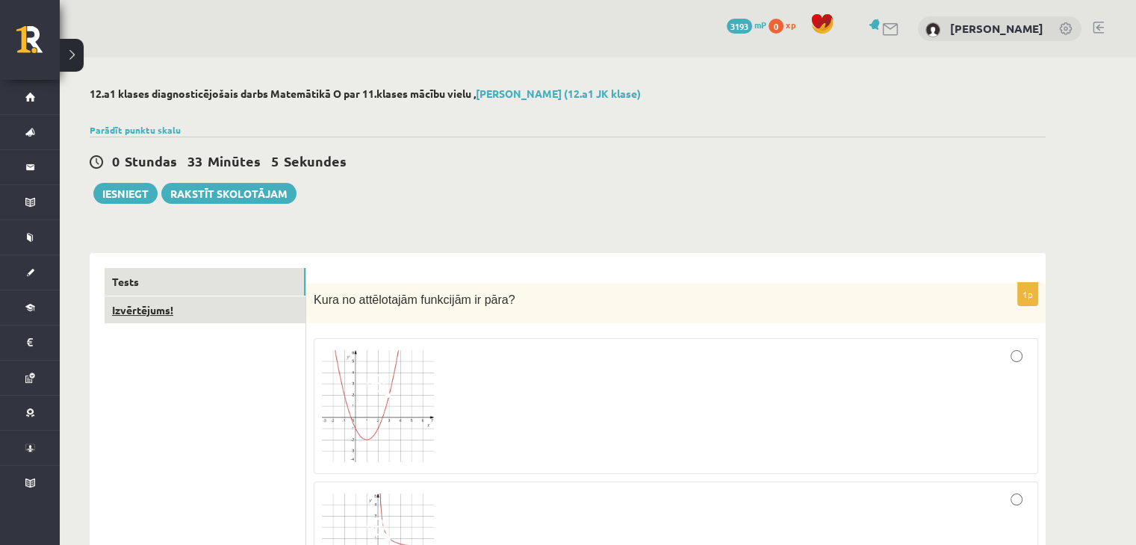
type input "*"
click at [146, 307] on link "Izvērtējums!" at bounding box center [205, 310] width 201 height 28
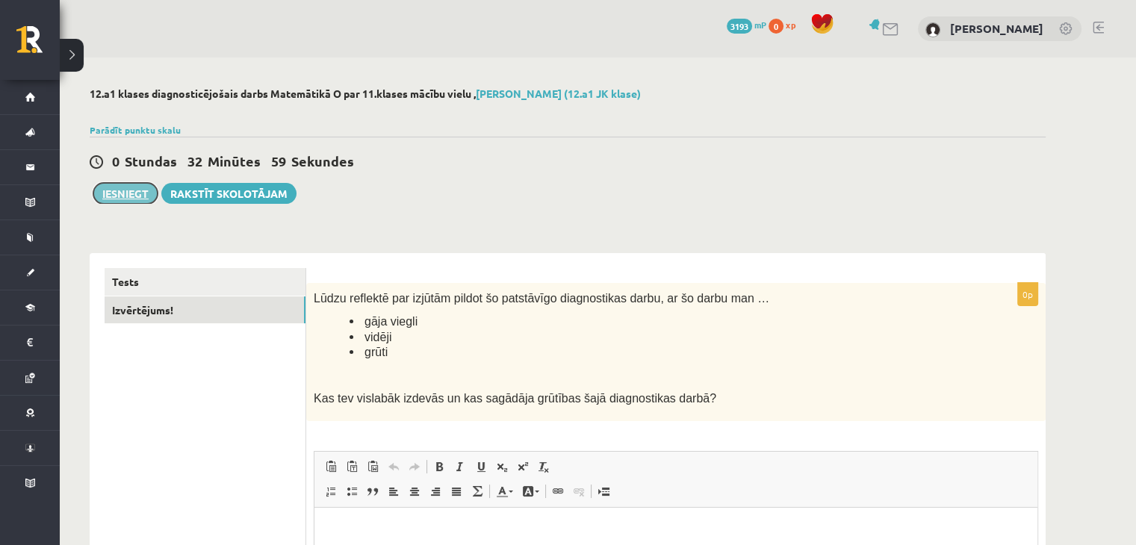
click at [110, 194] on button "Iesniegt" at bounding box center [125, 193] width 64 height 21
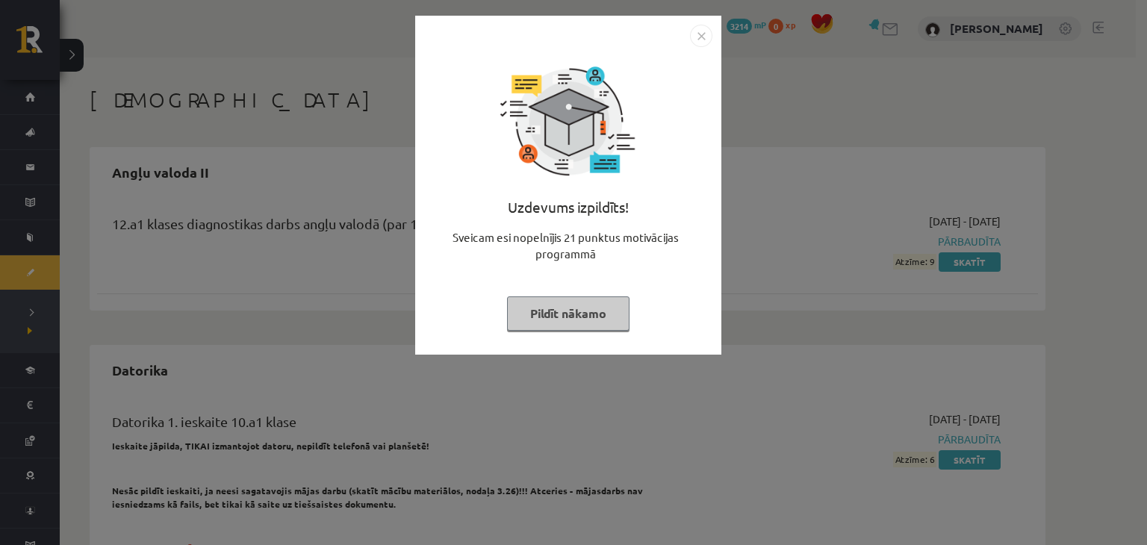
click at [700, 33] on img "Close" at bounding box center [701, 36] width 22 height 22
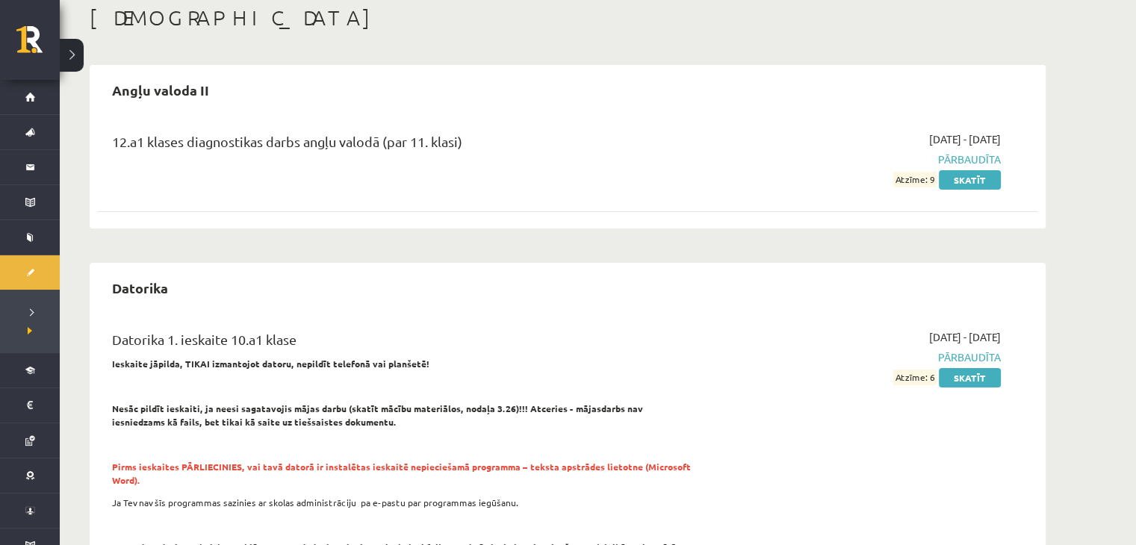
scroll to position [224, 0]
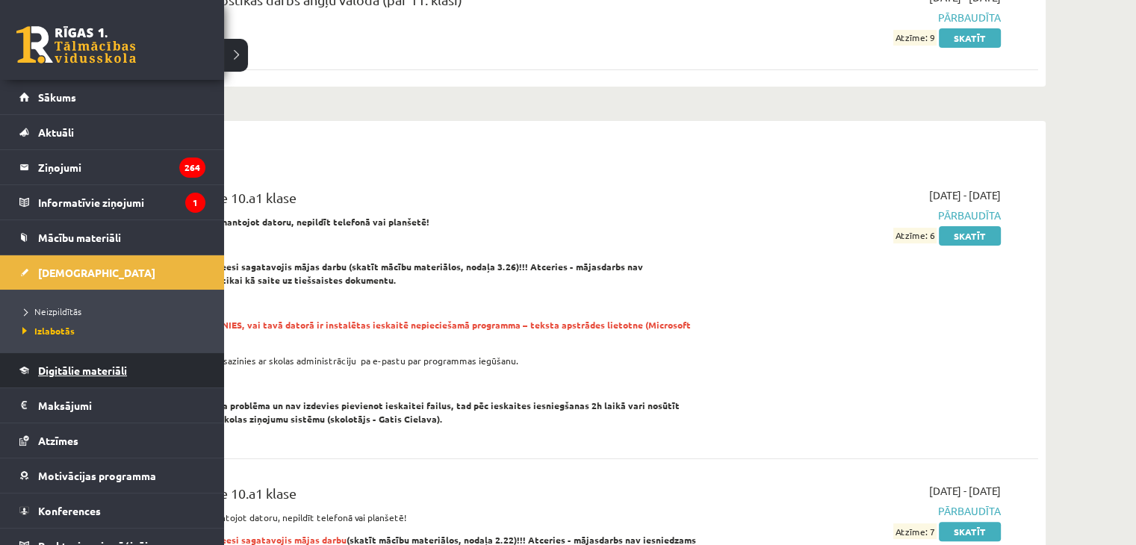
click at [75, 361] on link "Digitālie materiāli" at bounding box center [112, 370] width 186 height 34
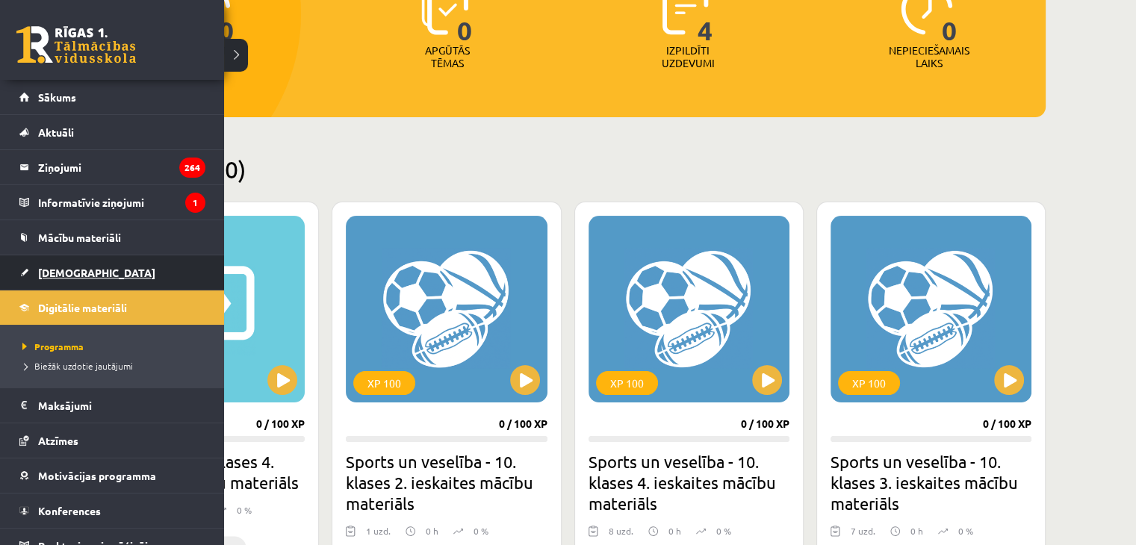
click at [58, 270] on span "[DEMOGRAPHIC_DATA]" at bounding box center [96, 272] width 117 height 13
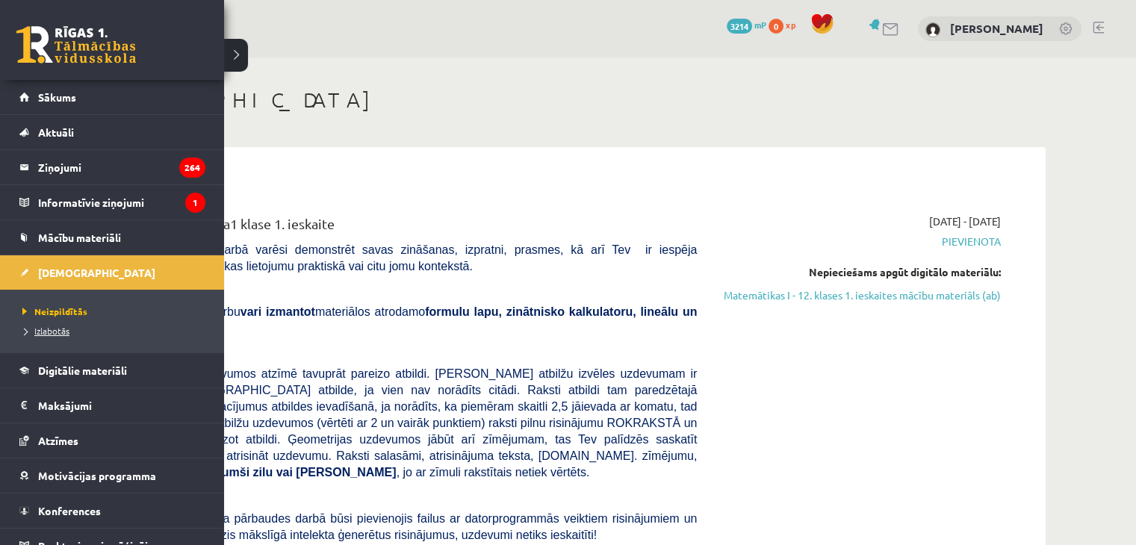
click at [38, 332] on span "Izlabotās" at bounding box center [44, 331] width 51 height 12
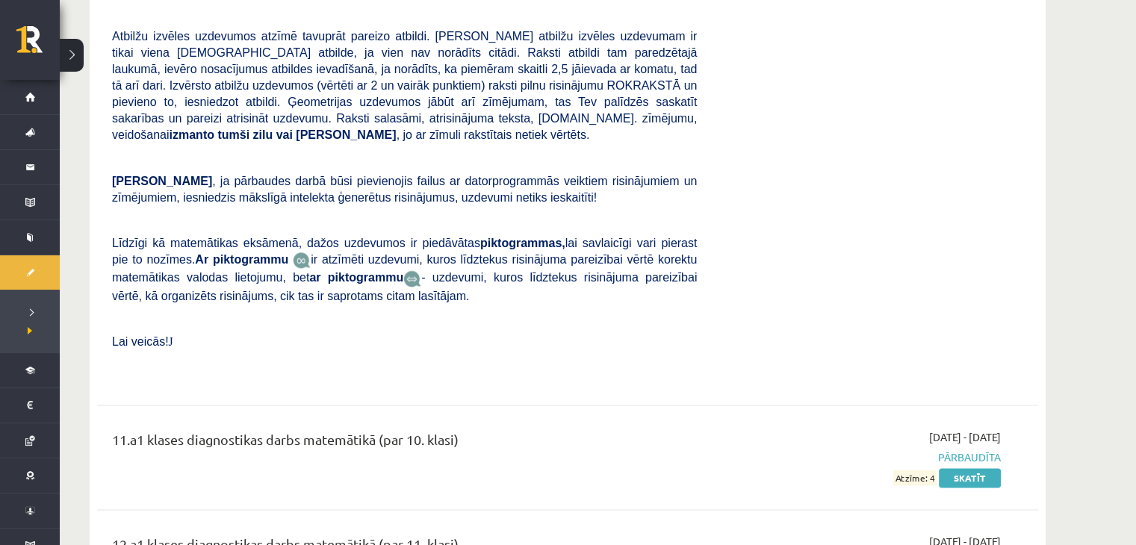
scroll to position [7468, 0]
